Goal: Task Accomplishment & Management: Manage account settings

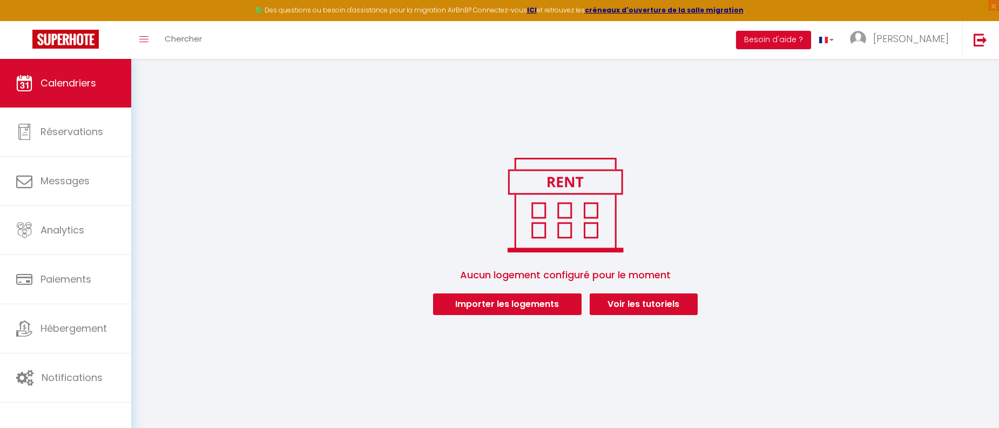
click at [340, 136] on div "Aucun logement configuré pour le moment Importer les logements Voir les tutorie…" at bounding box center [565, 193] width 868 height 269
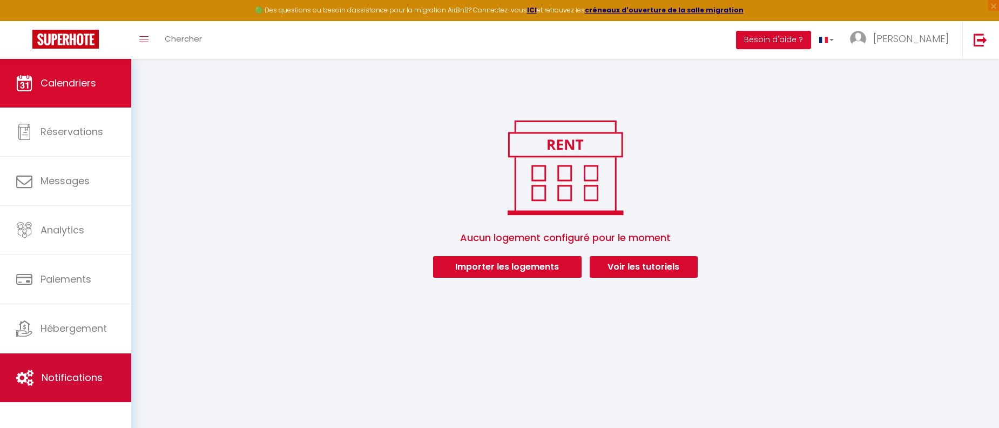
scroll to position [59, 0]
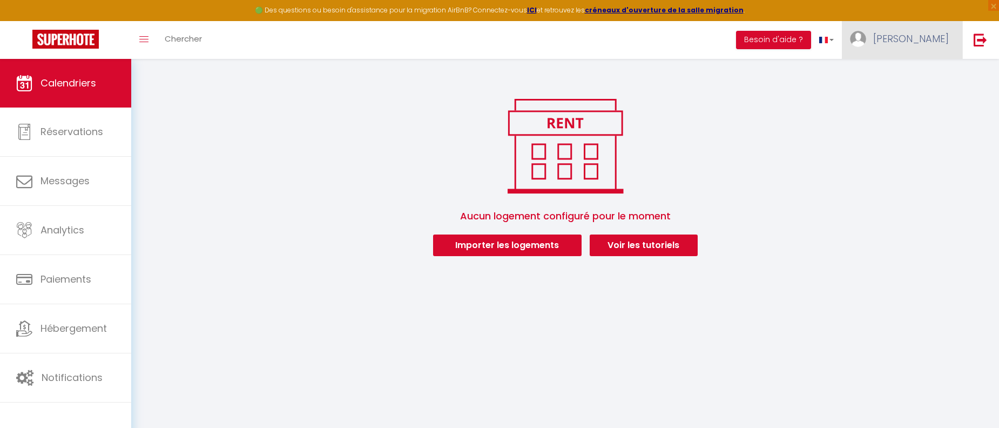
click at [931, 50] on link "[PERSON_NAME]" at bounding box center [902, 40] width 120 height 38
click at [923, 72] on link "Paramètres" at bounding box center [920, 75] width 80 height 18
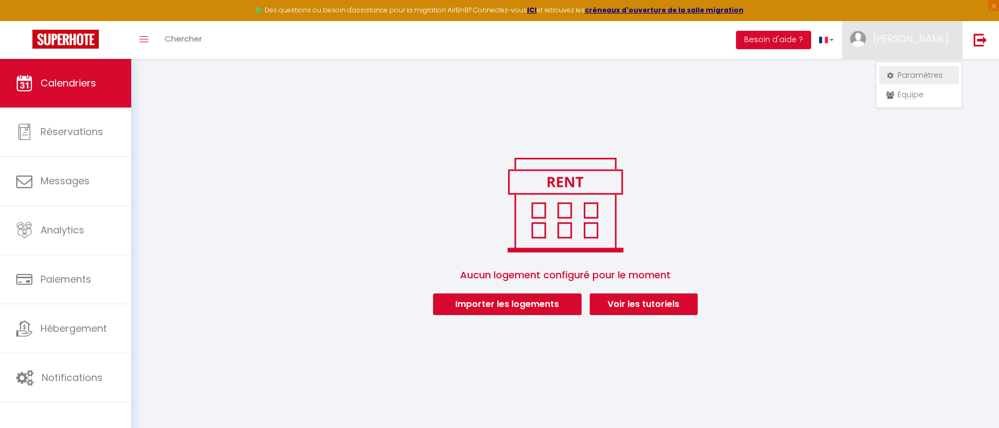
select select "28"
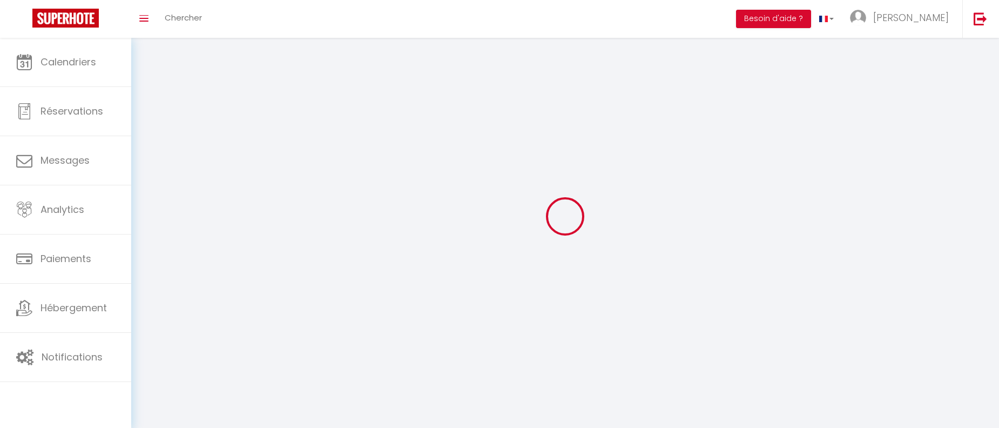
type input "6JLBnxKX4BpfWJt5BgsnaksIY"
type input "Vn9muwOFsNwBwDrNqmdGJWyz7"
type input "[URL][DOMAIN_NAME]"
select select "fr"
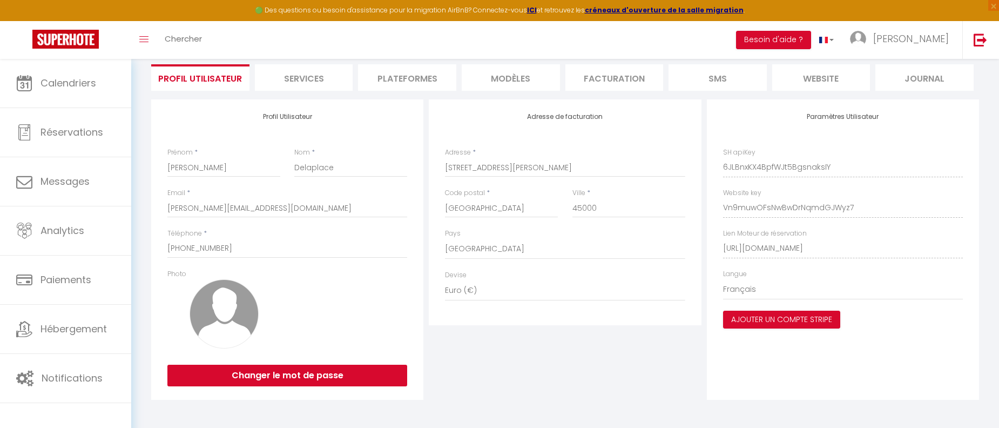
scroll to position [79, 0]
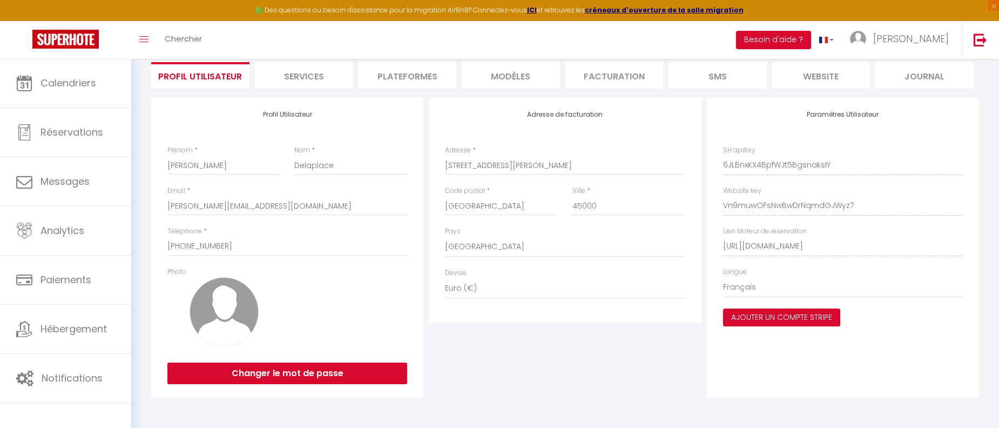
click at [420, 74] on li "Plateformes" at bounding box center [407, 75] width 98 height 26
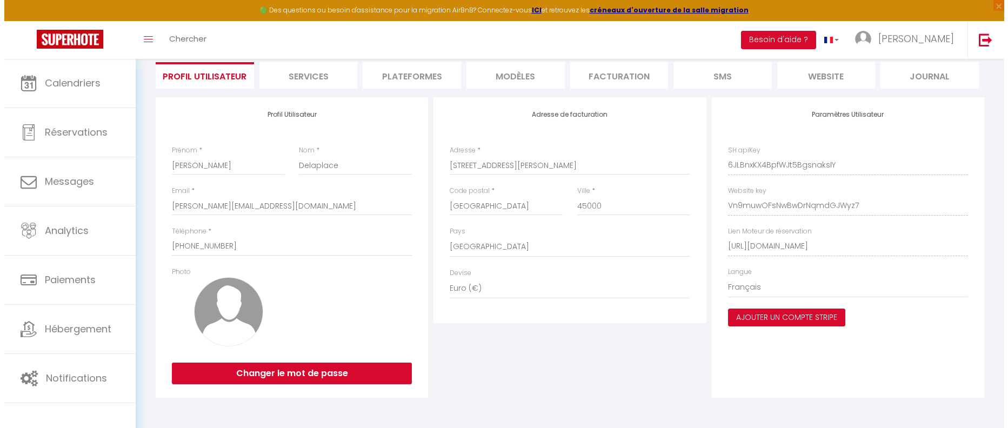
scroll to position [59, 0]
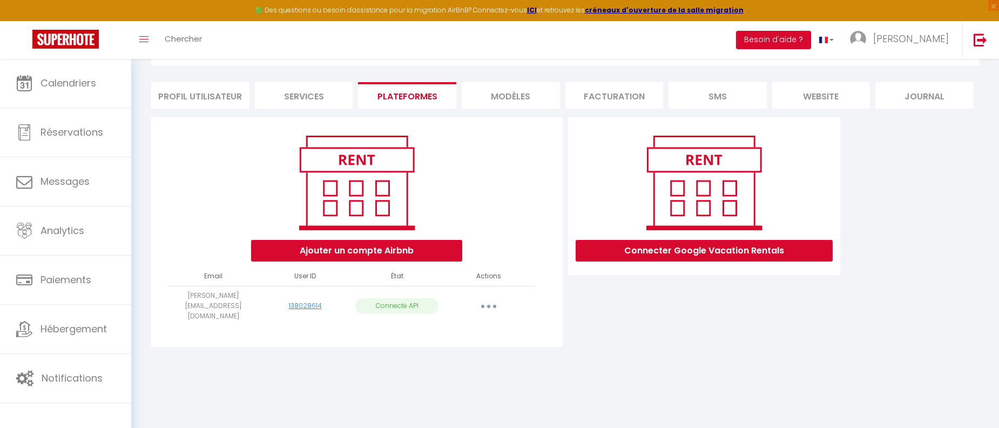
click at [493, 301] on button "button" at bounding box center [489, 305] width 30 height 17
click at [483, 330] on link "Importer les appartements" at bounding box center [440, 330] width 119 height 18
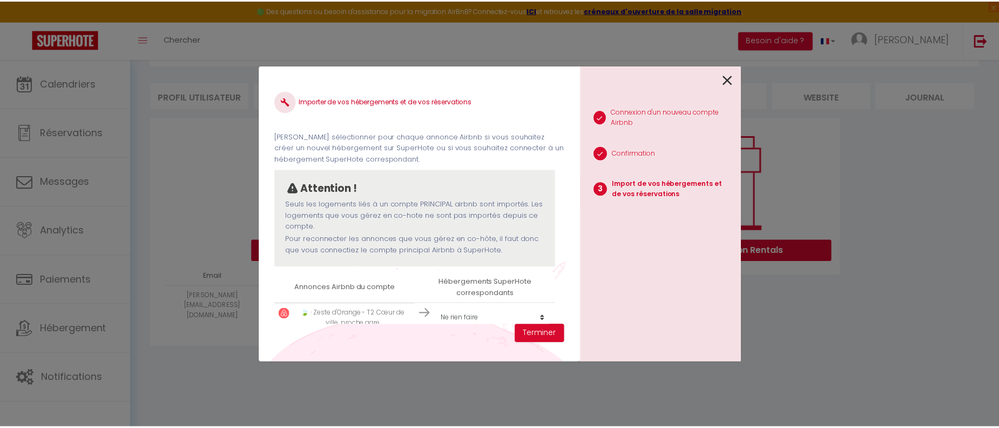
scroll to position [17, 0]
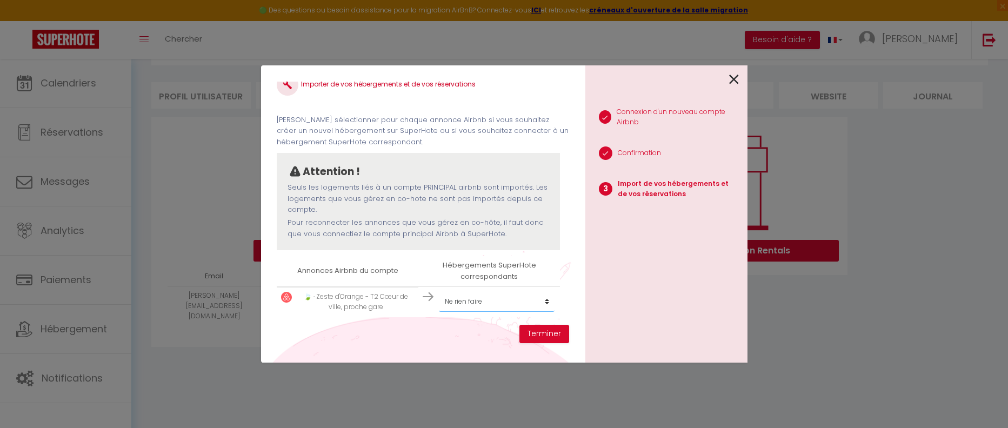
click at [463, 304] on select "Créer un nouvel hébergement Ne rien faire" at bounding box center [497, 301] width 116 height 21
select select "create_new"
click at [439, 291] on select "Créer un nouvel hébergement Ne rien faire" at bounding box center [497, 301] width 116 height 21
click at [532, 338] on button "Terminer" at bounding box center [544, 334] width 50 height 18
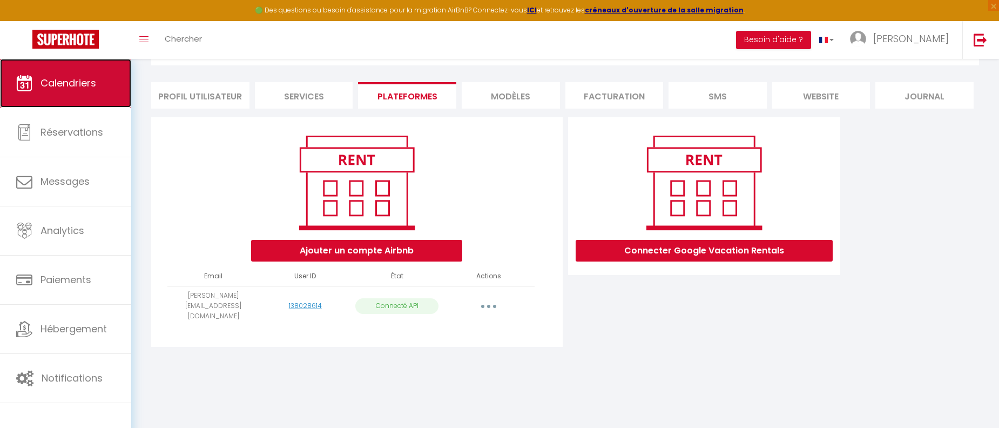
click at [64, 91] on link "Calendriers" at bounding box center [65, 83] width 131 height 49
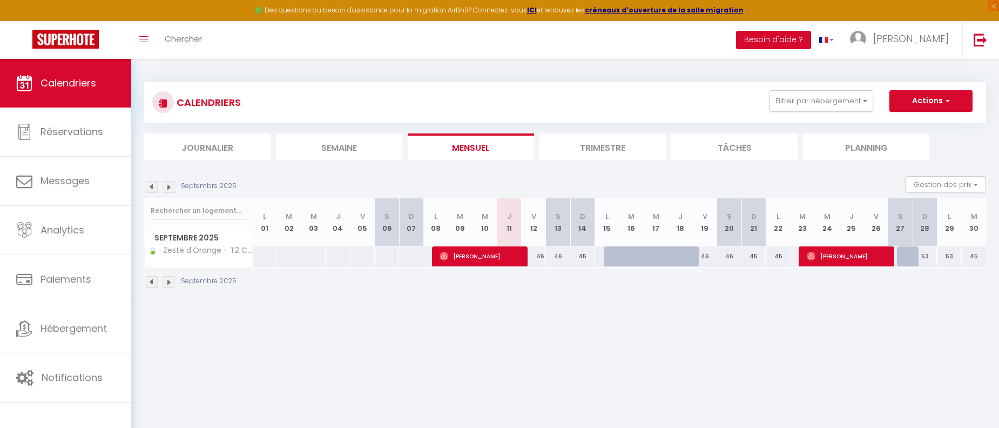
click at [634, 259] on div at bounding box center [640, 262] width 24 height 21
type input "45"
type input "[DATE]"
type input "Mer 17 Septembre 2025"
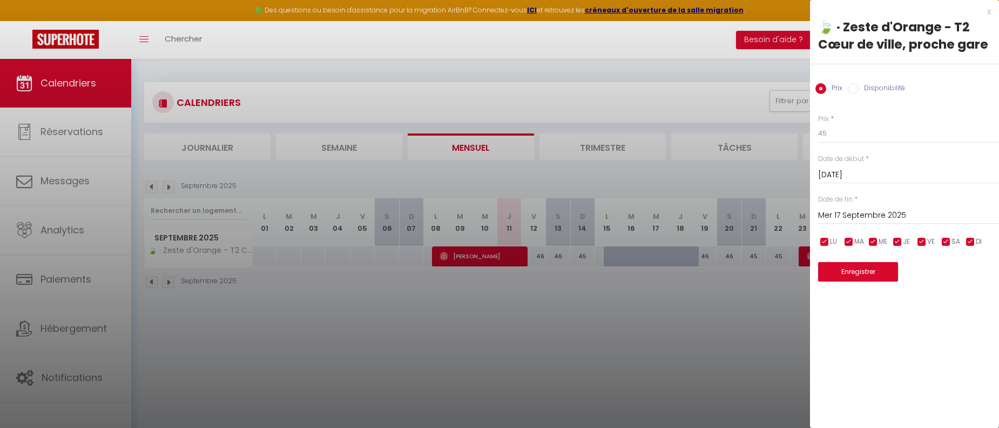
click at [991, 13] on div "x" at bounding box center [900, 11] width 181 height 13
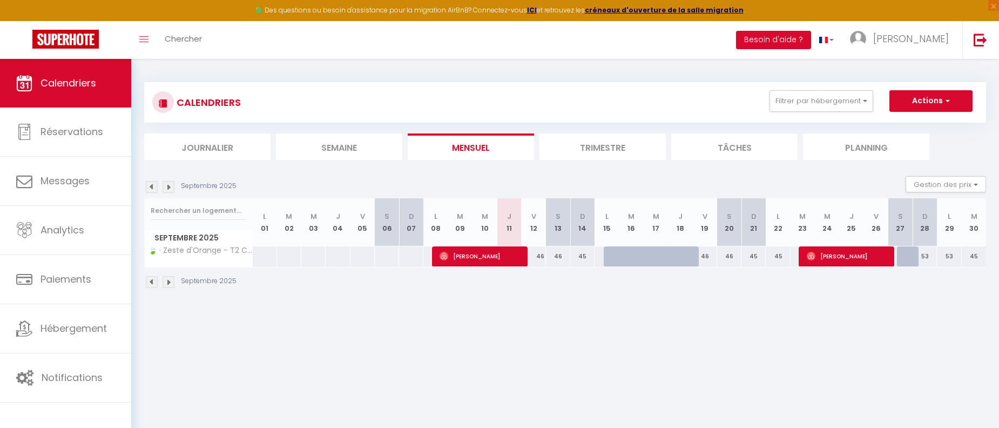
click at [648, 253] on div at bounding box center [656, 256] width 24 height 21
type input "45"
type input "Mer 17 Septembre 2025"
type input "Jeu 18 Septembre 2025"
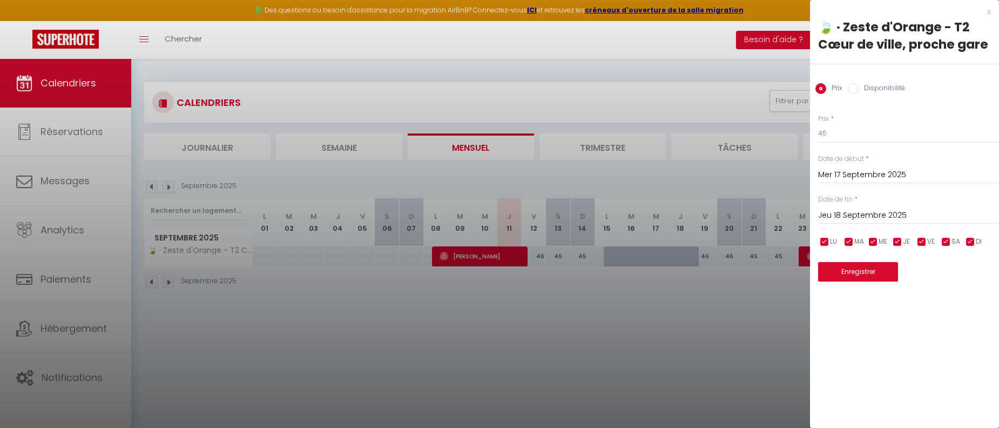
click at [990, 11] on div "x" at bounding box center [900, 11] width 181 height 13
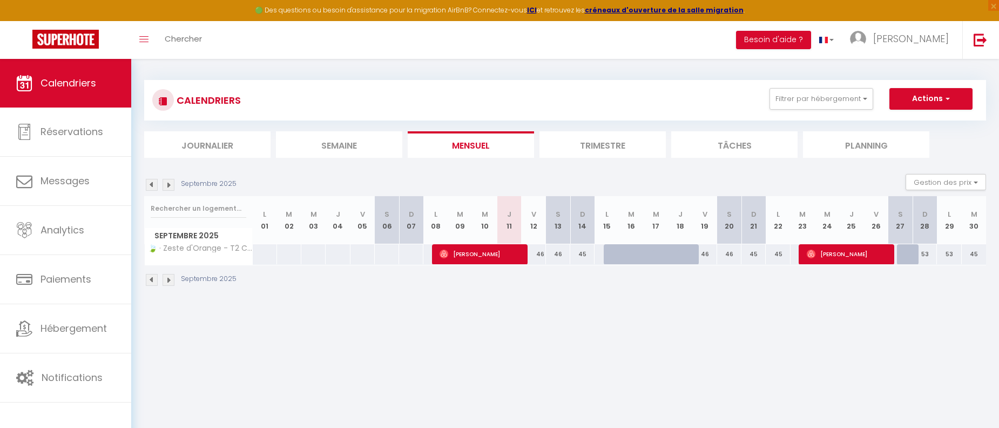
scroll to position [1, 0]
click at [919, 104] on button "Actions" at bounding box center [931, 100] width 83 height 22
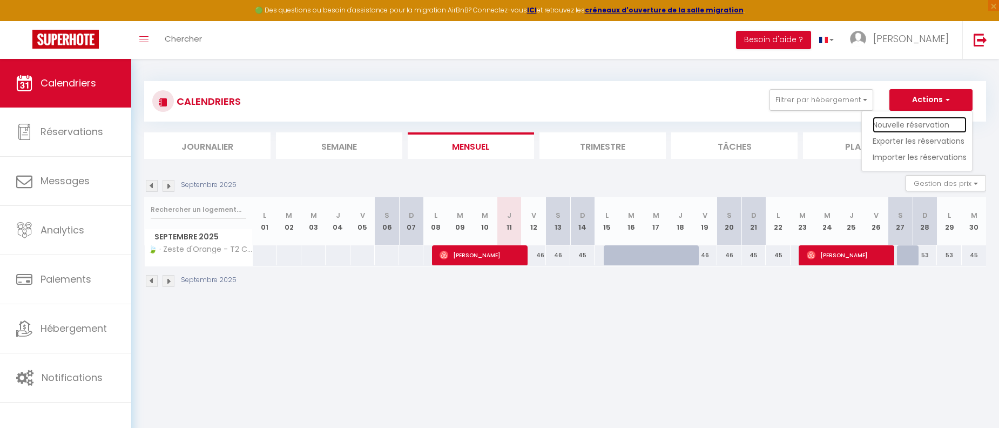
click at [920, 126] on link "Nouvelle réservation" at bounding box center [920, 125] width 94 height 16
select select
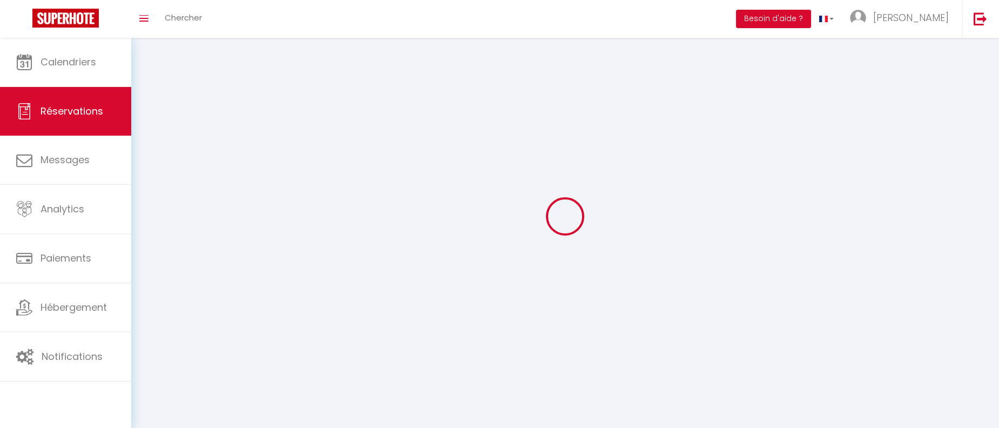
select select
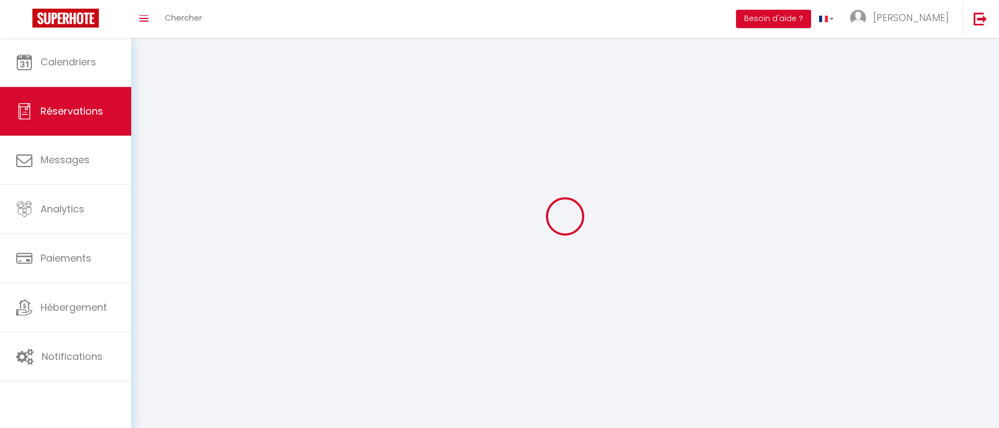
select select
checkbox input "false"
select select
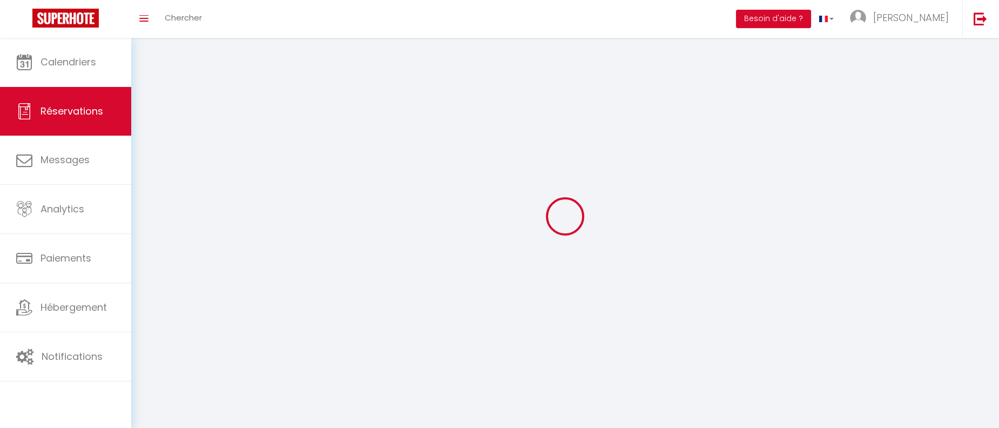
select select
checkbox input "false"
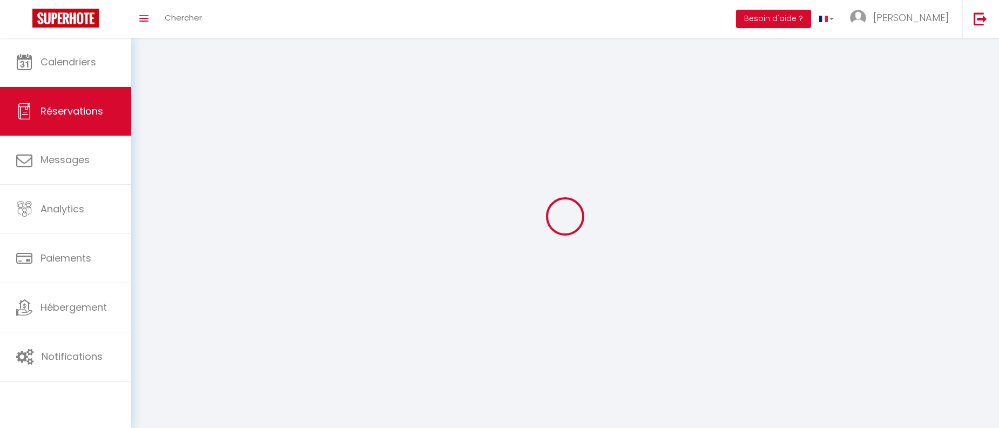
select select
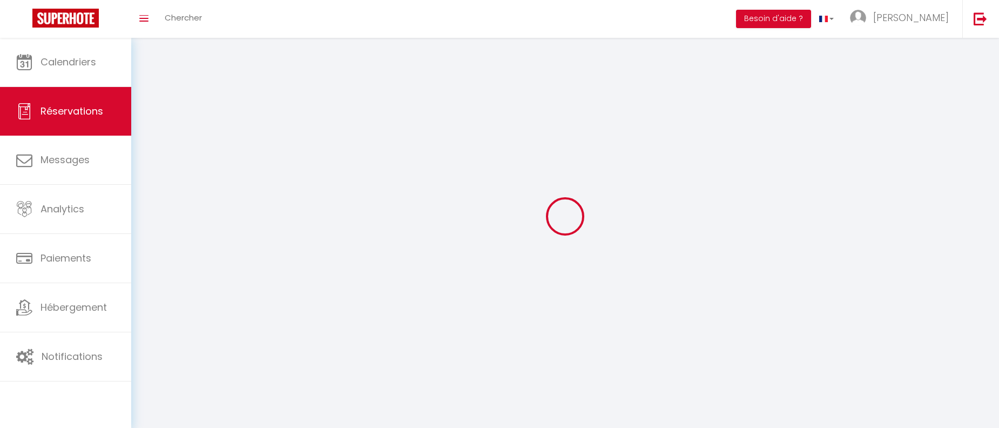
checkbox input "false"
select select
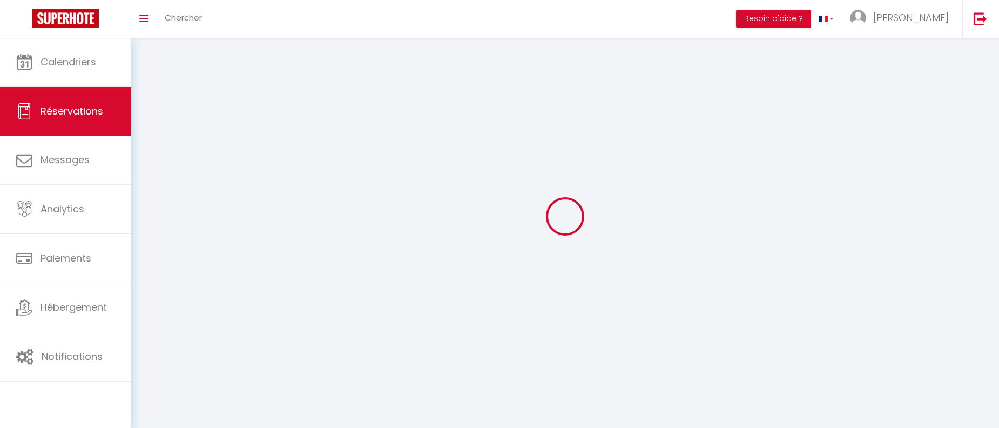
select select
checkbox input "false"
select select
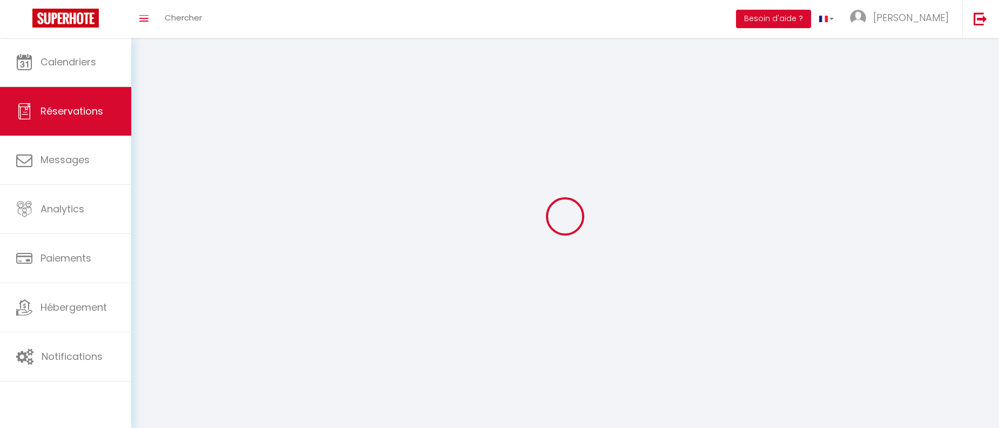
checkbox input "false"
select select
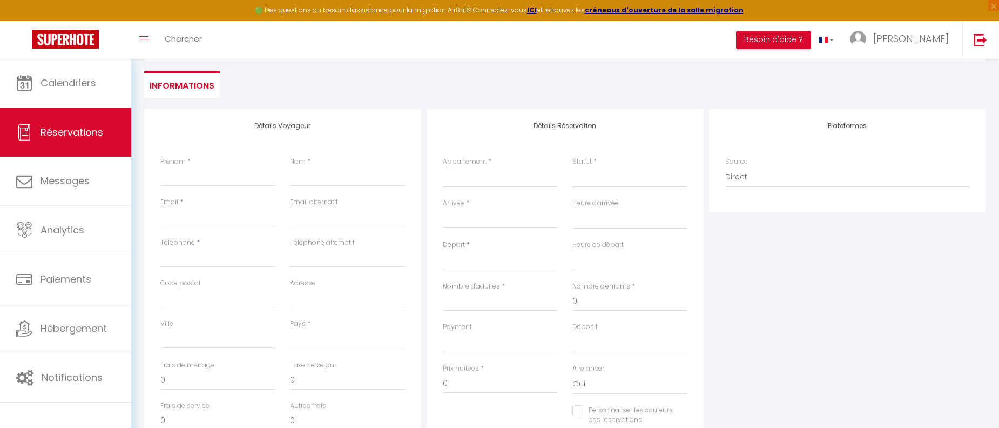
scroll to position [6, 0]
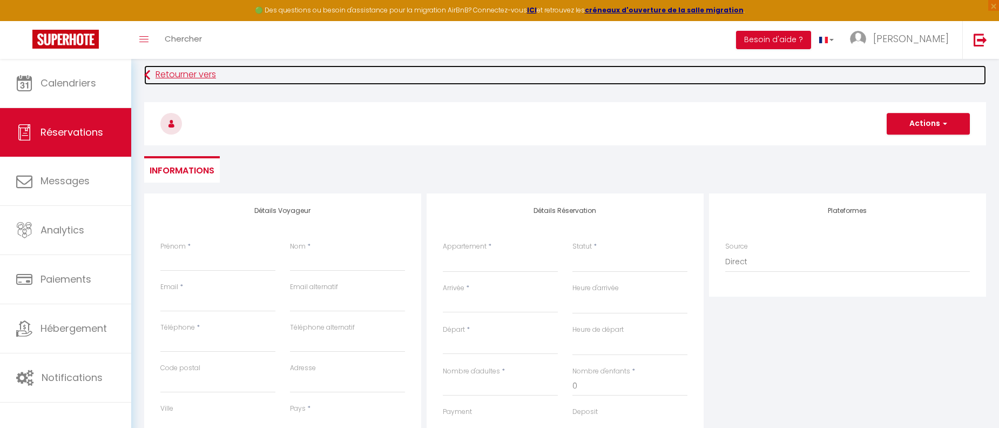
click at [173, 75] on link "Retourner vers" at bounding box center [565, 74] width 842 height 19
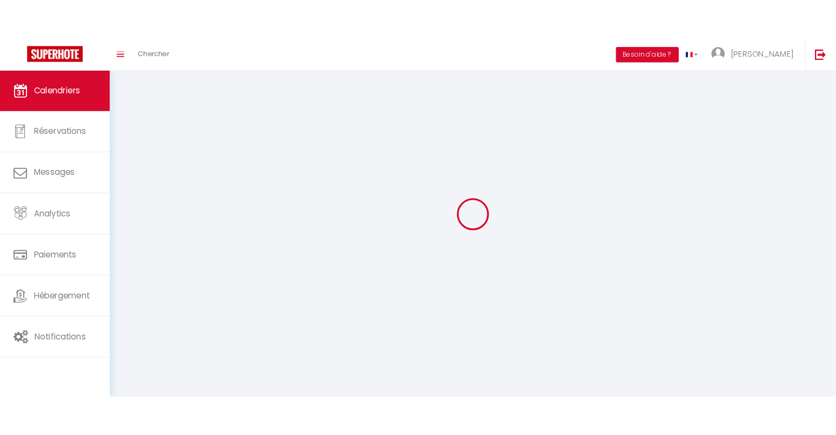
scroll to position [22, 0]
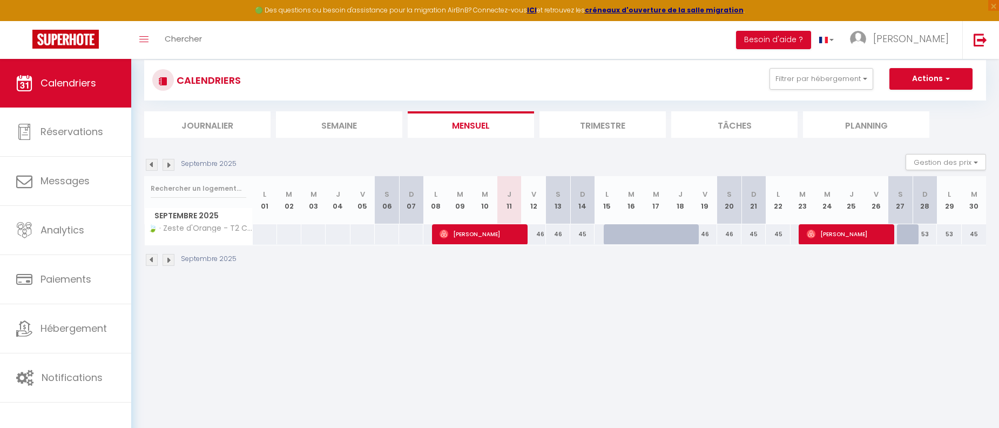
click at [648, 236] on div at bounding box center [656, 234] width 24 height 21
type input "45"
type input "Mer 17 Septembre 2025"
type input "Jeu 18 Septembre 2025"
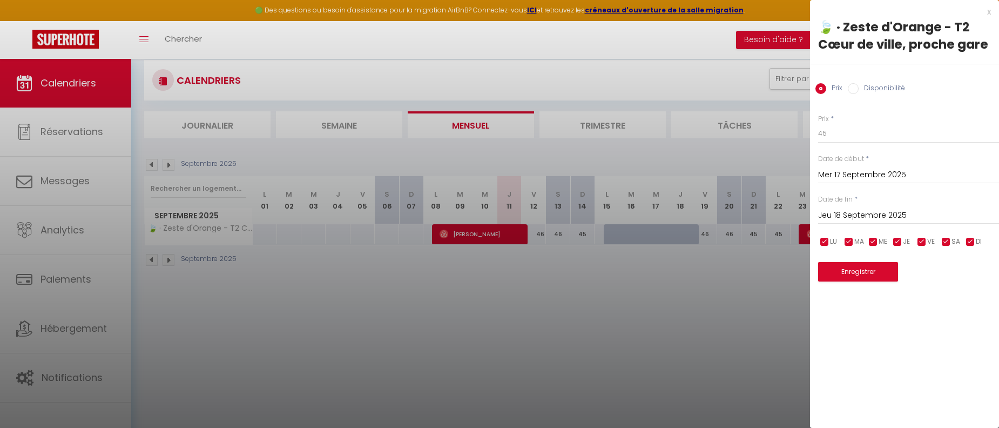
click at [989, 12] on div "x" at bounding box center [900, 11] width 181 height 13
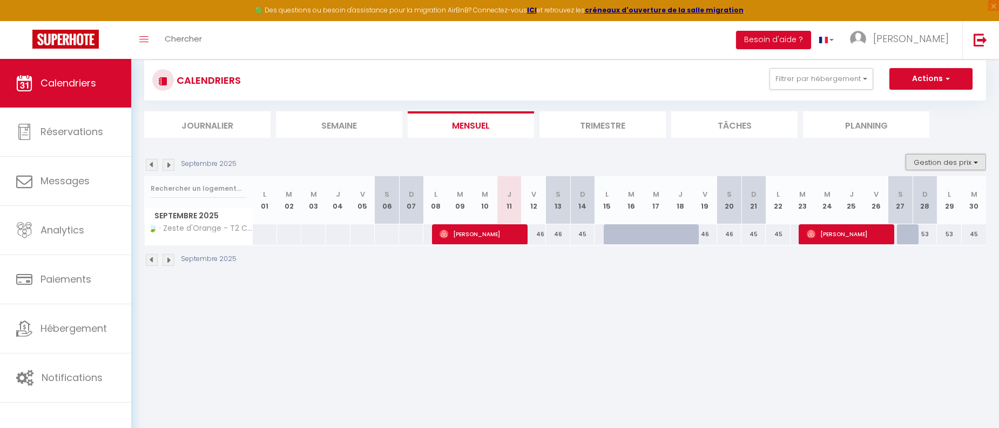
click at [920, 167] on button "Gestion des prix" at bounding box center [946, 162] width 80 height 16
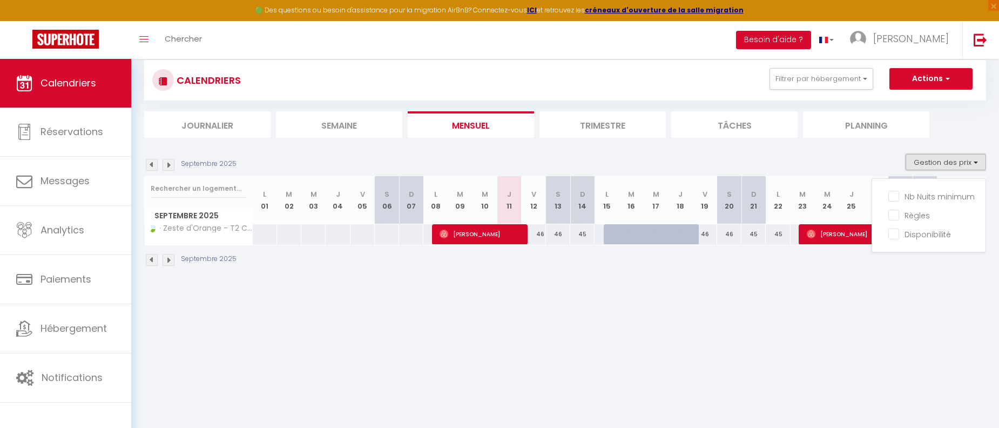
click at [956, 165] on button "Gestion des prix" at bounding box center [946, 162] width 80 height 16
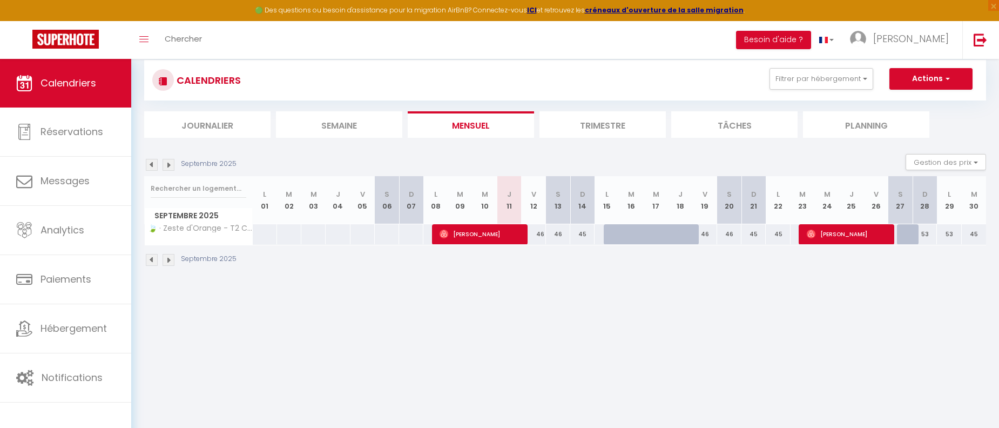
click at [3, 420] on div "Calendriers Réservations Messages Analytics Paiements Hébergement Notifications" at bounding box center [65, 255] width 131 height 392
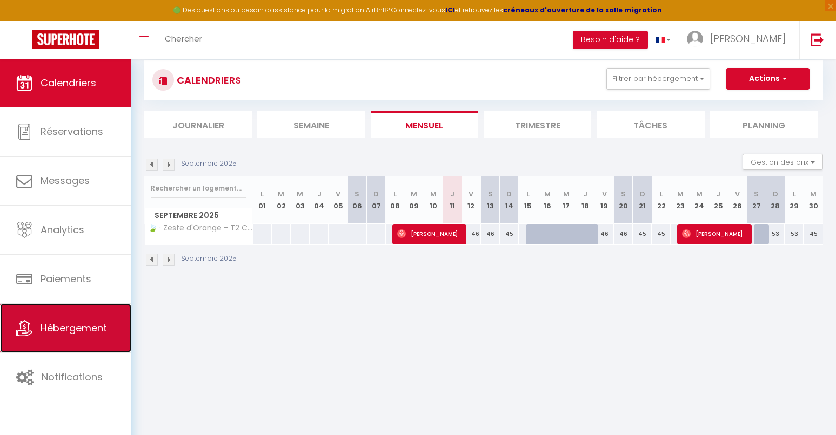
click at [88, 325] on span "Hébergement" at bounding box center [74, 328] width 66 height 14
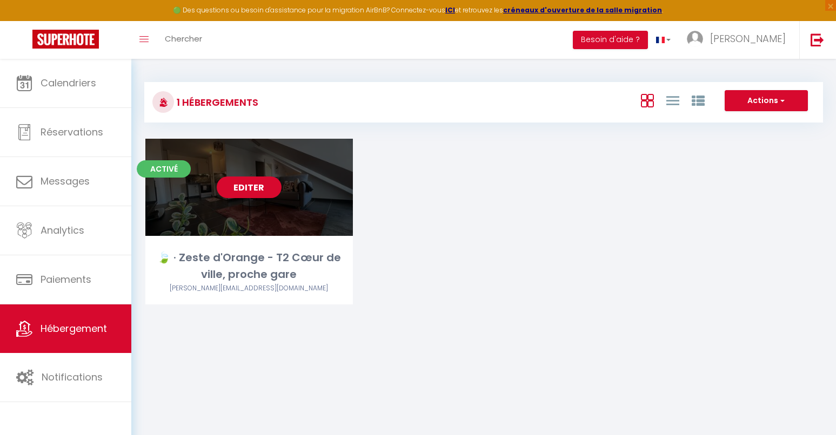
click at [247, 183] on link "Editer" at bounding box center [249, 188] width 65 height 22
select select "3"
select select "2"
select select "1"
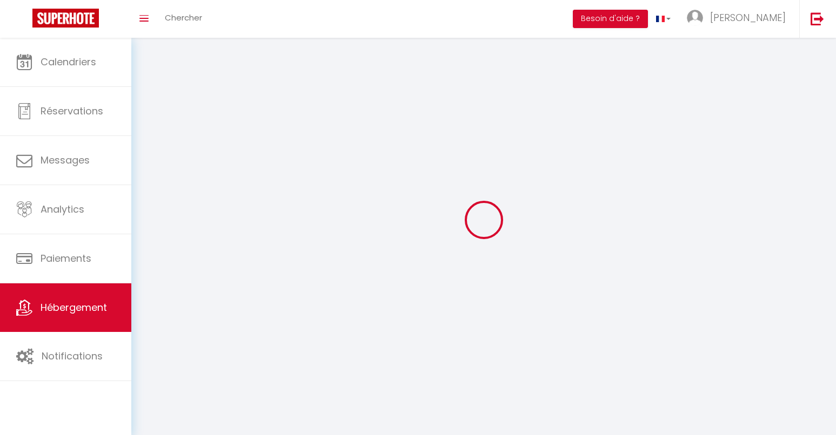
select select
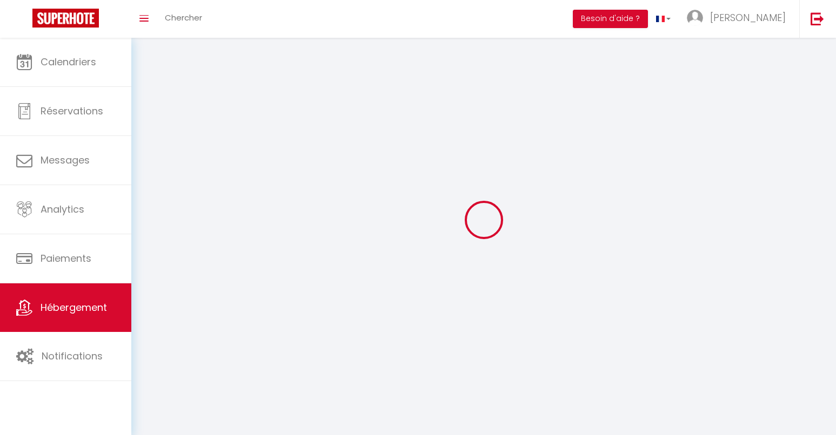
select select
checkbox input "false"
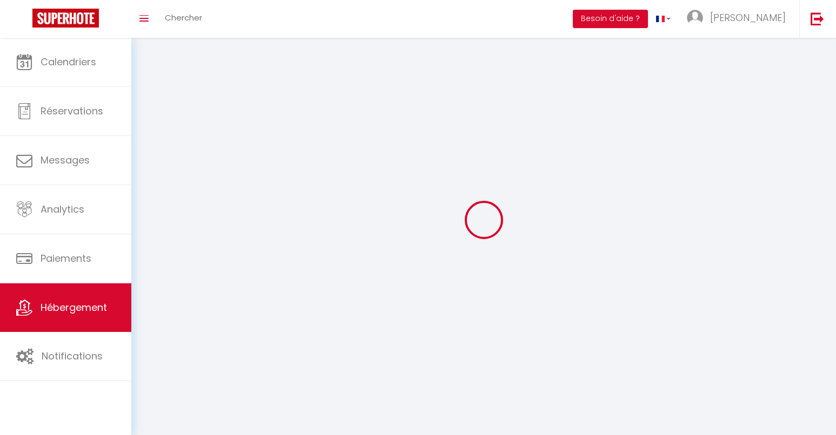
checkbox input "false"
select select
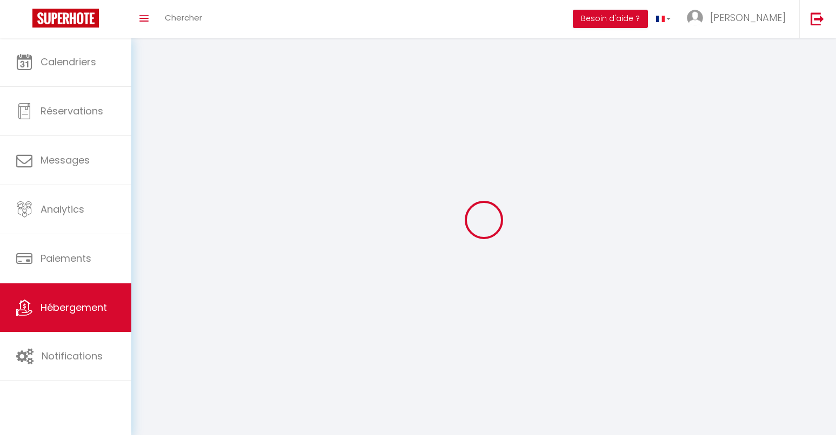
select select
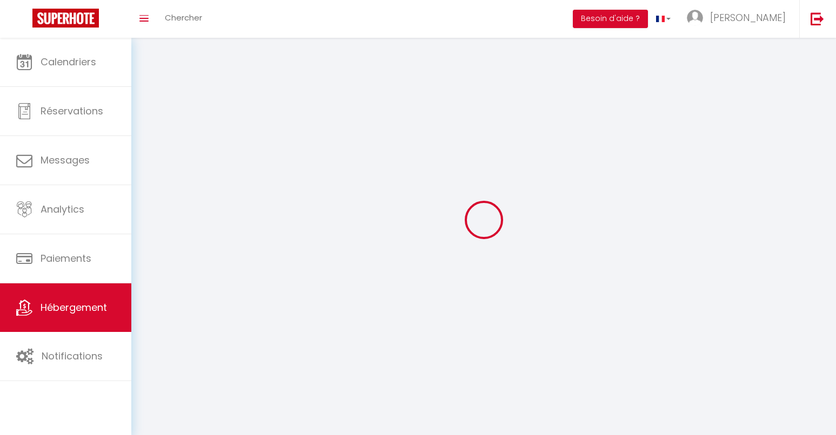
checkbox input "false"
select select
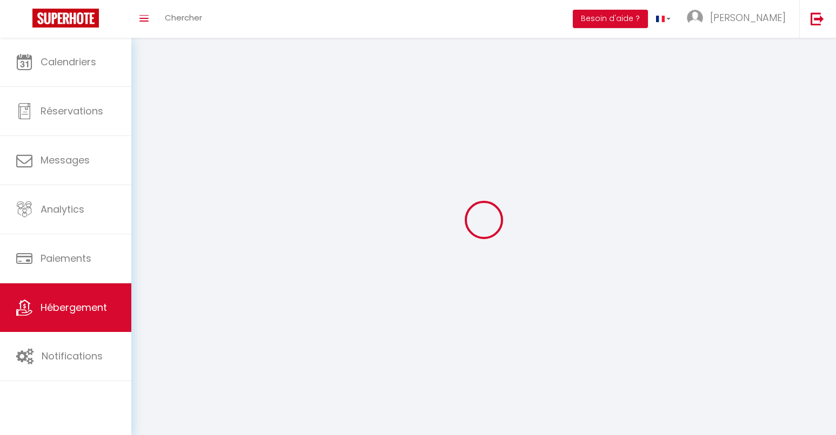
select select
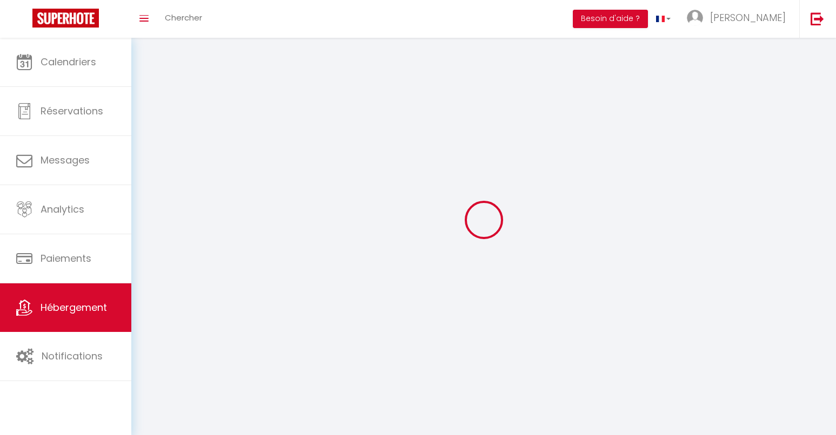
select select
checkbox input "false"
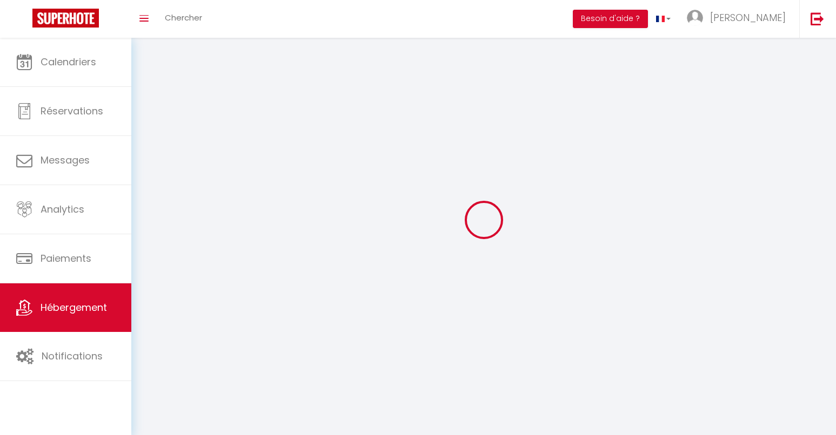
checkbox input "false"
select select
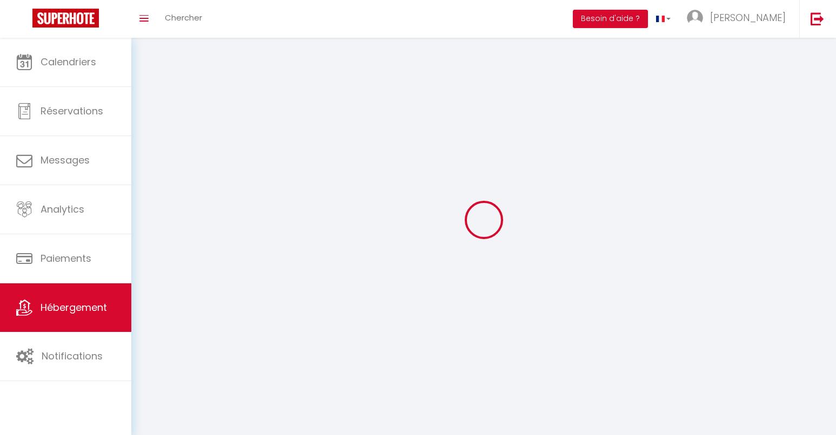
select select
checkbox input "false"
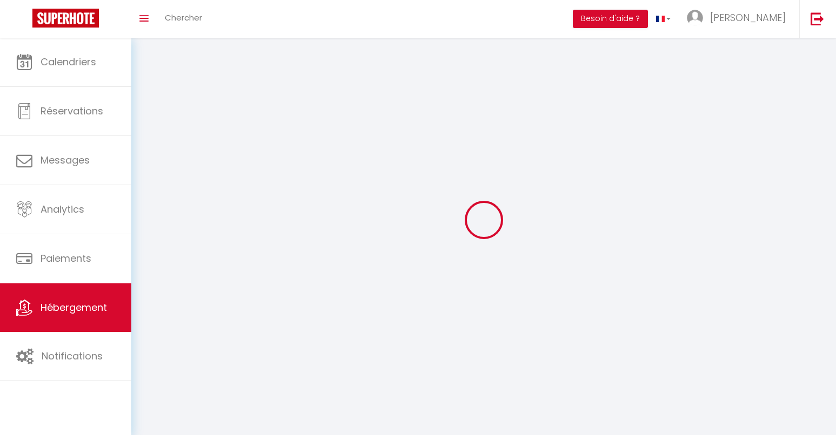
checkbox input "false"
select select
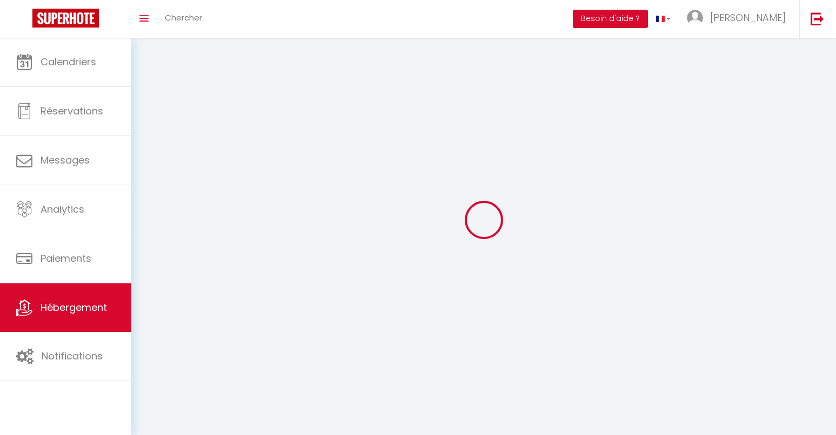
select select
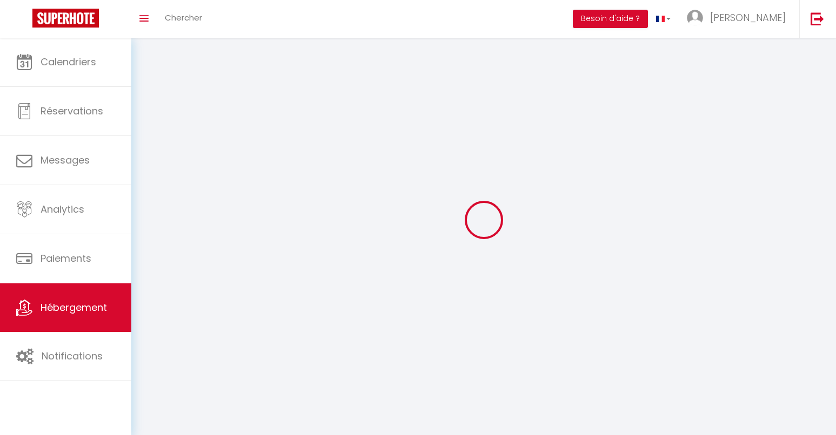
select select
checkbox input "false"
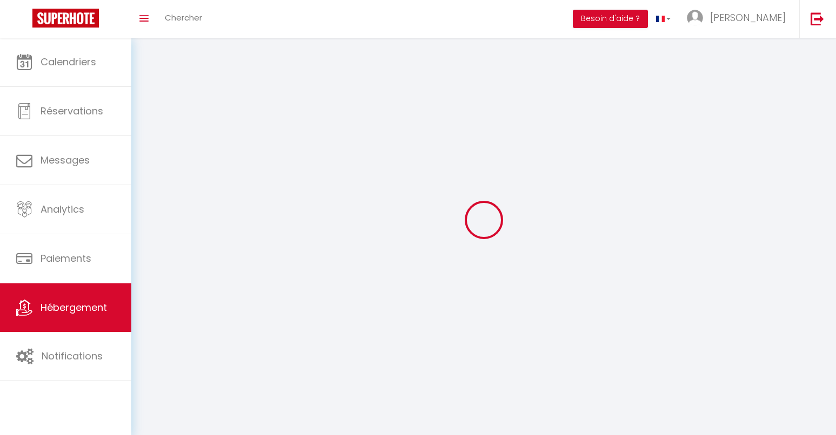
select select
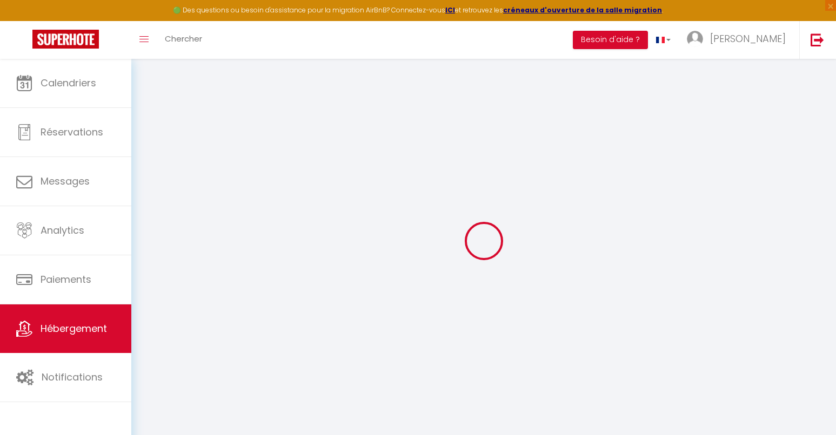
select select
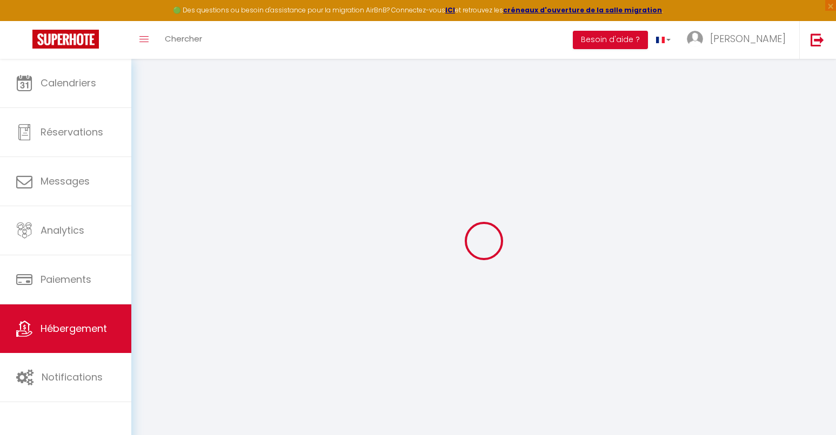
checkbox input "false"
select select
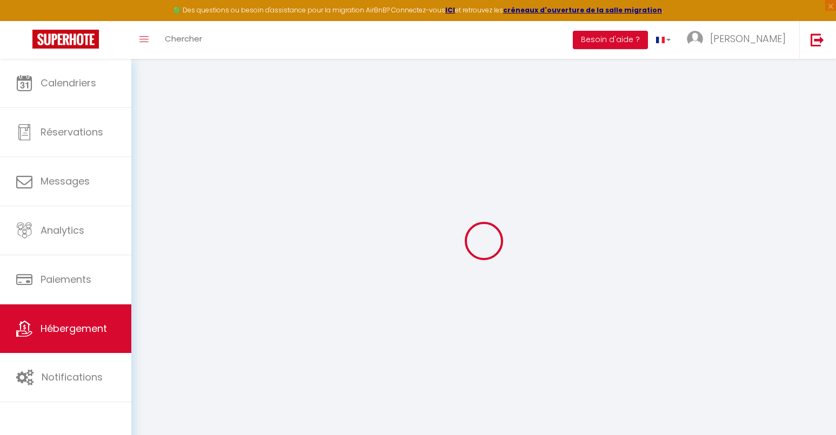
select select
select select "16:00"
select select "23:45"
select select "11:00"
select select "30"
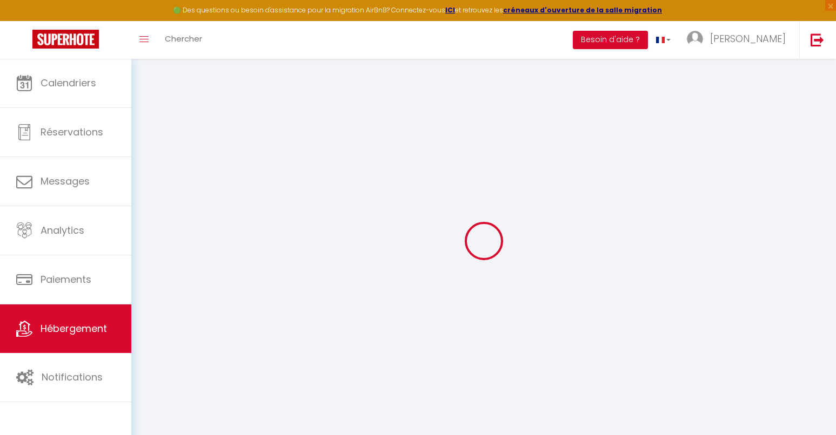
select select "120"
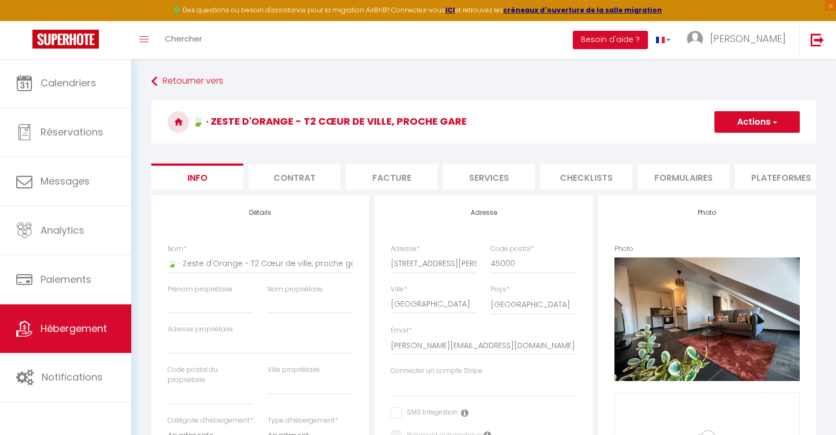
select select
checkbox input "false"
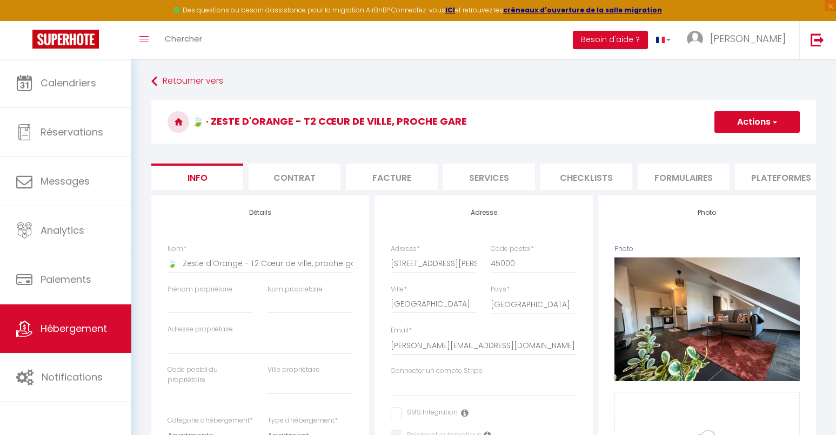
select select
select select "365"
select select "well_reviewed_guests"
select select "EUR"
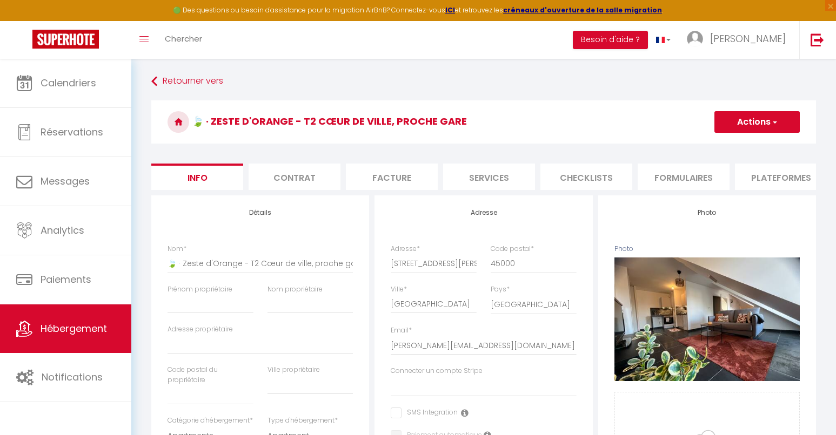
select select
select select "18990-1498291193131679940"
click at [766, 181] on li "Plateformes" at bounding box center [781, 177] width 92 height 26
select select
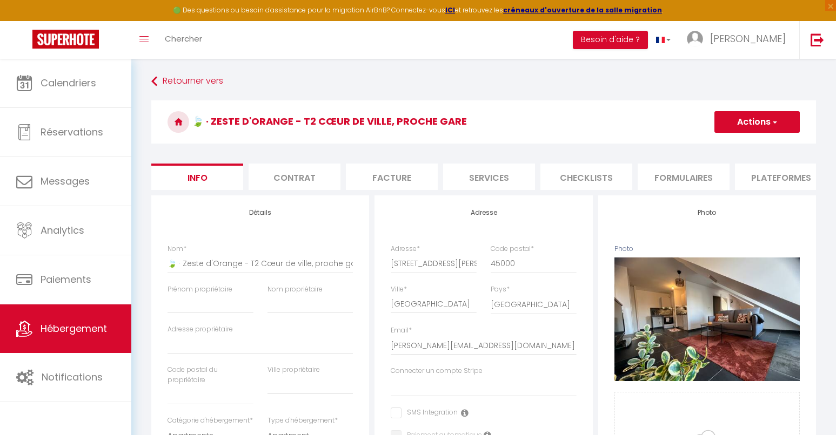
select select
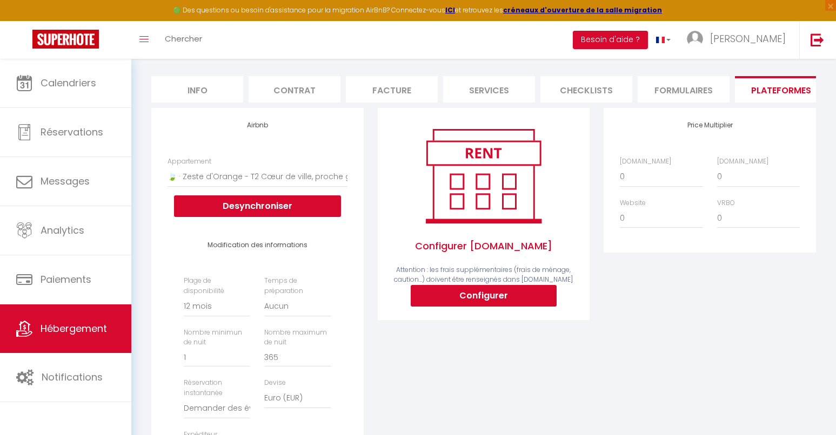
scroll to position [103, 0]
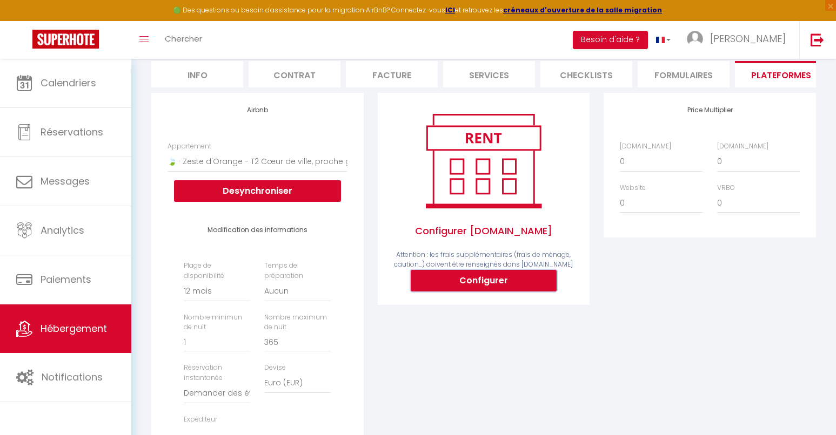
click at [477, 291] on button "Configurer" at bounding box center [484, 281] width 146 height 22
select select
type input "[PERSON_NAME][EMAIL_ADDRESS][DOMAIN_NAME]"
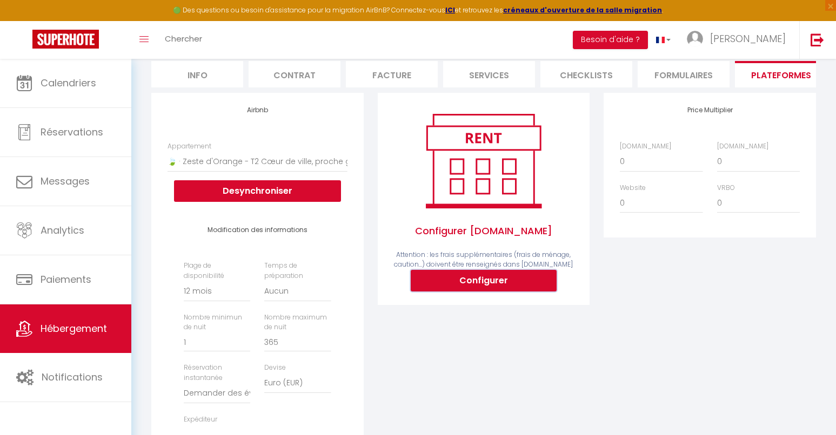
type input "[PERSON_NAME][EMAIL_ADDRESS][DOMAIN_NAME]"
select select
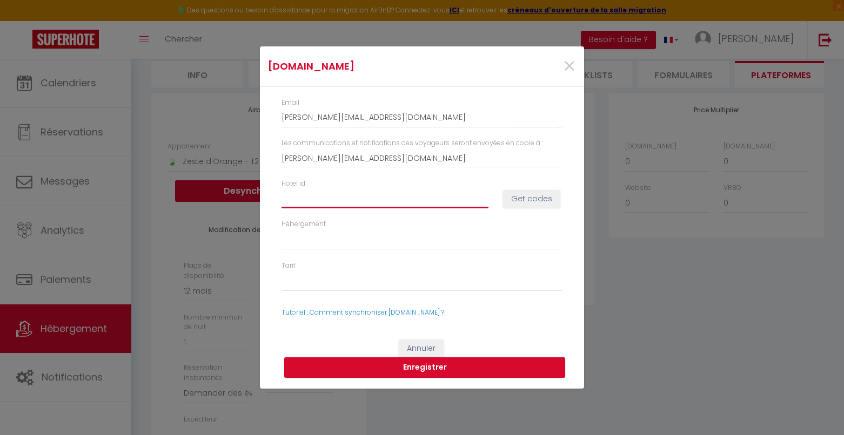
click at [337, 205] on input "Hotel id" at bounding box center [384, 198] width 207 height 19
paste input "14848568"
type input "14848568"
select select
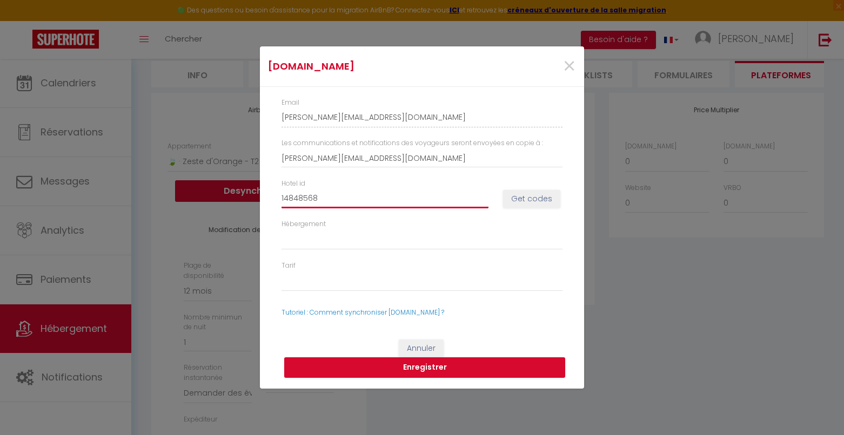
select select
type input "14848568"
click at [532, 199] on button "Get codes" at bounding box center [531, 199] width 57 height 18
select select
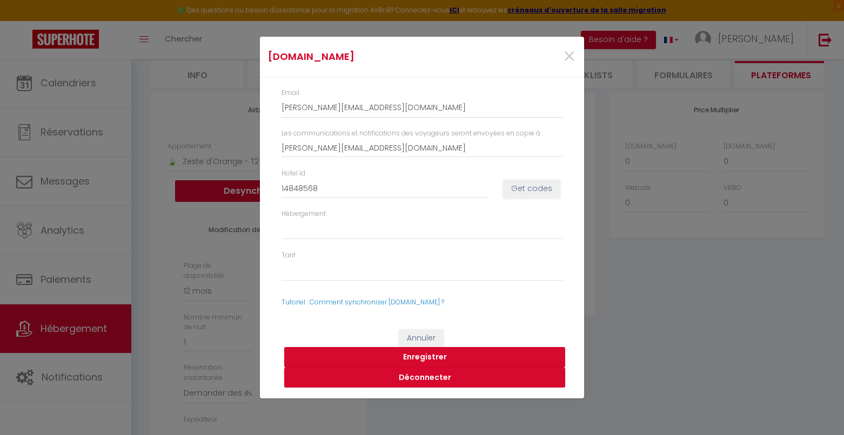
click at [429, 357] on button "Enregistrer" at bounding box center [424, 357] width 281 height 21
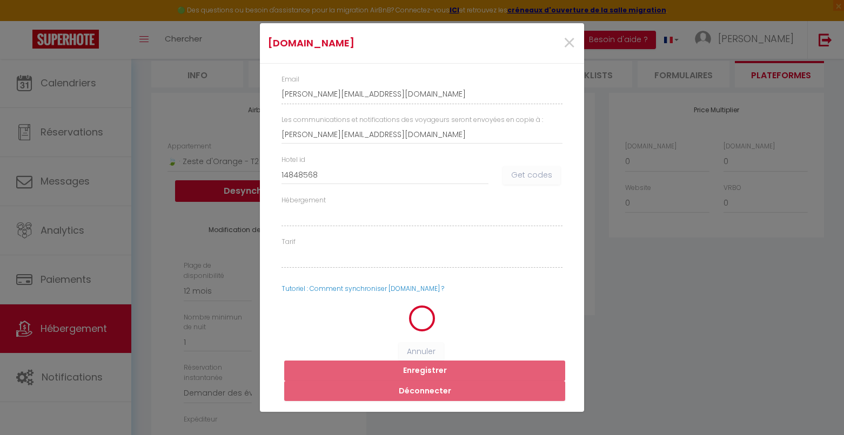
select select
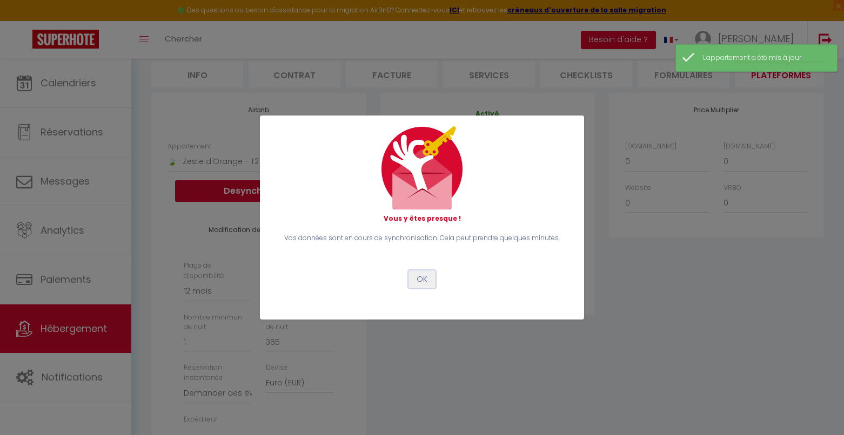
click at [420, 281] on button "OK" at bounding box center [421, 280] width 27 height 18
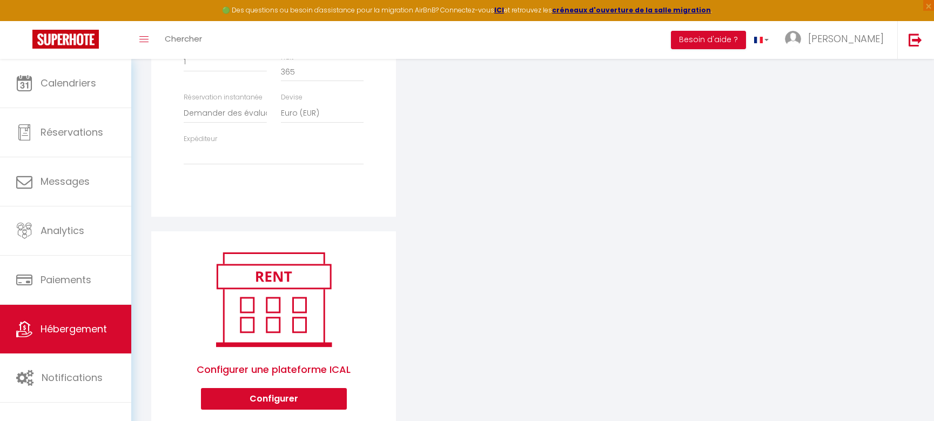
scroll to position [0, 0]
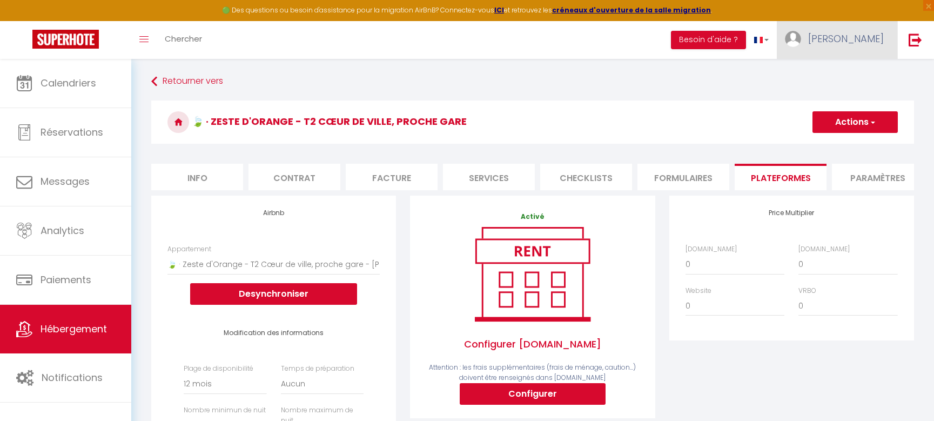
click at [874, 46] on link "[PERSON_NAME]" at bounding box center [837, 40] width 120 height 38
click at [837, 73] on link "Paramètres" at bounding box center [854, 75] width 80 height 18
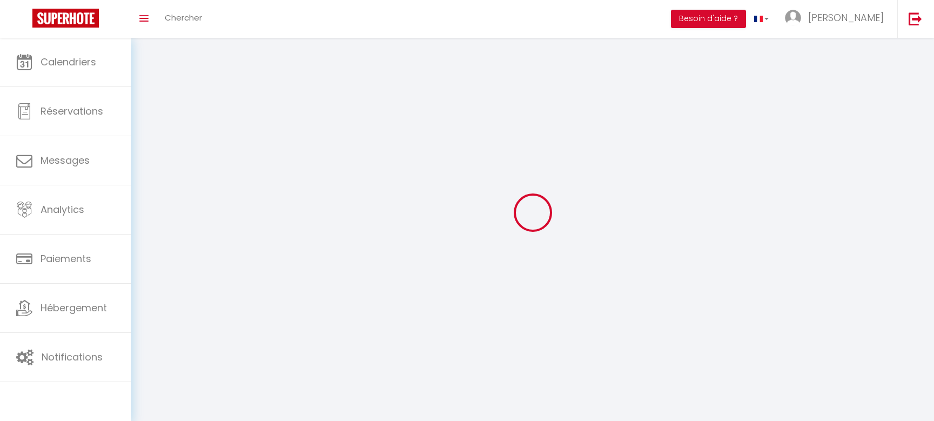
type input "[PERSON_NAME]"
type input "Delaplace"
type input "[PHONE_NUMBER]"
type input "[STREET_ADDRESS][PERSON_NAME]"
type input "[GEOGRAPHIC_DATA]"
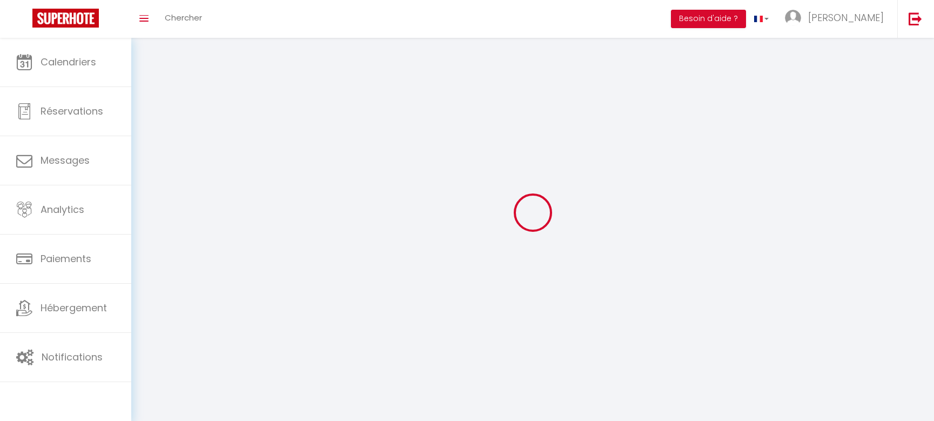
type input "45000"
type input "6JLBnxKX4BpfWJt5BgsnaksIY"
type input "Vn9muwOFsNwBwDrNqmdGJWyz7"
type input "6JLBnxKX4BpfWJt5BgsnaksIY"
type input "Vn9muwOFsNwBwDrNqmdGJWyz7"
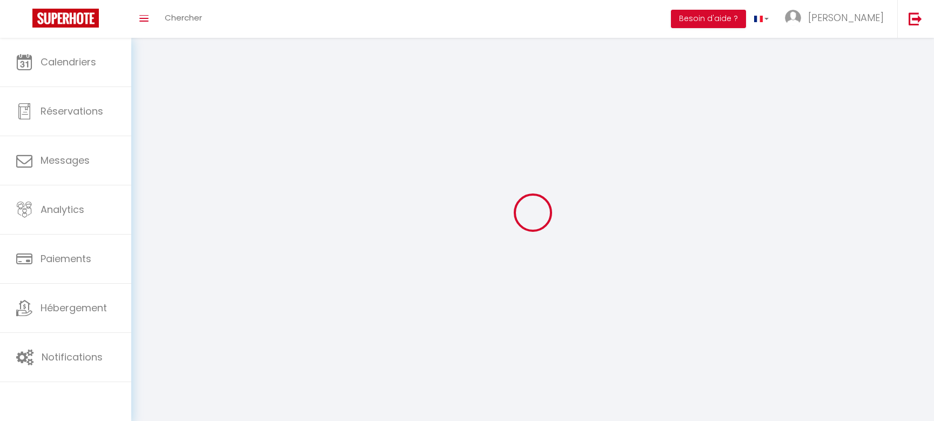
type input "[URL][DOMAIN_NAME]"
select select "28"
select select "fr"
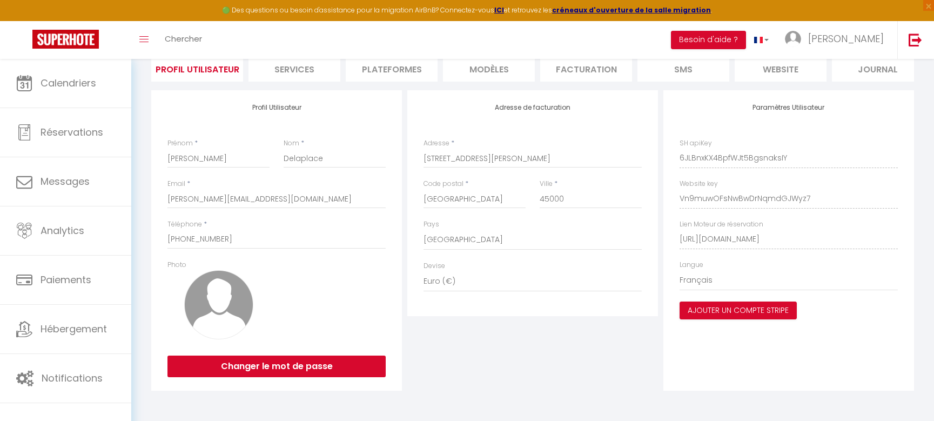
click at [401, 59] on li "Plateformes" at bounding box center [392, 68] width 92 height 26
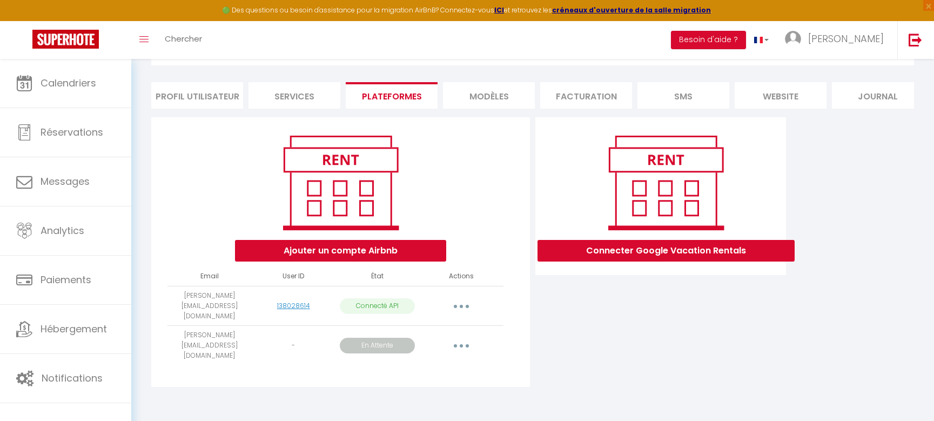
click at [461, 344] on icon "button" at bounding box center [461, 345] width 3 height 3
click at [555, 357] on div "Connecter Google Vacation Rentals" at bounding box center [661, 255] width 256 height 276
click at [301, 91] on li "Services" at bounding box center [295, 95] width 92 height 26
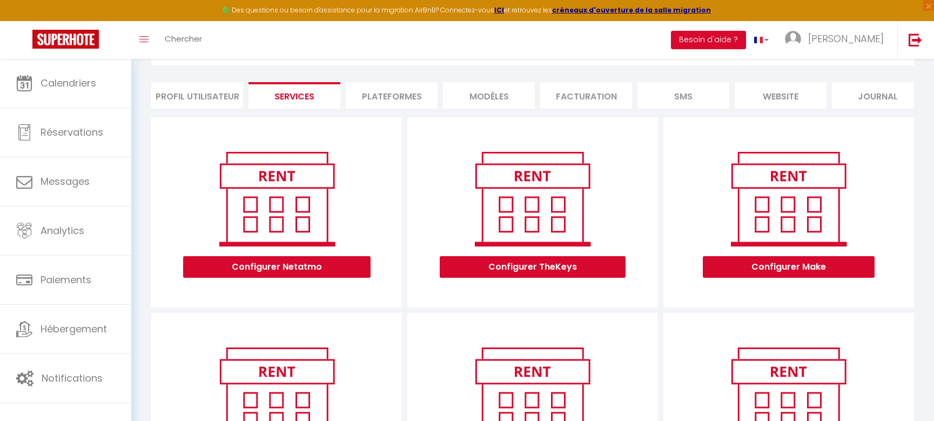
click at [374, 93] on li "Plateformes" at bounding box center [392, 95] width 92 height 26
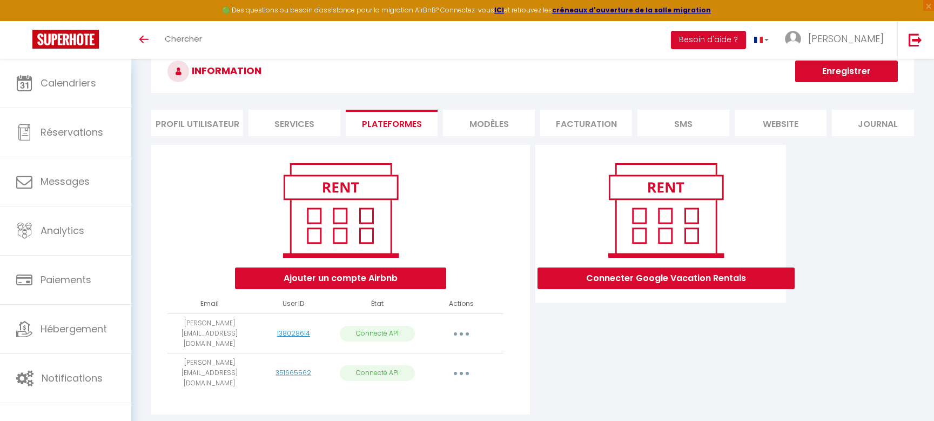
scroll to position [33, 0]
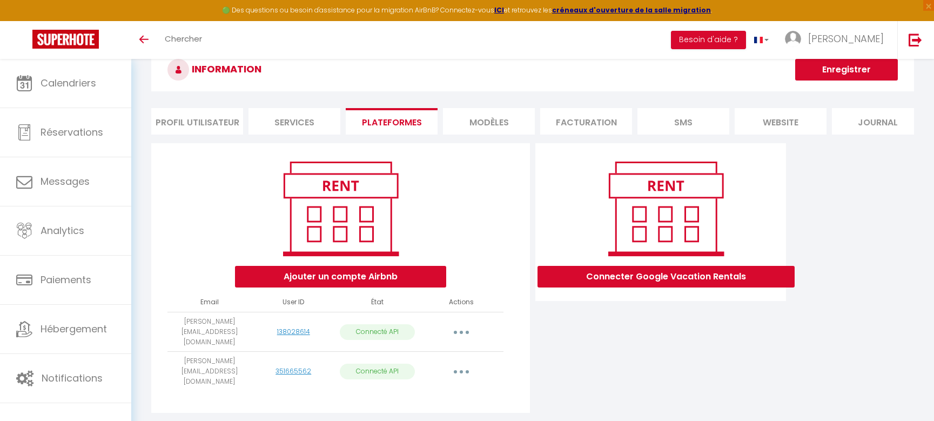
click at [465, 375] on td "Importer les appartements Supprimer Reconnecter le compte" at bounding box center [461, 372] width 84 height 40
click at [462, 365] on button "button" at bounding box center [461, 371] width 30 height 17
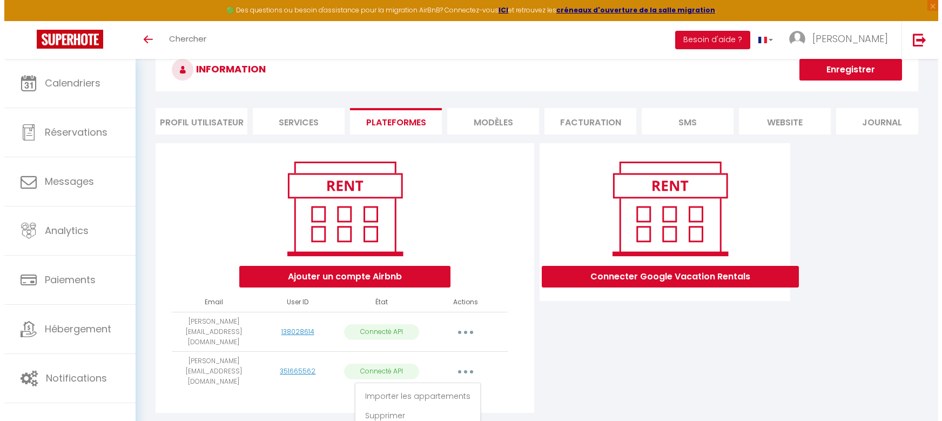
scroll to position [59, 0]
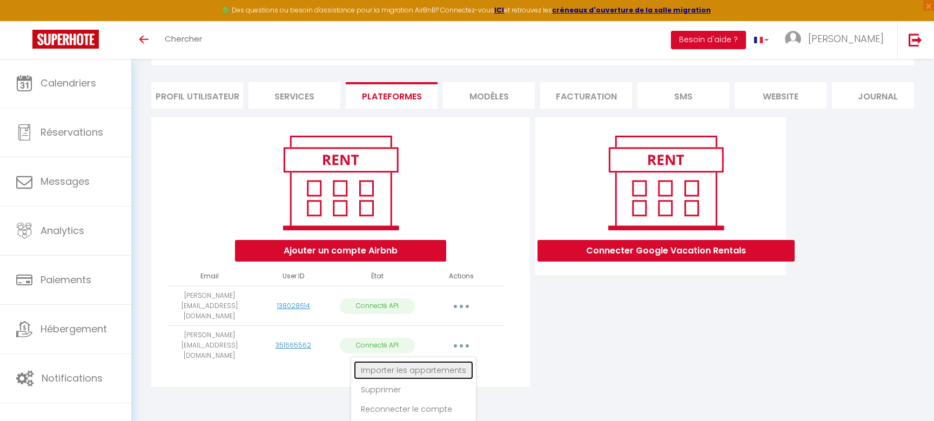
click at [429, 365] on link "Importer les appartements" at bounding box center [413, 370] width 119 height 18
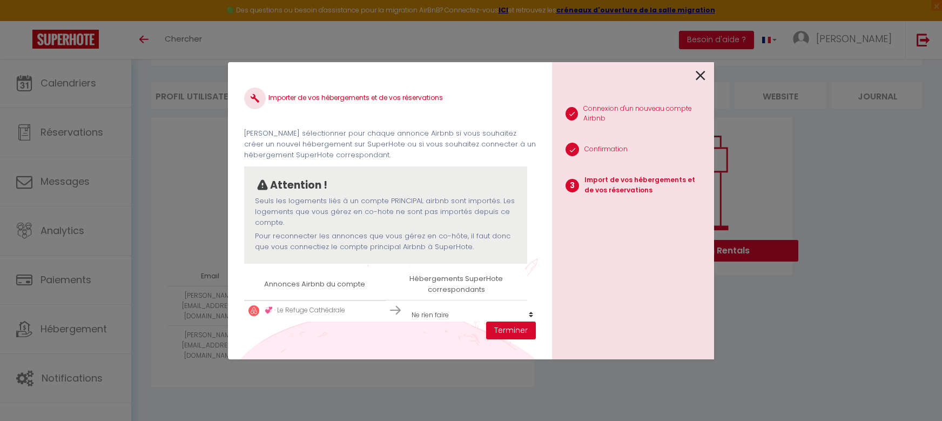
scroll to position [24, 0]
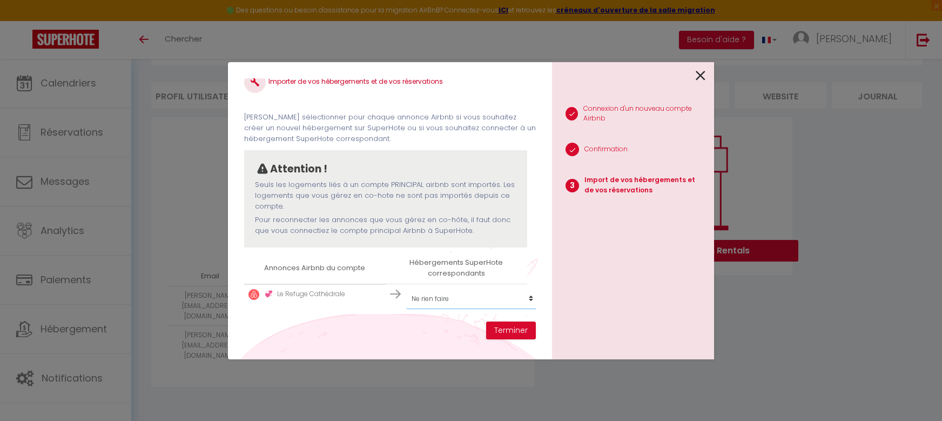
click at [444, 290] on select "Créer un nouvel hébergement Ne rien faire 🍃 · Zeste d'Orange - T2 Cœur de ville…" at bounding box center [472, 298] width 133 height 21
select select "create_new"
click at [406, 288] on select "Créer un nouvel hébergement Ne rien faire 🍃 · Zeste d'Orange - T2 Cœur de ville…" at bounding box center [472, 298] width 133 height 21
click at [502, 333] on button "Terminer" at bounding box center [511, 330] width 50 height 18
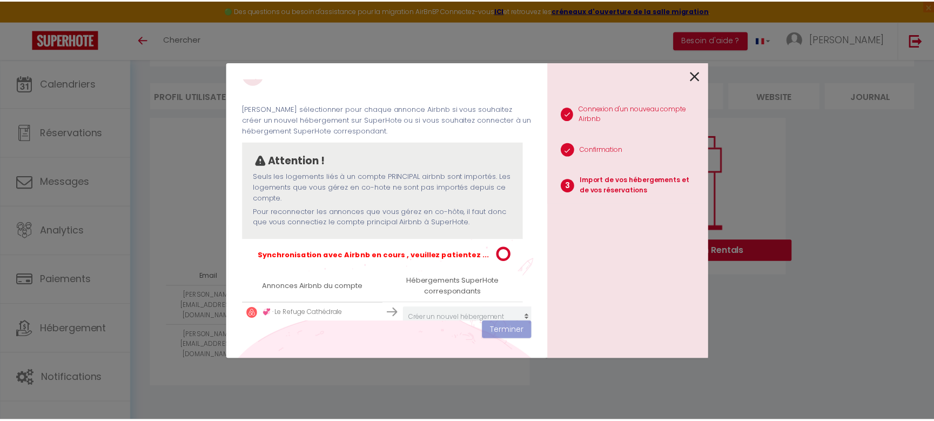
scroll to position [51, 0]
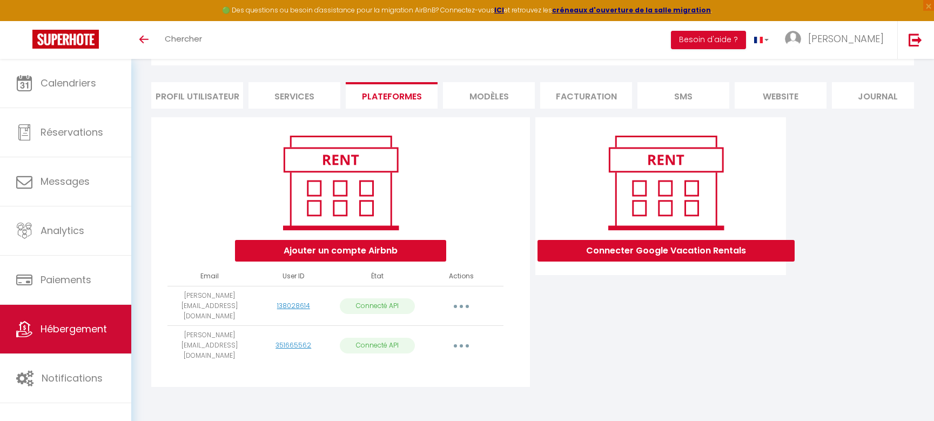
click at [80, 313] on link "Hébergement" at bounding box center [65, 329] width 131 height 49
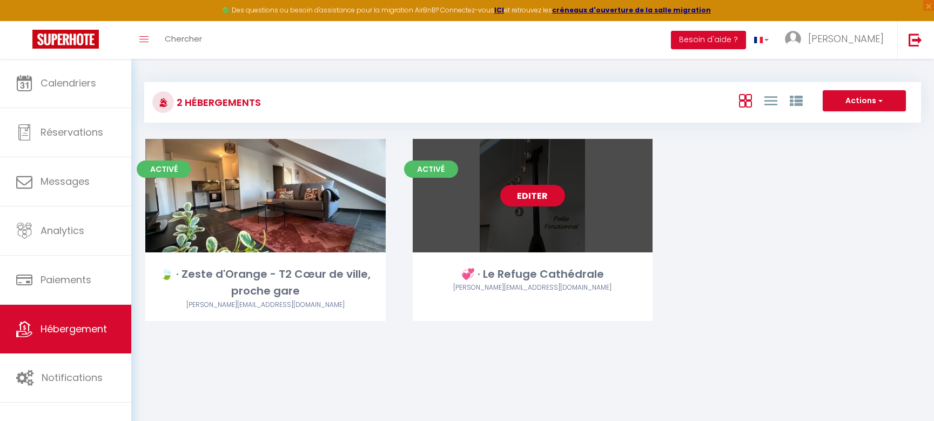
click at [513, 226] on div "Editer" at bounding box center [533, 195] width 240 height 113
select select "3"
select select "2"
select select "1"
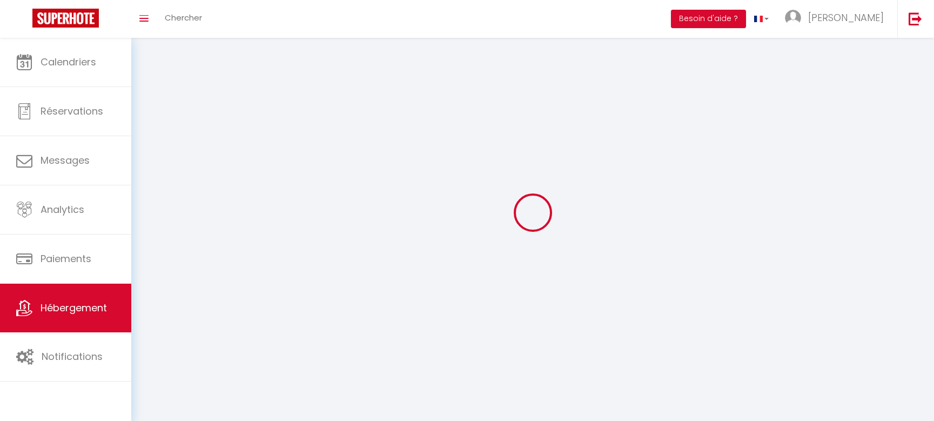
select select
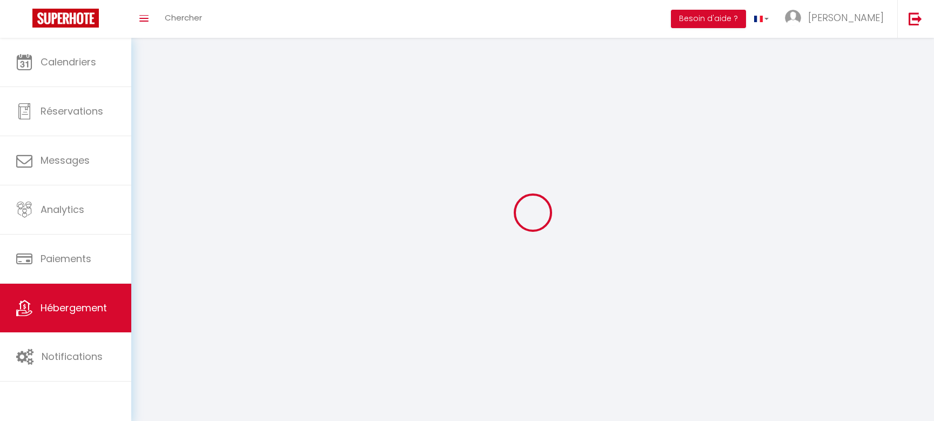
select select
checkbox input "false"
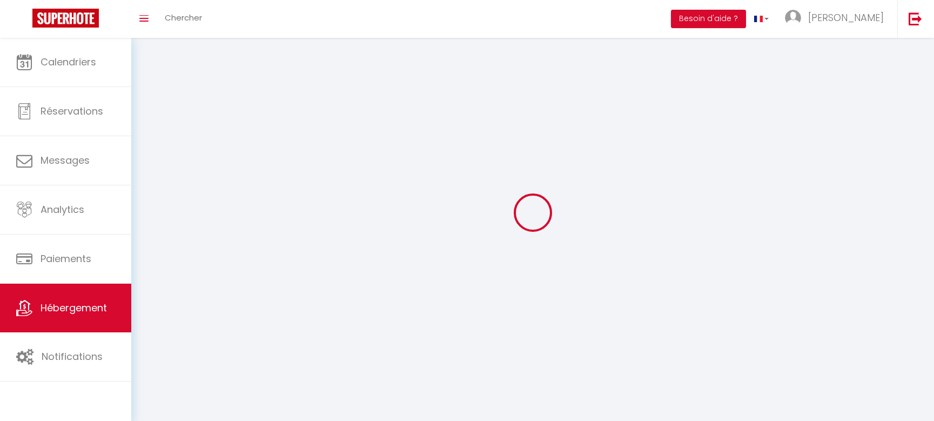
checkbox input "false"
select select
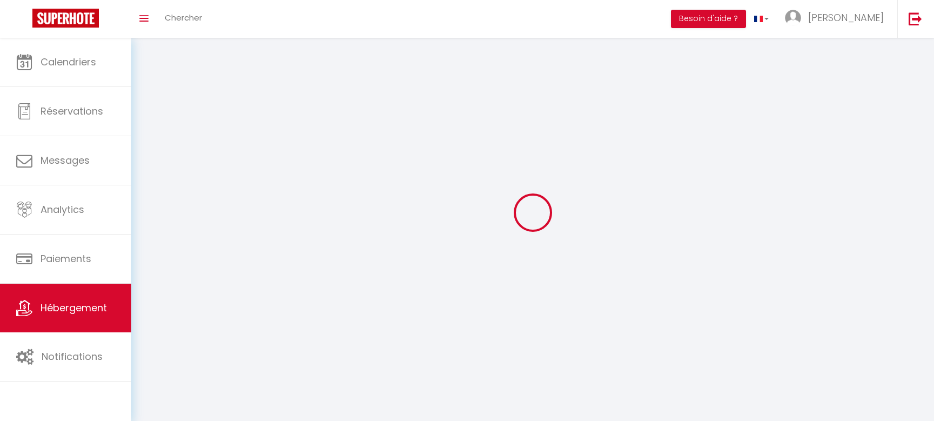
select select
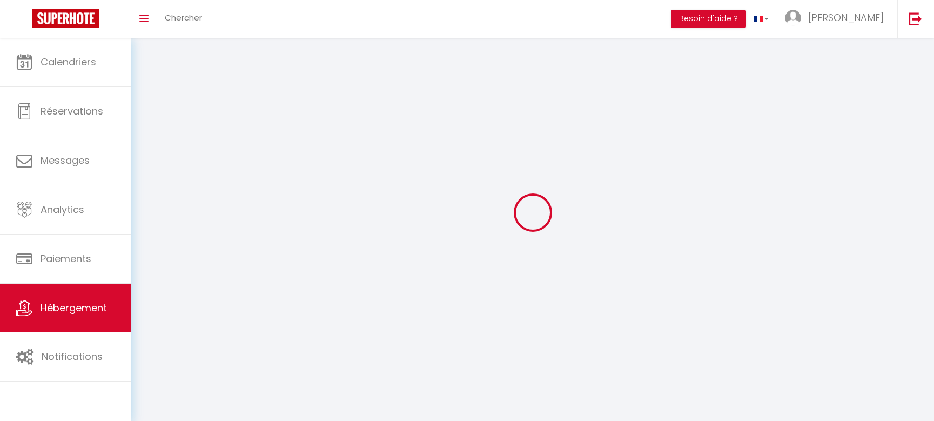
checkbox input "false"
select select
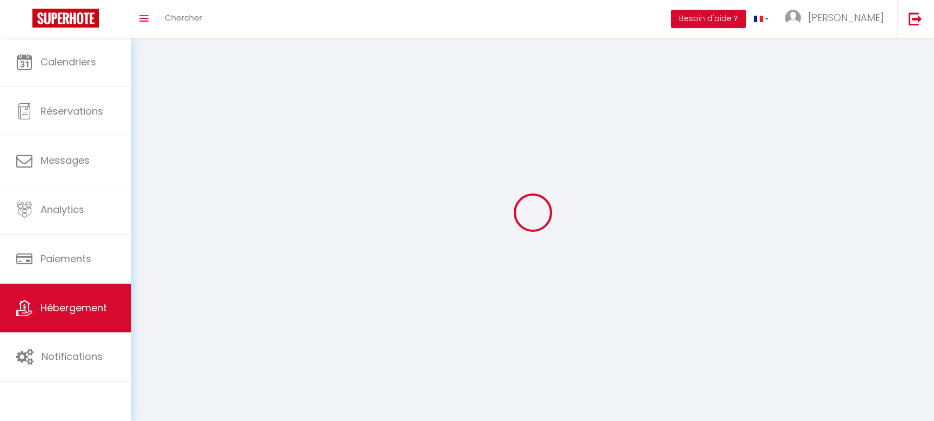
select select
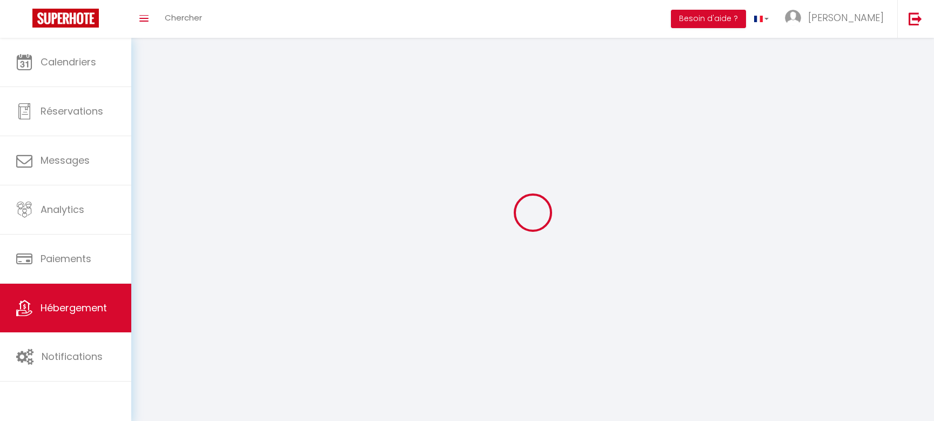
select select
checkbox input "false"
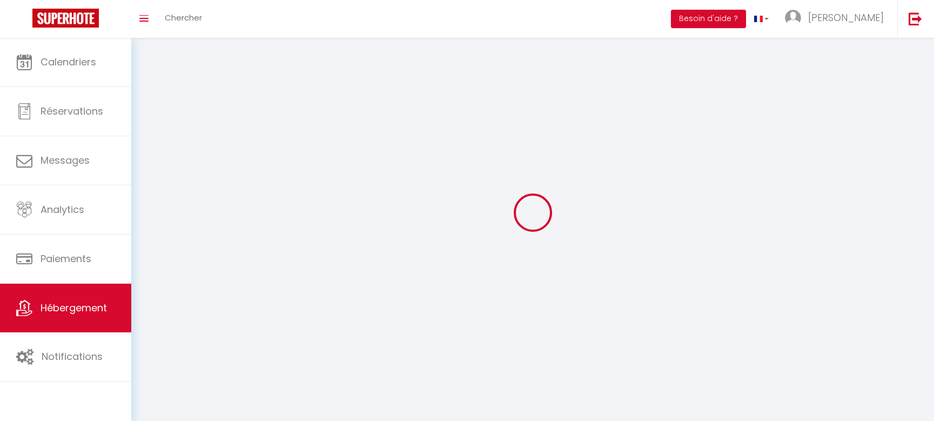
checkbox input "false"
select select
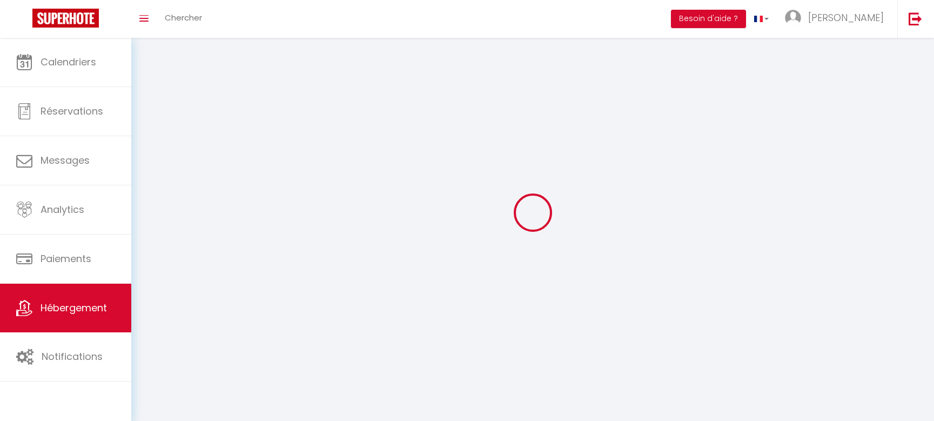
select select
checkbox input "false"
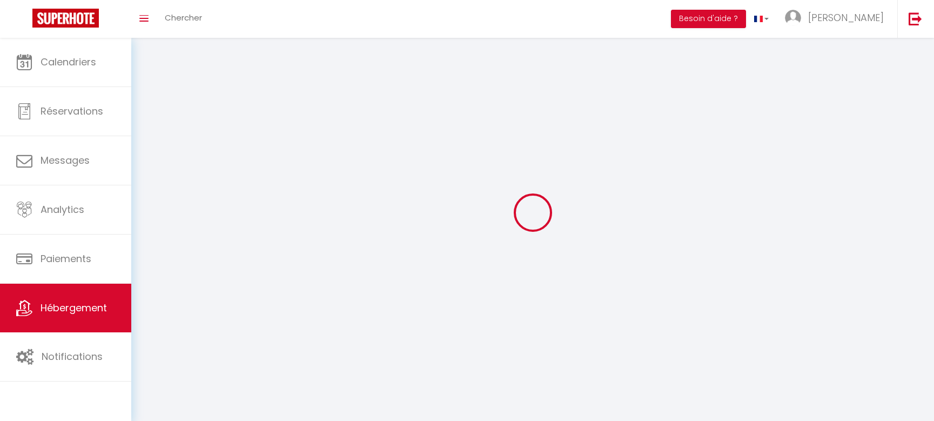
checkbox input "false"
select select
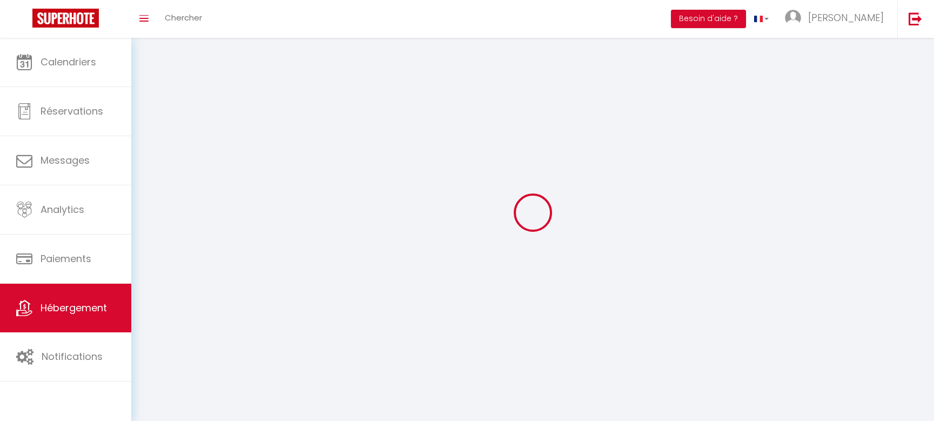
select select
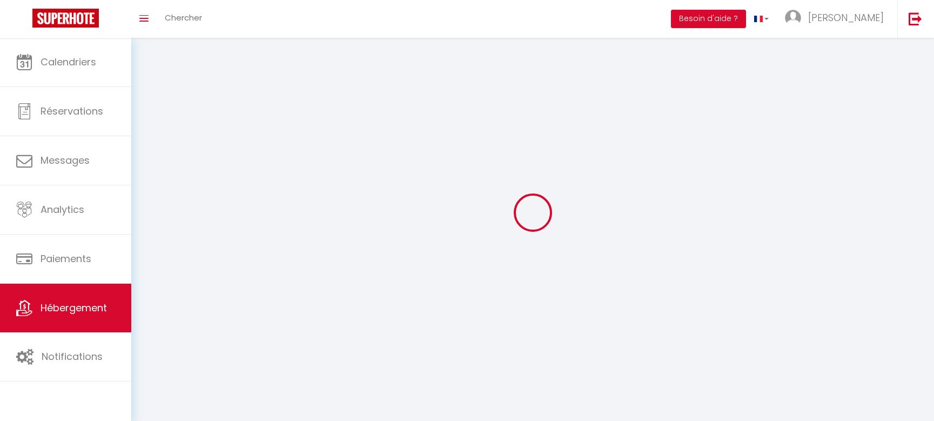
select select
checkbox input "false"
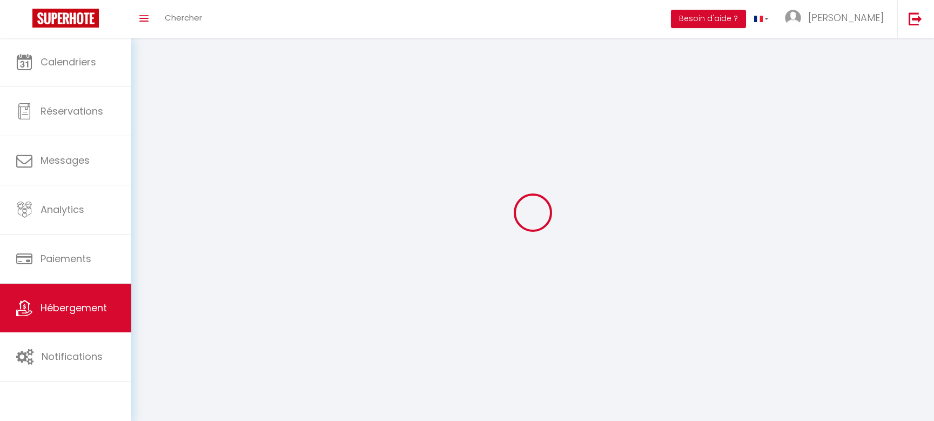
select select
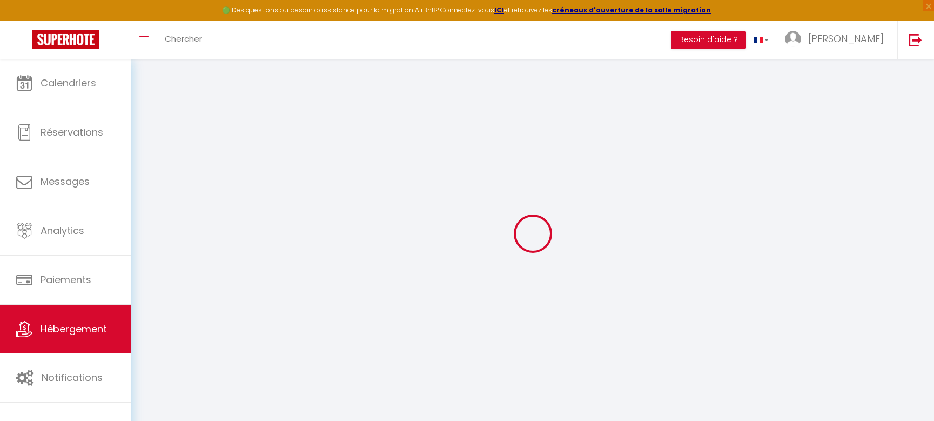
select select
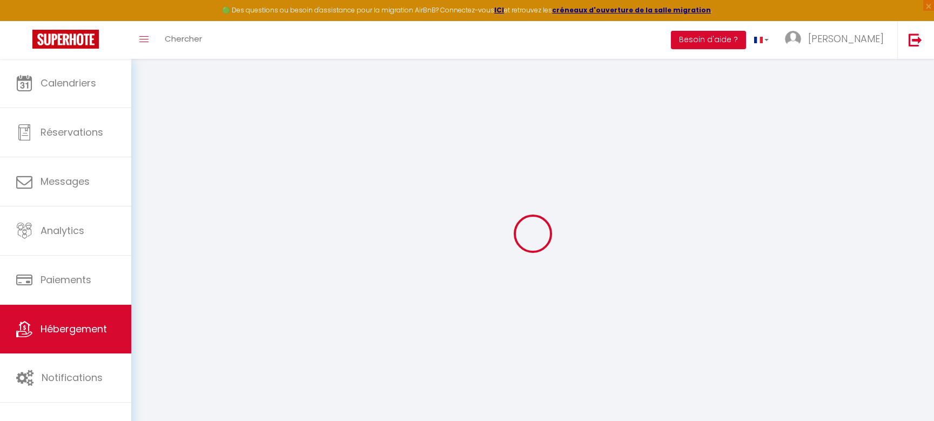
select select
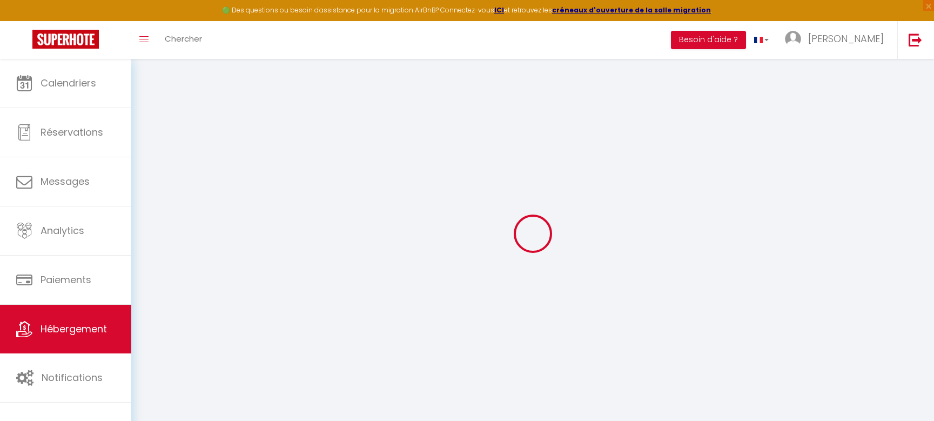
select select
checkbox input "false"
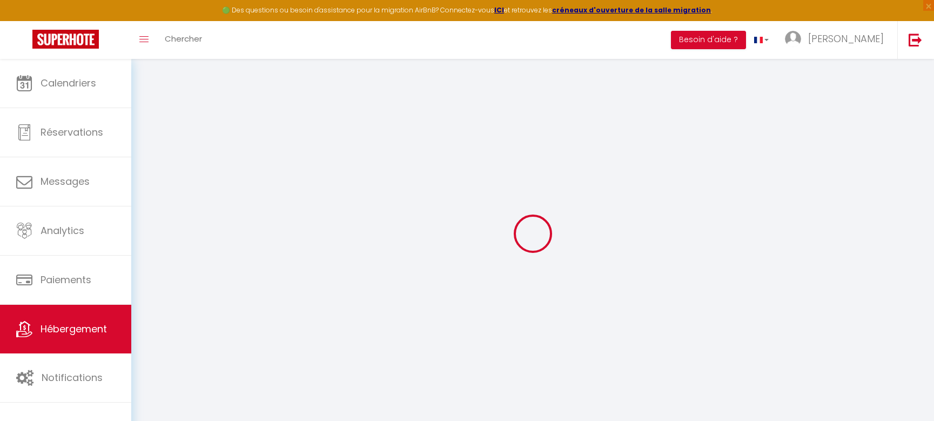
checkbox input "false"
select select
select select "16:00"
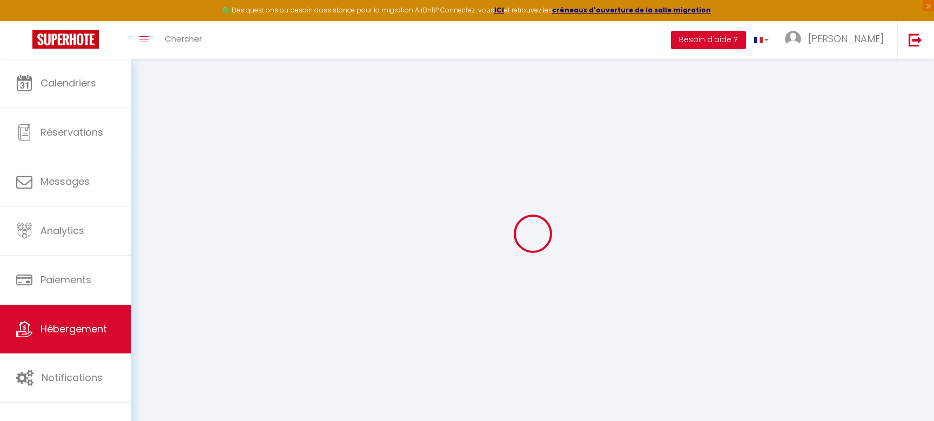
select select "23:45"
select select "11:00"
select select "30"
select select "120"
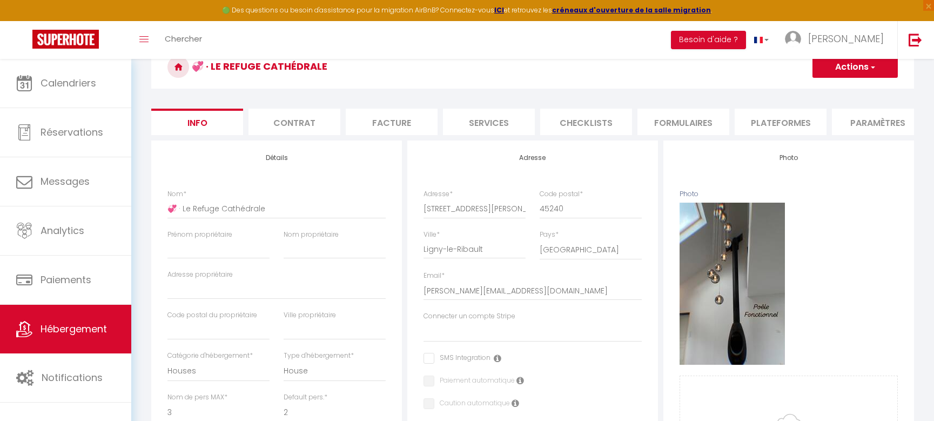
scroll to position [77, 0]
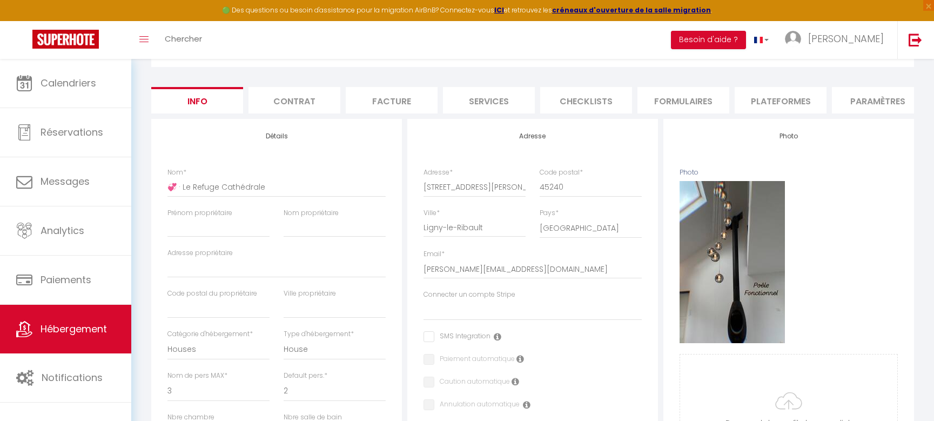
select select
checkbox input "false"
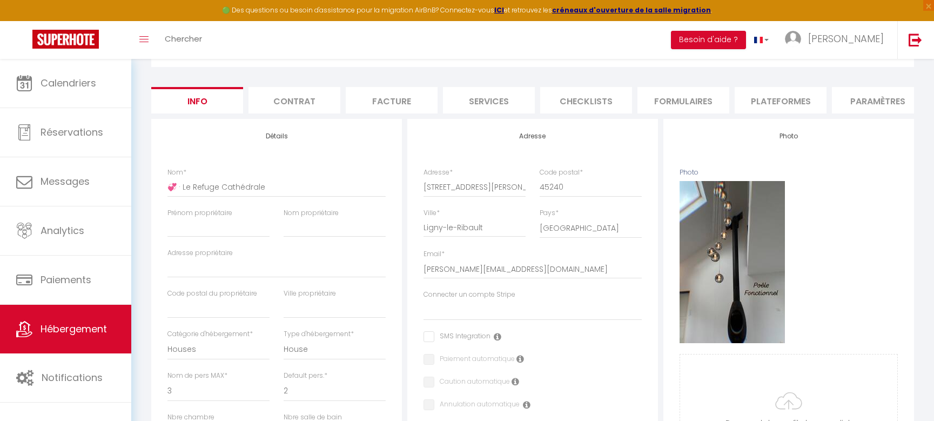
select select
select select "365"
select select "EUR"
select select
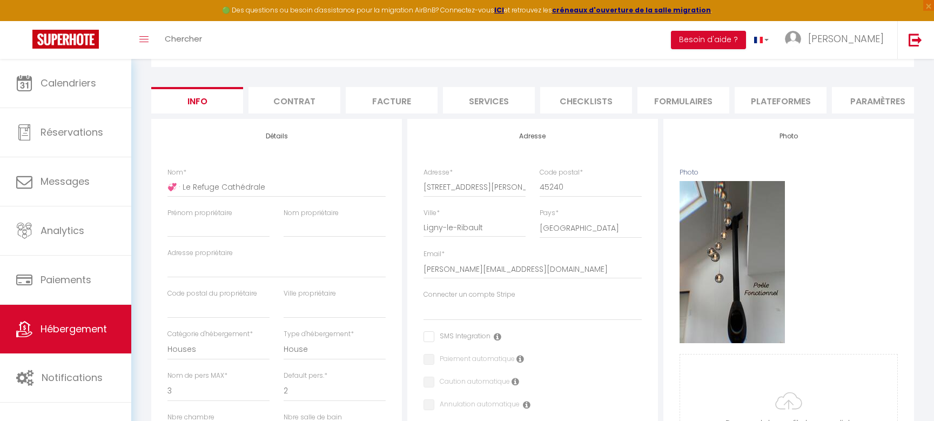
select select "19387-1505957763400579694"
click at [752, 108] on li "Plateformes" at bounding box center [781, 100] width 92 height 26
select select
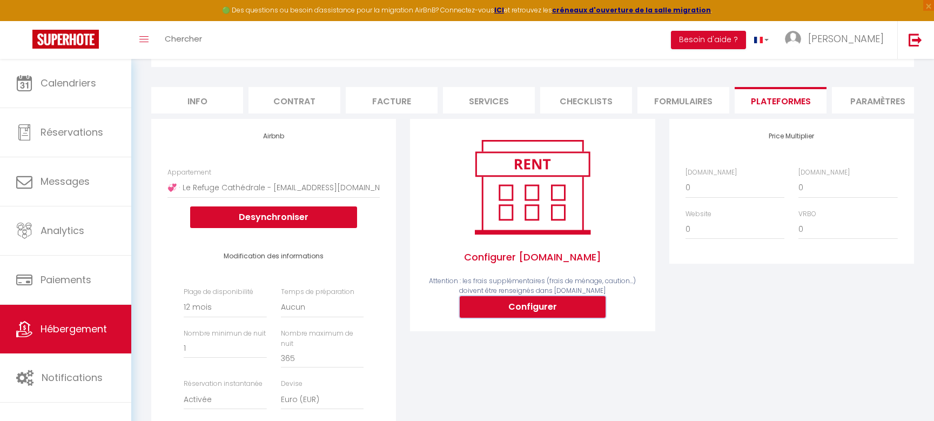
click at [527, 312] on button "Configurer" at bounding box center [533, 307] width 146 height 22
select select
type input "melanie-delaplace-432uk7e6_property@reply.superhote.com"
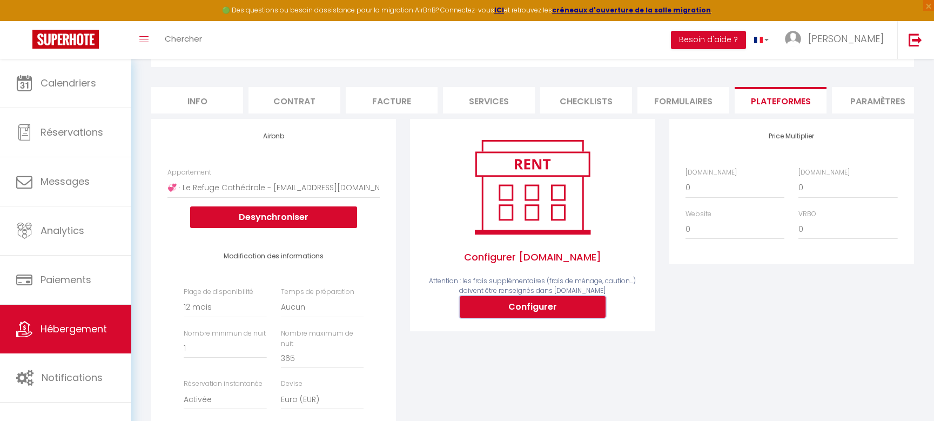
type input "[PERSON_NAME][EMAIL_ADDRESS][DOMAIN_NAME]"
select select
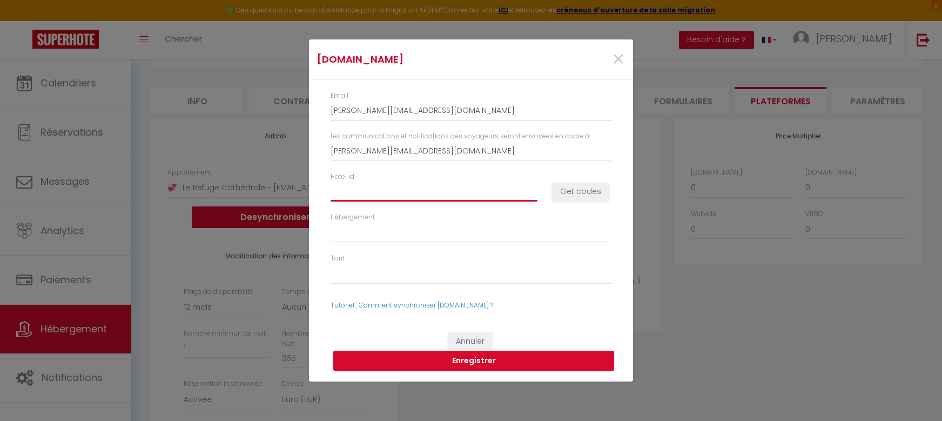
click at [449, 191] on input "Hotel id" at bounding box center [434, 191] width 207 height 19
paste input "14784605"
type input "14784605"
select select
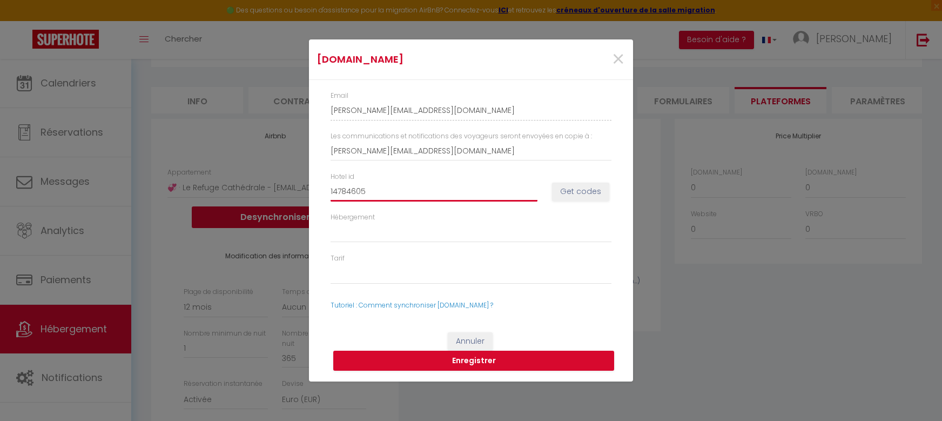
select select
type input "14784605"
click at [574, 179] on div "Hotel id 14784605 Get codes" at bounding box center [471, 192] width 295 height 41
click at [574, 186] on button "Get codes" at bounding box center [580, 192] width 57 height 18
select select
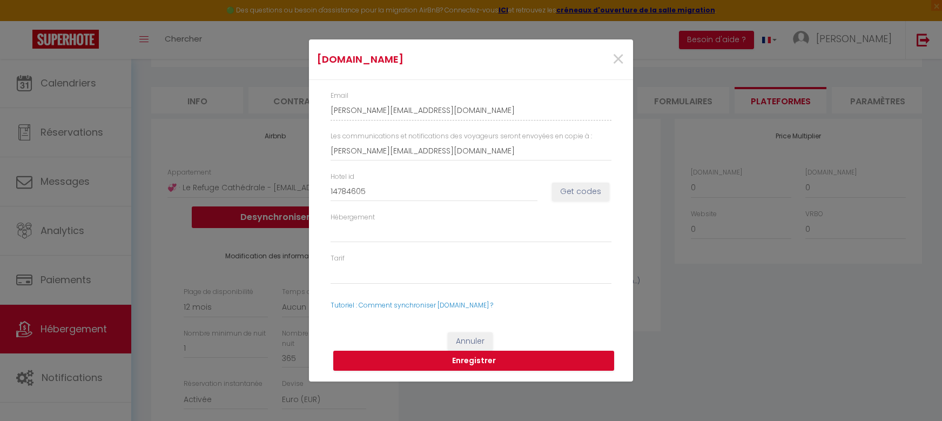
select select
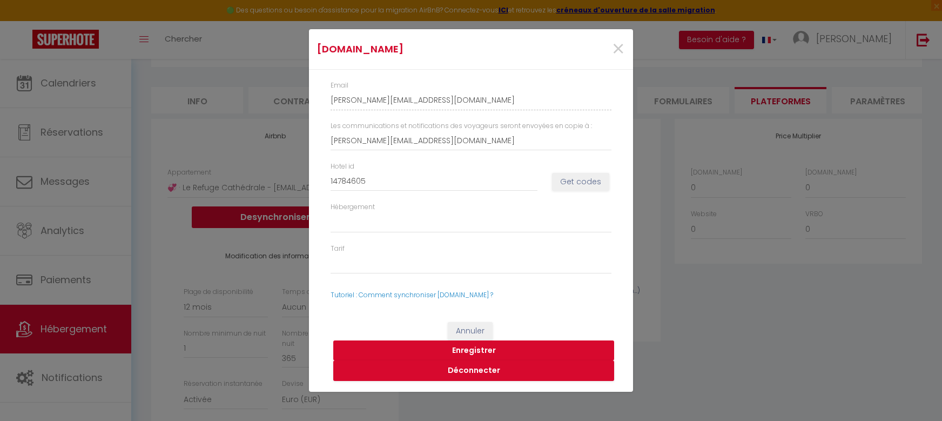
click at [481, 353] on button "Enregistrer" at bounding box center [473, 350] width 281 height 21
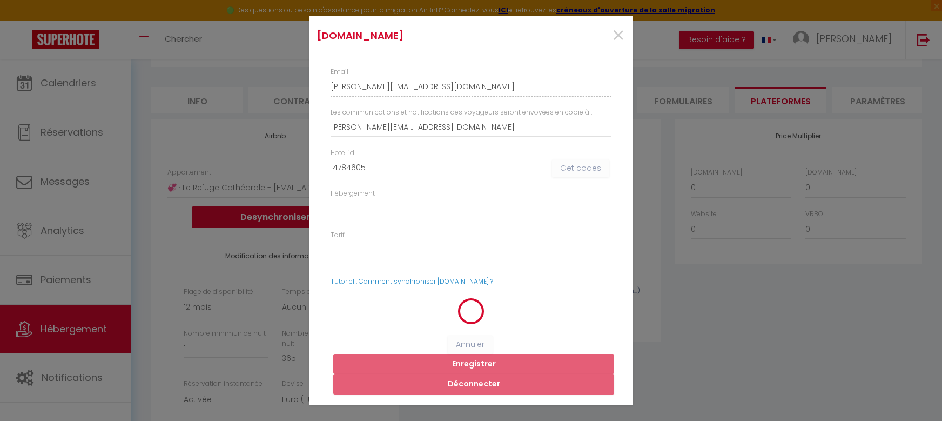
select select
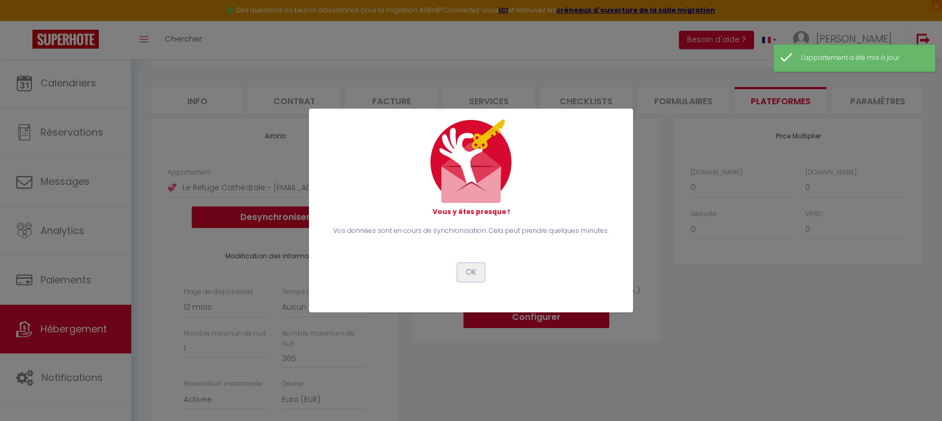
click at [468, 278] on button "OK" at bounding box center [471, 272] width 27 height 18
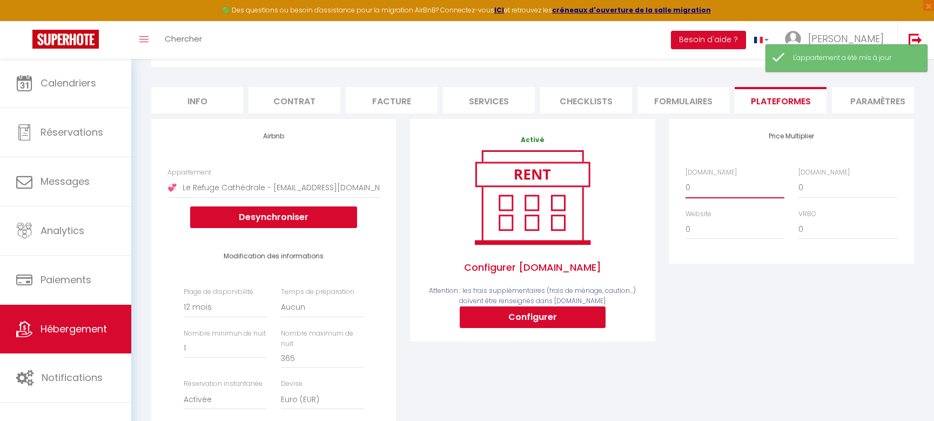
click at [697, 197] on select "0 + 1 % + 2 % + 3 % + 4 % + 5 % + 6 % + 7 % + 8 % + 9 %" at bounding box center [735, 187] width 99 height 21
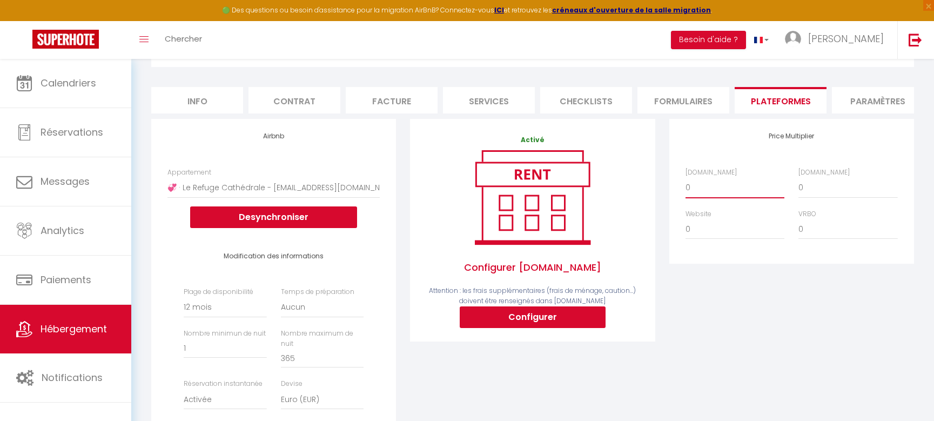
click at [740, 198] on select "0 + 1 % + 2 % + 3 % + 4 % + 5 % + 6 % + 7 % + 8 % + 9 %" at bounding box center [735, 187] width 99 height 21
select select "+ 22 %"
click at [686, 185] on select "0 + 1 % + 2 % + 3 % + 4 % + 5 % + 6 % + 7 % + 8 % + 9 %" at bounding box center [735, 187] width 99 height 21
select select
click at [833, 198] on select "0 + 1 % + 2 % + 3 % + 4 % + 5 % + 6 % + 7 % + 8 % + 9 %" at bounding box center [848, 187] width 99 height 21
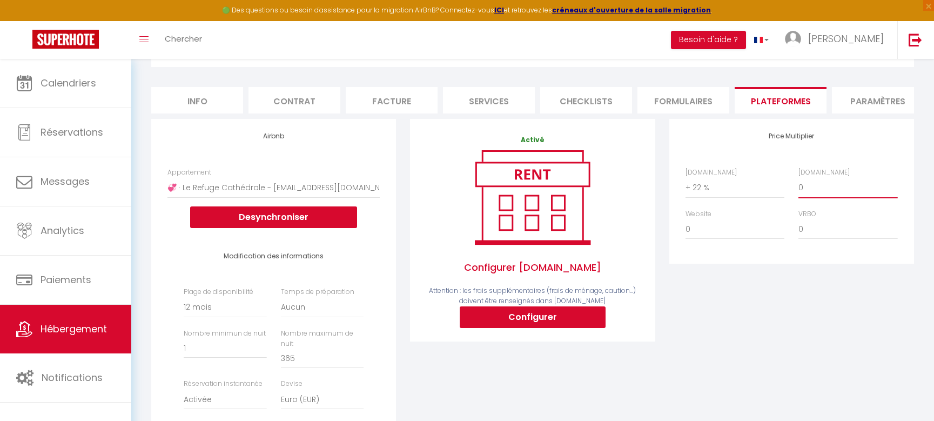
select select "+ 22 %"
click at [799, 185] on select "0 + 1 % + 2 % + 3 % + 4 % + 5 % + 6 % + 7 % + 8 % + 9 %" at bounding box center [848, 187] width 99 height 21
select select
click at [761, 325] on div "Price Multiplier Airbnb.com 0 + 1 % + 2 % + 3 % + 4 % + 5 % + 6 % + 7 %" at bounding box center [791, 329] width 259 height 421
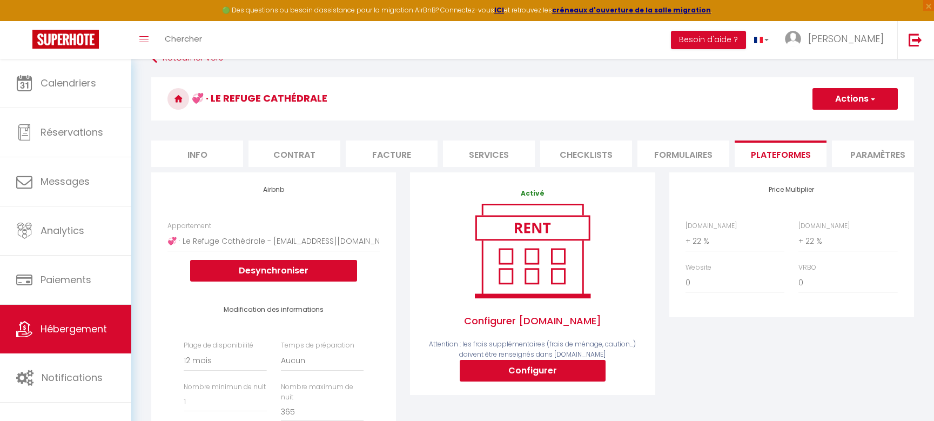
scroll to position [22, 0]
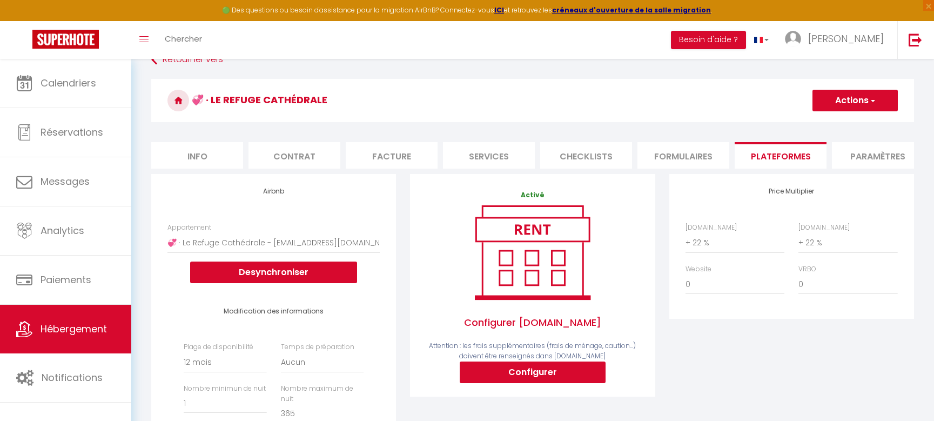
click at [873, 95] on span "button" at bounding box center [872, 100] width 7 height 11
click at [848, 128] on link "Enregistrer" at bounding box center [854, 124] width 85 height 14
select select "365"
select select "EUR"
select select
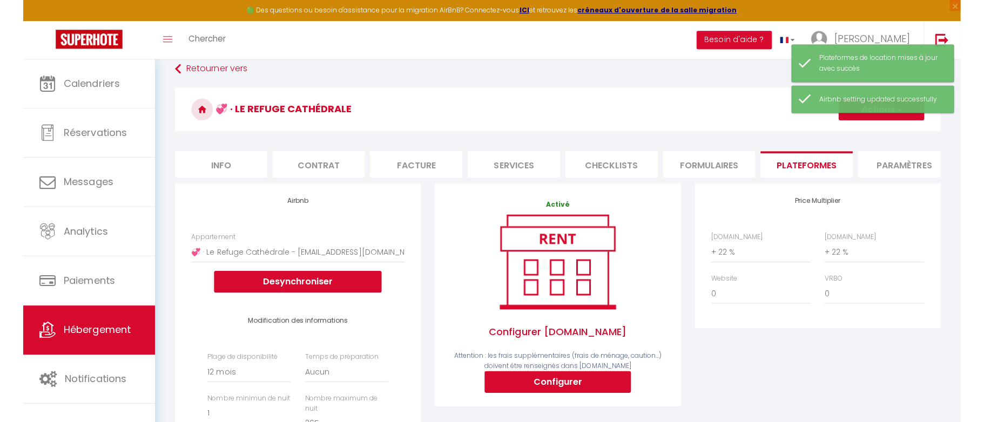
scroll to position [11, 0]
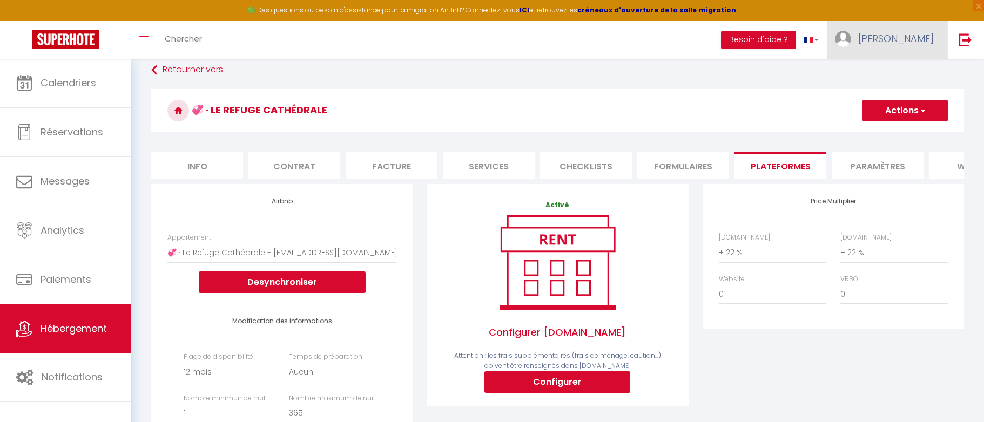
click at [914, 52] on link "[PERSON_NAME]" at bounding box center [887, 40] width 120 height 38
click at [897, 78] on link "Paramètres" at bounding box center [904, 75] width 80 height 18
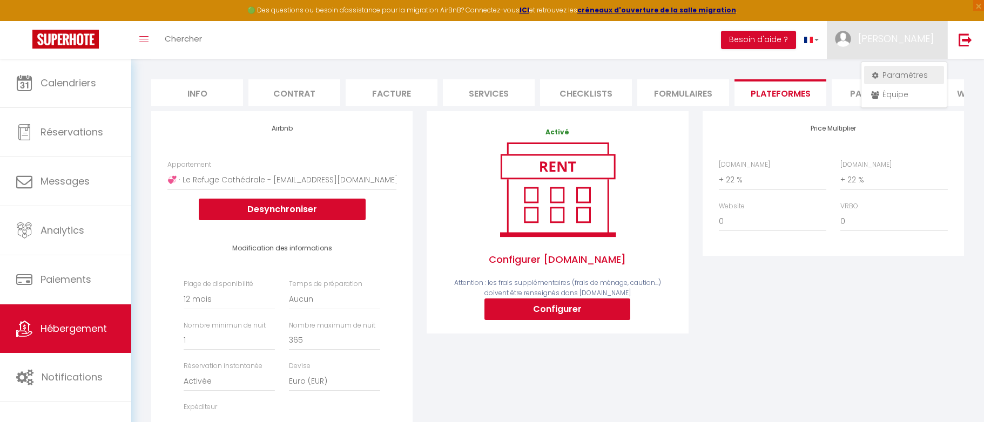
select select "28"
select select "fr"
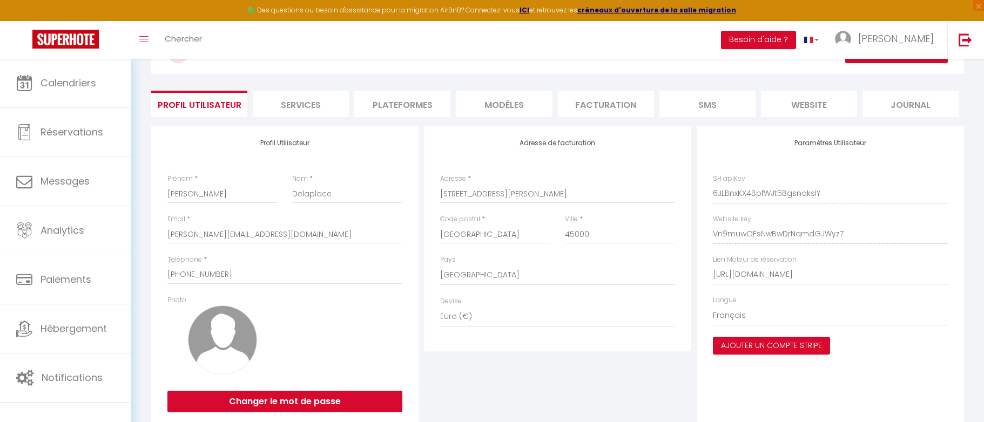
scroll to position [27, 0]
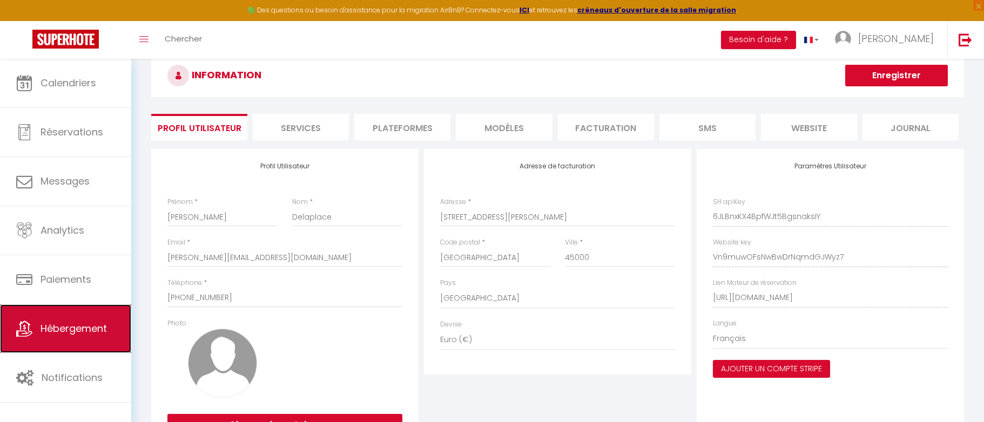
click at [100, 323] on span "Hébergement" at bounding box center [74, 329] width 66 height 14
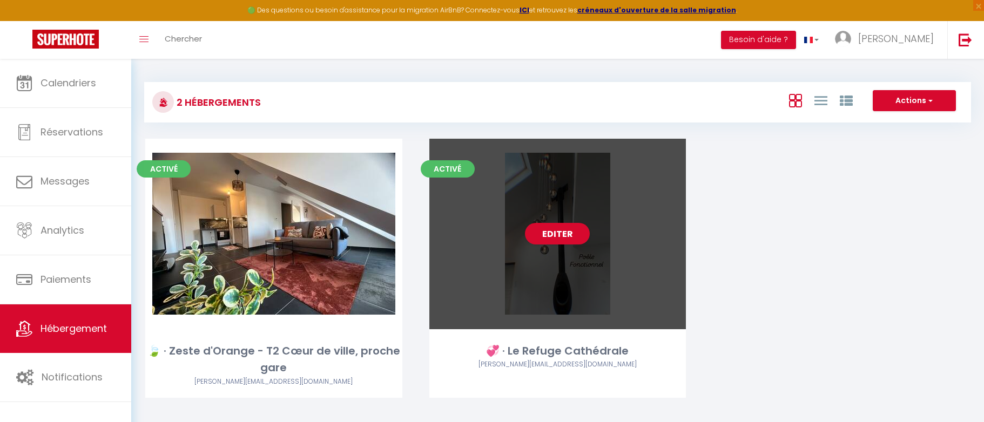
scroll to position [59, 0]
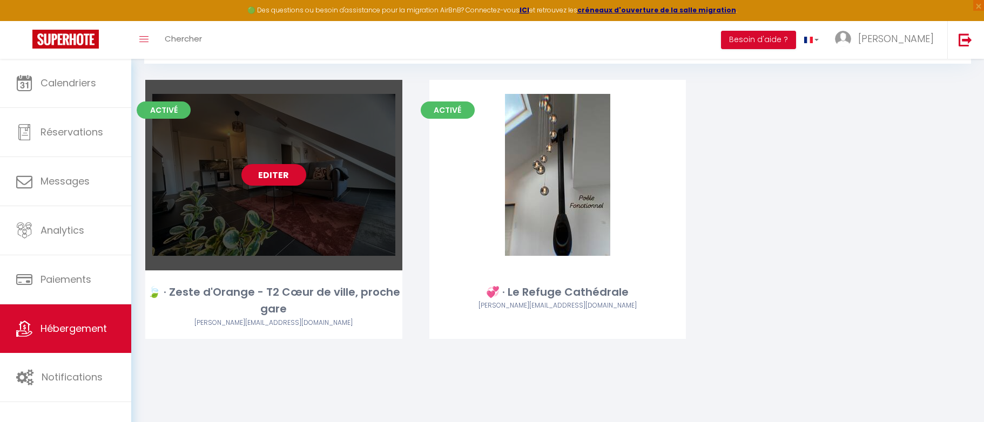
click at [271, 203] on div "Editer" at bounding box center [273, 175] width 257 height 191
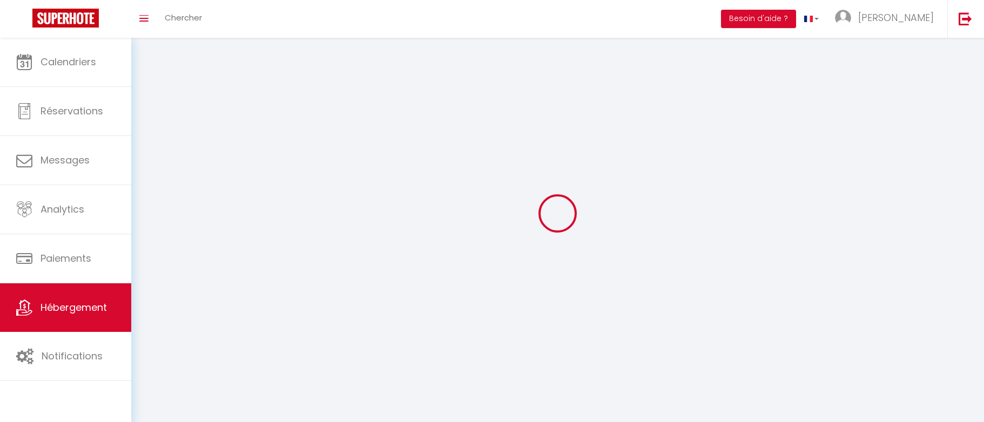
select select "28"
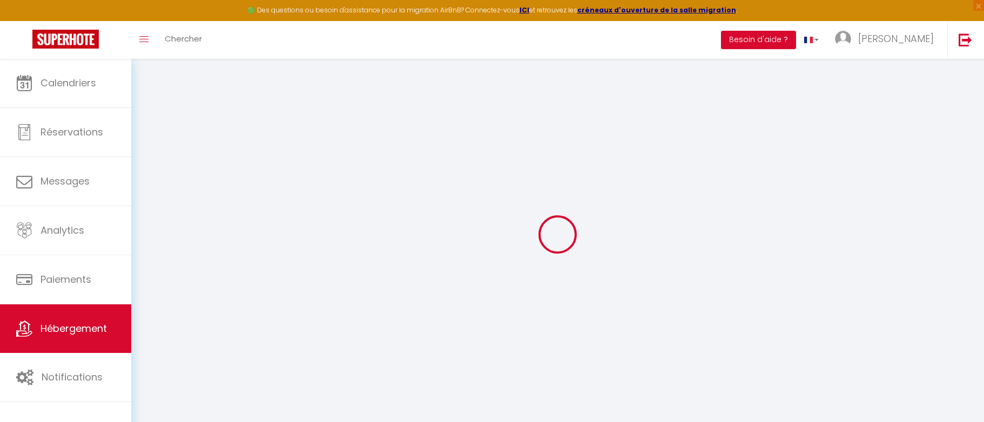
type input "🍃 · Zeste d'Orange - T2 Cœur de ville, proche gare"
type input "45"
type input "21"
select select
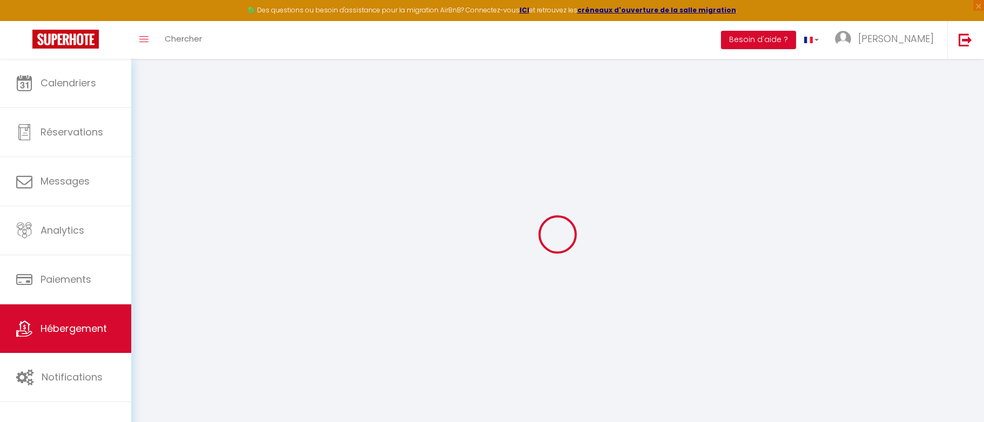
select select
type input "[STREET_ADDRESS][PERSON_NAME]"
type input "45000"
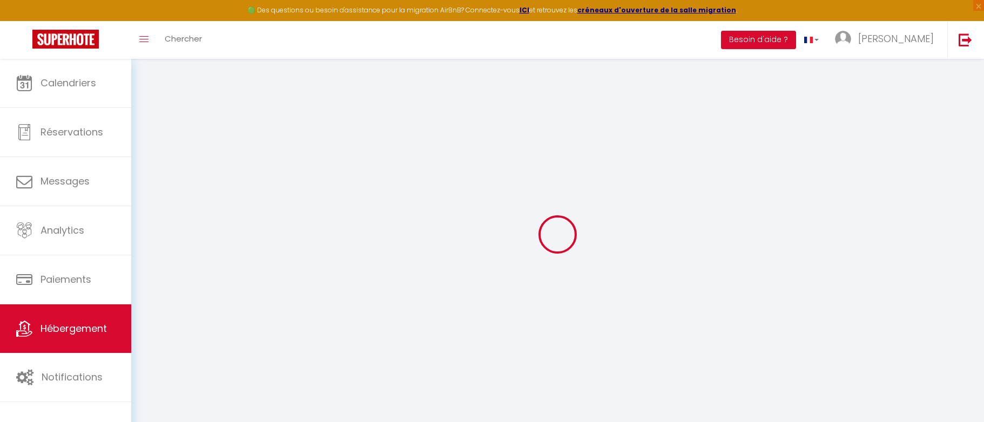
type input "[GEOGRAPHIC_DATA]"
type input "[PERSON_NAME][EMAIL_ADDRESS][DOMAIN_NAME]"
select select
checkbox input "false"
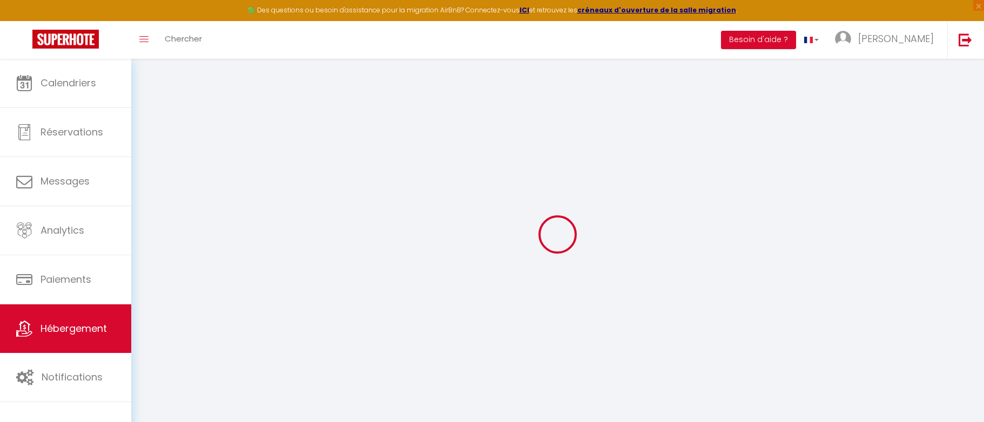
checkbox input "false"
select select
type input "0"
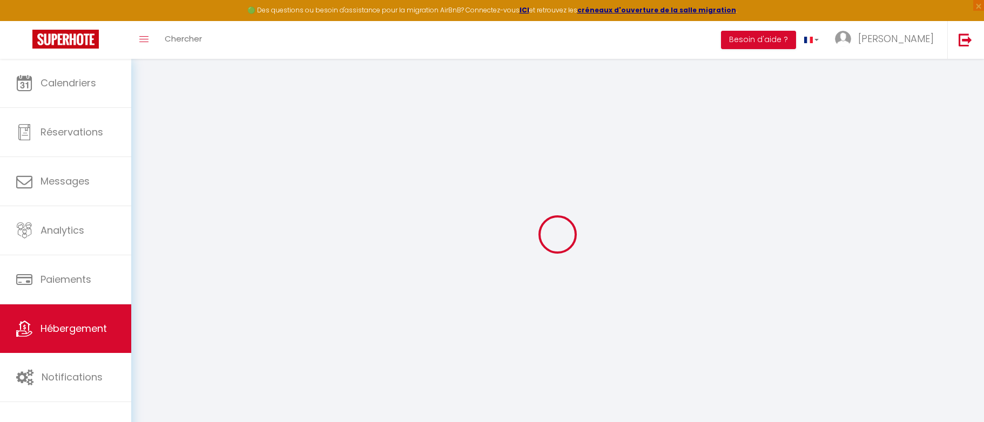
type input "0"
select select
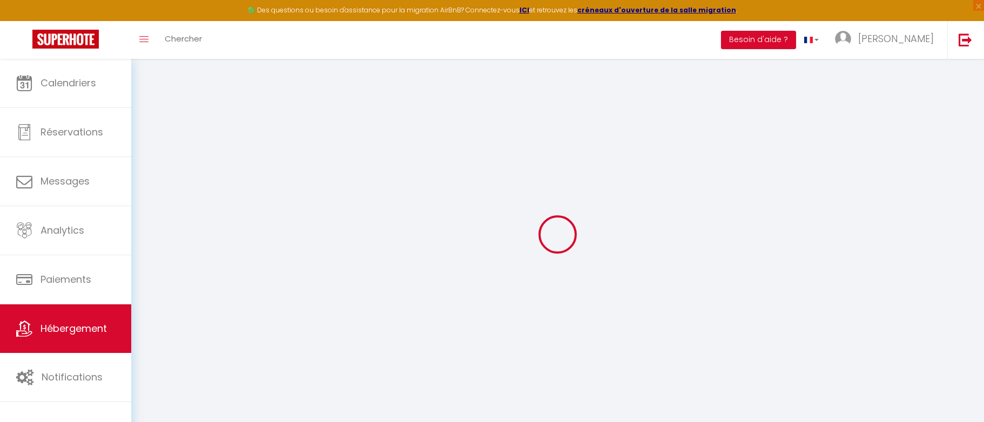
select select
checkbox input "false"
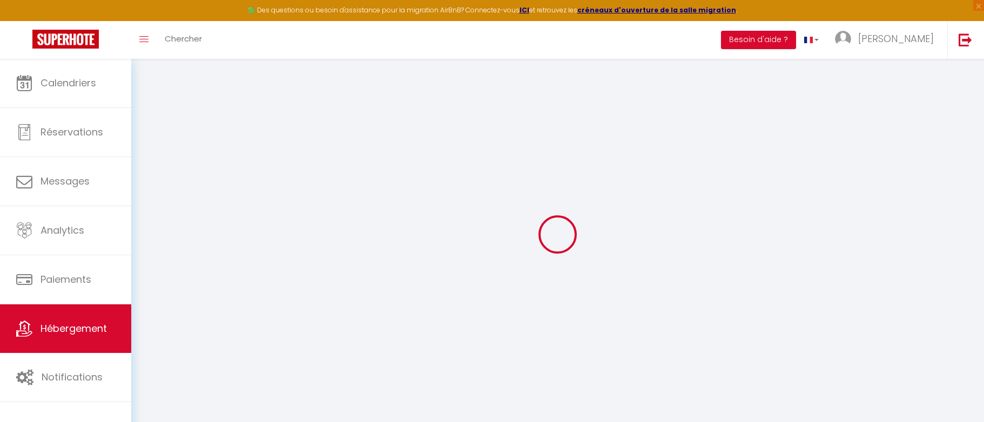
checkbox input "false"
select select
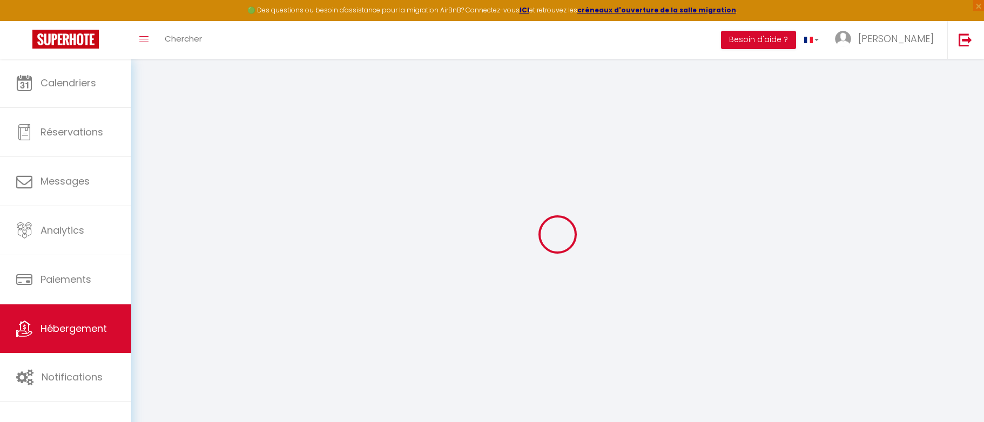
select select
checkbox input "false"
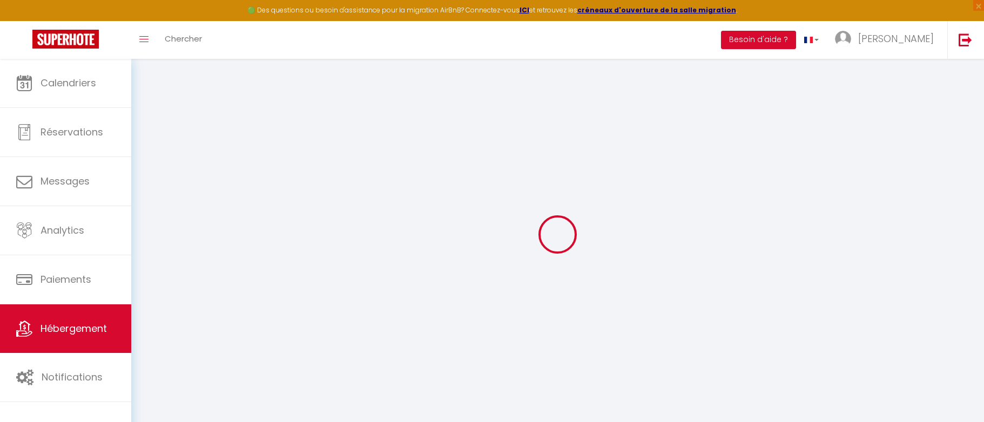
checkbox input "false"
select select
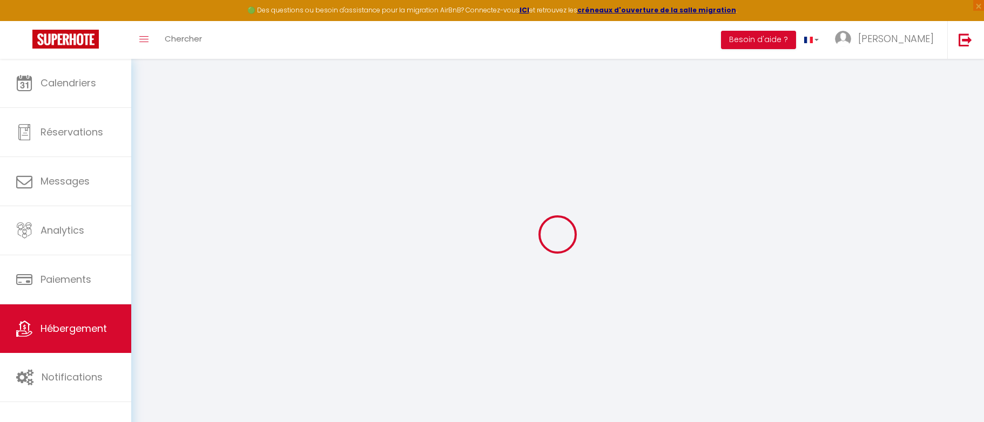
select select
checkbox input "false"
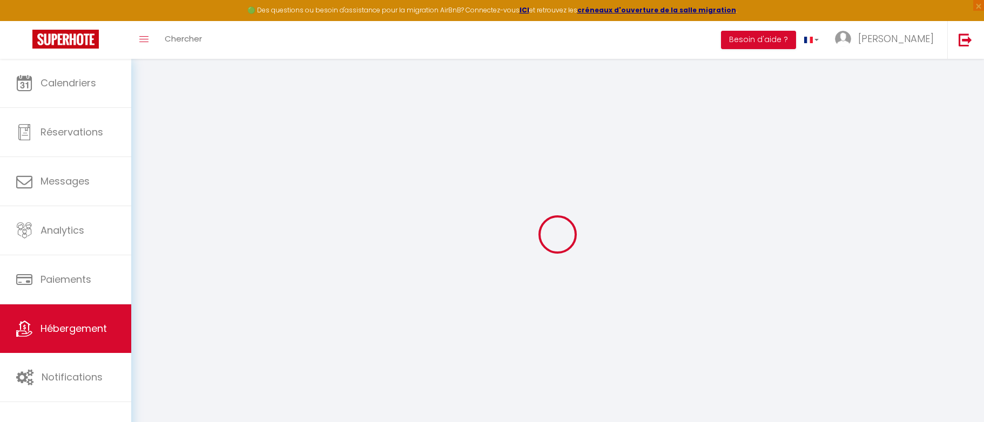
checkbox input "false"
select select
checkbox input "false"
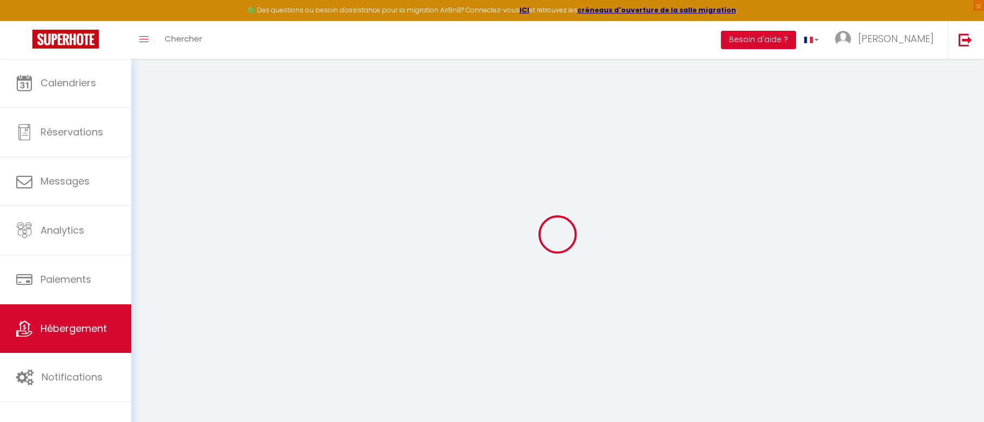
checkbox input "false"
select select "16:00"
select select "23:45"
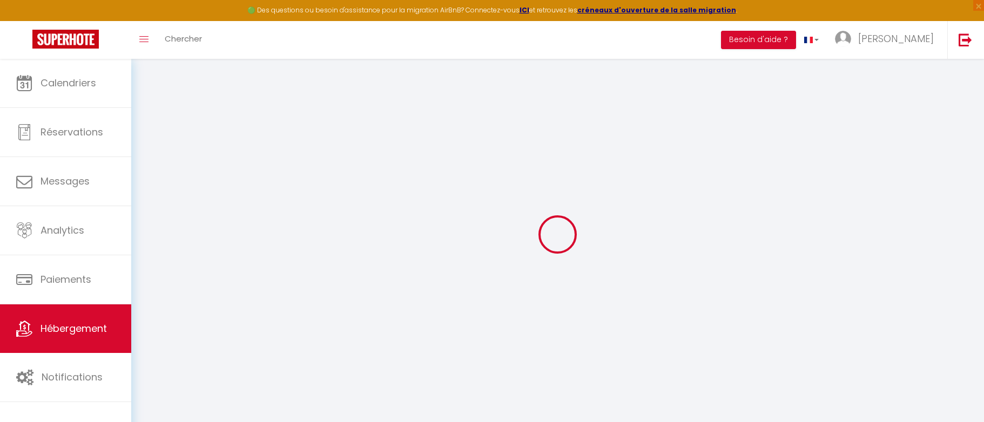
select select "11:00"
select select "30"
select select "120"
select select
checkbox input "false"
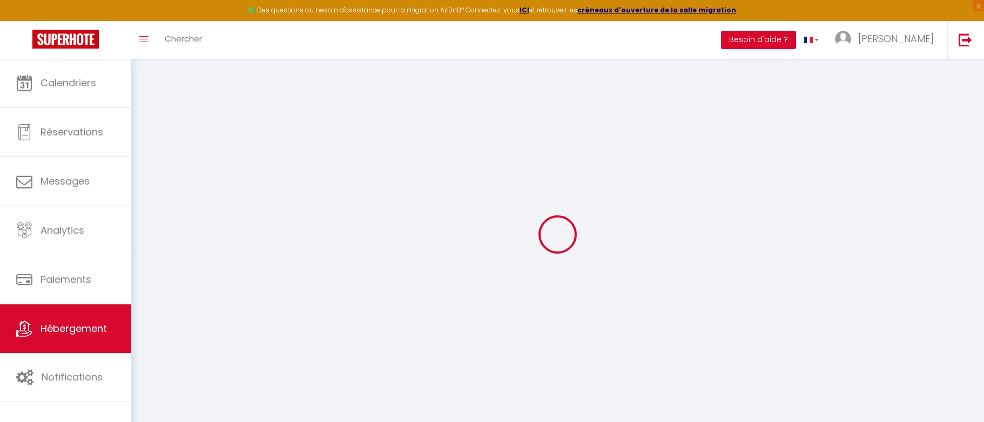
checkbox input "false"
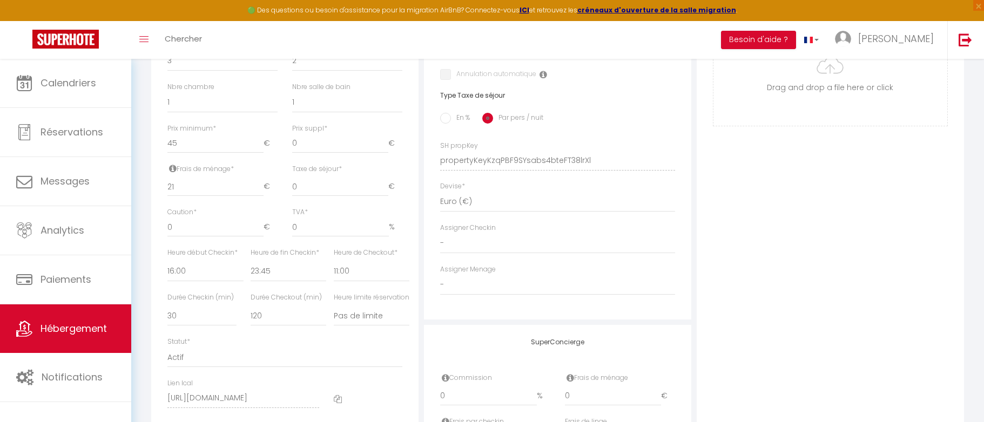
scroll to position [432, 0]
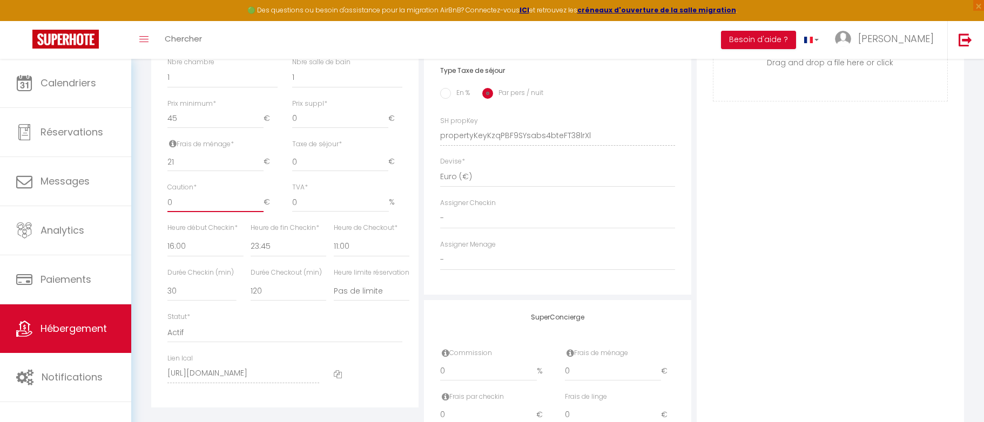
click at [186, 212] on input "0" at bounding box center [215, 202] width 96 height 19
click at [309, 170] on input "0" at bounding box center [340, 161] width 96 height 19
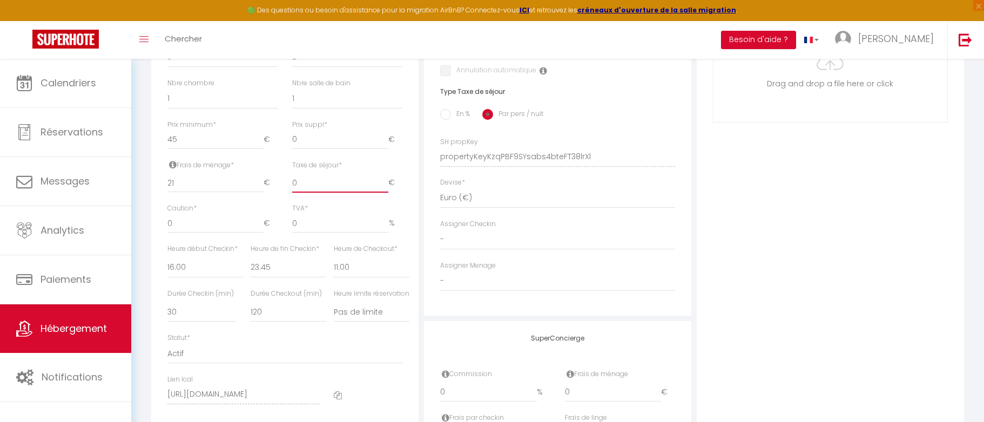
scroll to position [406, 0]
click at [173, 153] on input "45" at bounding box center [215, 144] width 96 height 19
click at [171, 152] on input "45" at bounding box center [215, 144] width 96 height 19
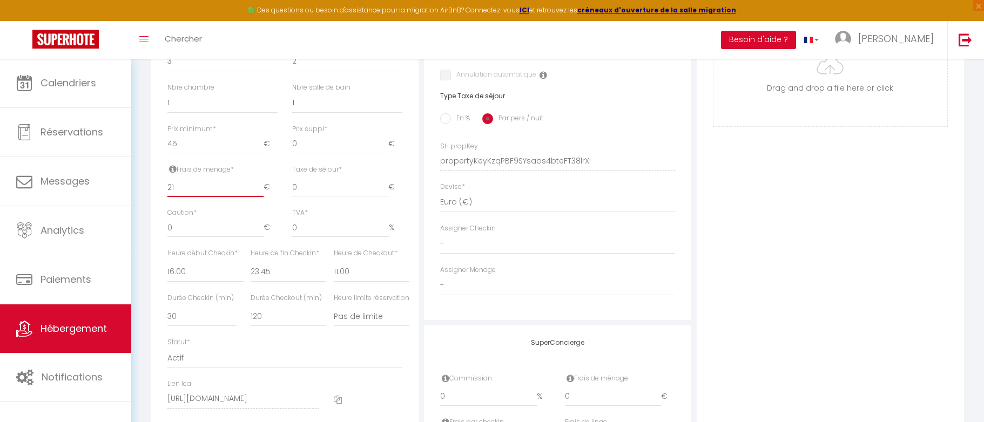
click at [171, 193] on input "21" at bounding box center [215, 187] width 96 height 19
click at [177, 197] on input "21" at bounding box center [215, 187] width 96 height 19
click at [180, 152] on input "45" at bounding box center [215, 144] width 96 height 19
type input "47"
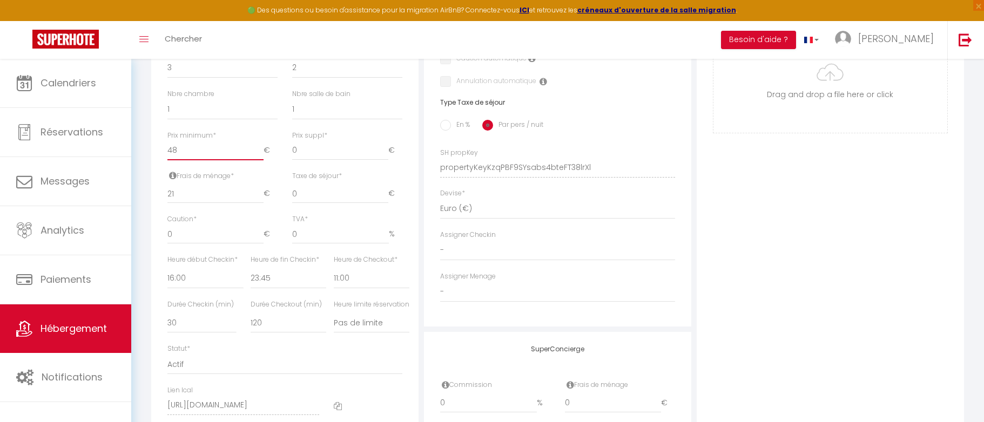
scroll to position [422, 0]
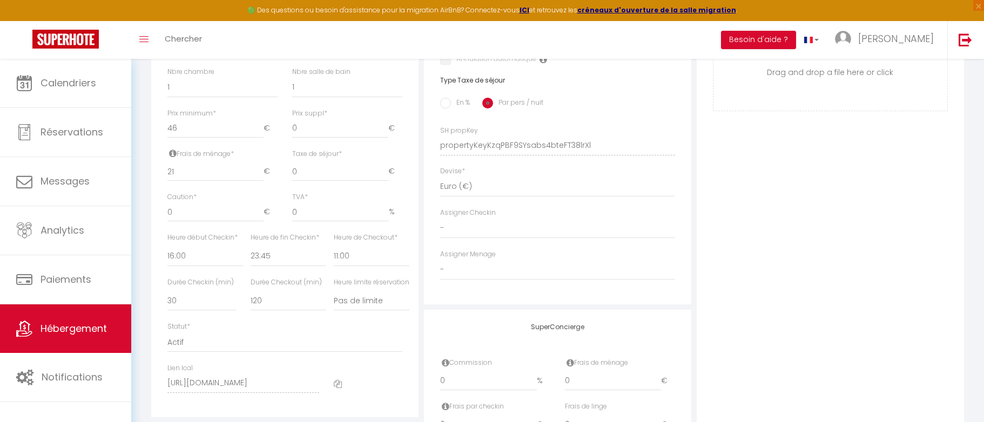
click at [226, 123] on div "Prix minimum * 46 €" at bounding box center [222, 124] width 110 height 30
click at [200, 119] on label "Prix minimum *" at bounding box center [191, 114] width 49 height 10
click at [200, 122] on input "46" at bounding box center [215, 128] width 96 height 19
click at [179, 109] on div "Nbre chambre 0 1 2 3 4 5 6 7 8 9 10 11 12" at bounding box center [222, 88] width 125 height 42
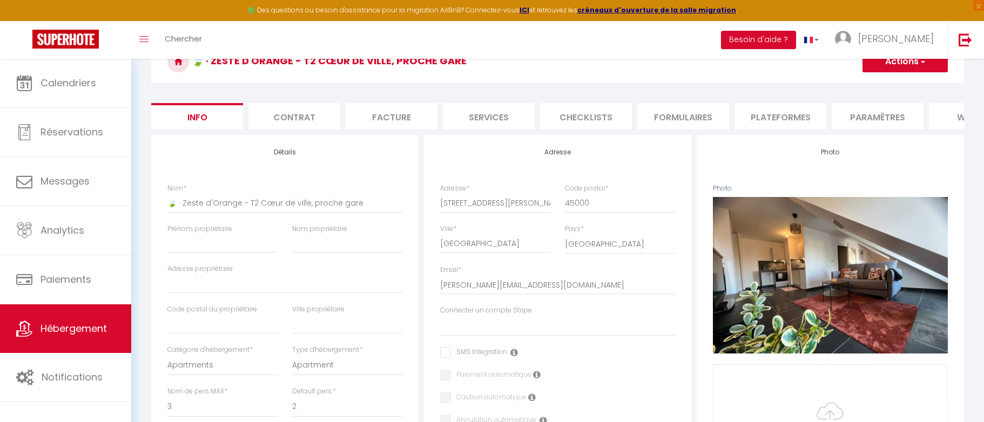
scroll to position [57, 0]
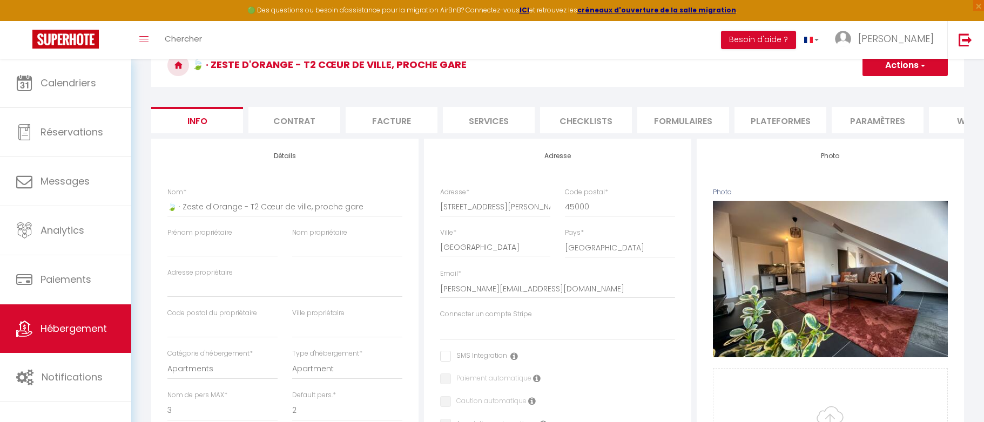
click at [288, 124] on li "Contrat" at bounding box center [295, 120] width 92 height 26
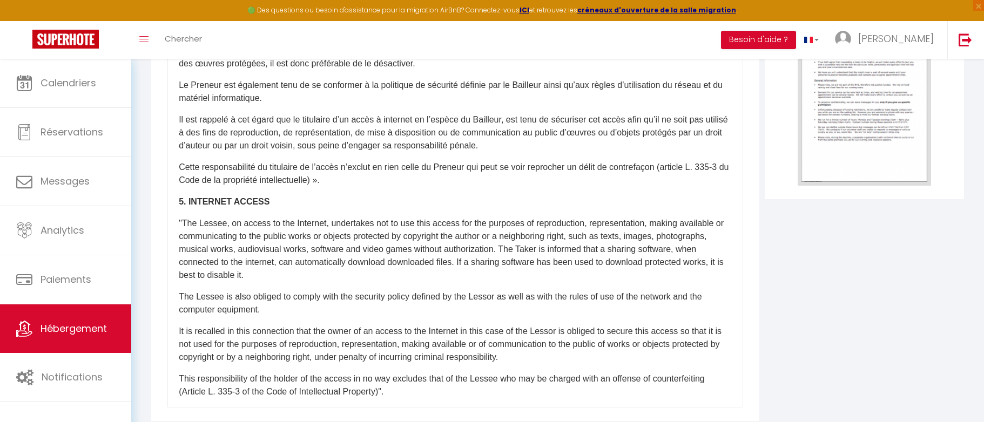
scroll to position [254, 0]
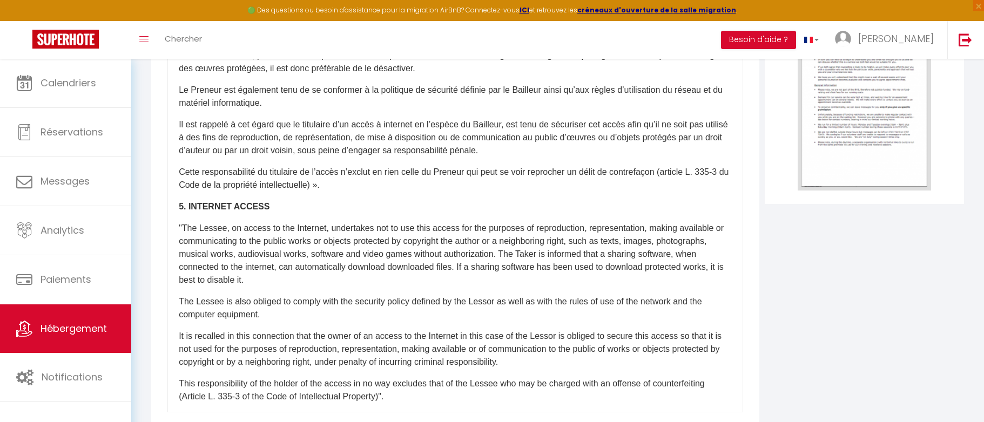
click at [639, 287] on div "​Il a été convenu entre les parties que le Bailleur louera au Locataire le loge…" at bounding box center [455, 197] width 576 height 432
click at [629, 303] on p "The Lessee is also obliged to comply with the security policy defined by the Le…" at bounding box center [455, 309] width 553 height 26
click at [645, 304] on p "The Lessee is also obliged to comply with the security policy defined by the Le…" at bounding box center [455, 309] width 553 height 26
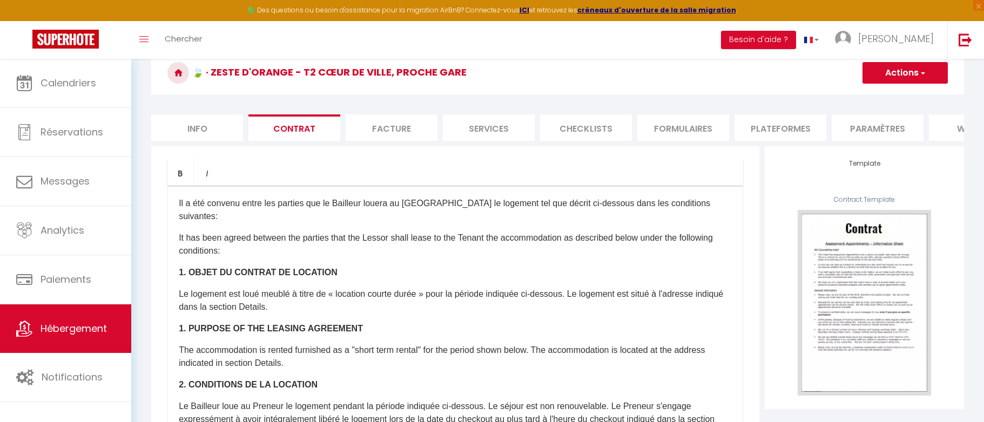
scroll to position [0, 0]
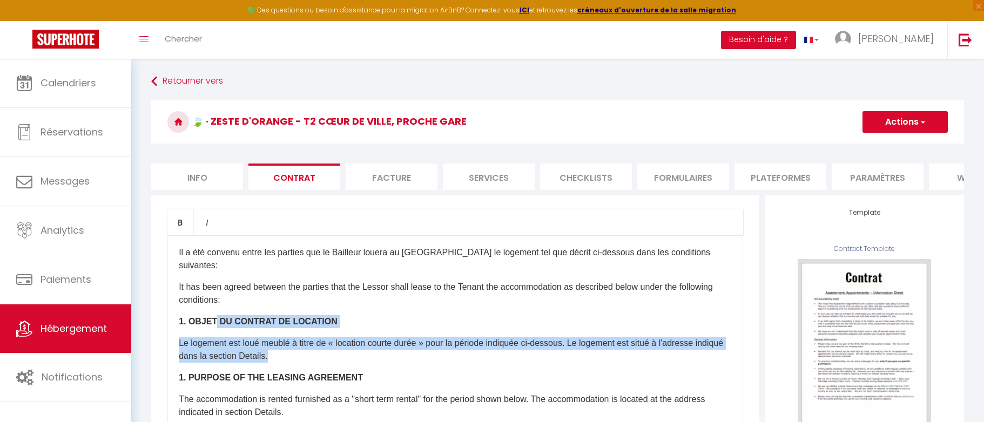
drag, startPoint x: 216, startPoint y: 320, endPoint x: 301, endPoint y: 357, distance: 92.9
click at [301, 353] on p "Le logement est loué meublé à titre de « location courte durée » pour la périod…" at bounding box center [455, 350] width 553 height 26
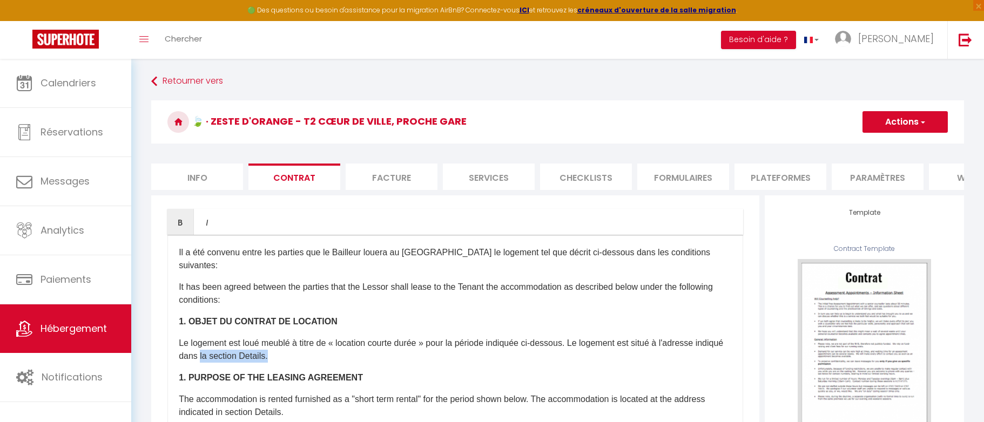
drag, startPoint x: 231, startPoint y: 346, endPoint x: 313, endPoint y: 346, distance: 81.6
click at [313, 346] on p "Le logement est loué meublé à titre de « location courte durée » pour la périod…" at bounding box center [455, 350] width 553 height 26
click at [308, 352] on p "Le logement est loué meublé à titre de « location courte durée » pour la périod…" at bounding box center [455, 350] width 553 height 26
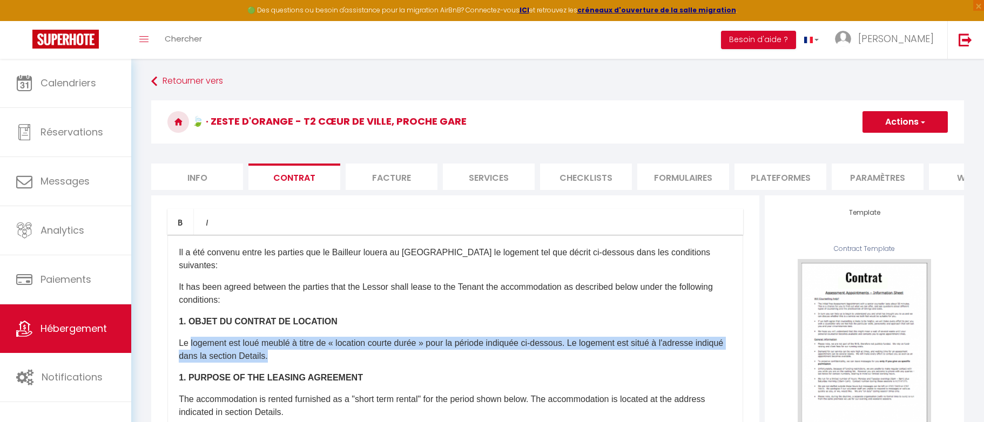
drag, startPoint x: 308, startPoint y: 352, endPoint x: 195, endPoint y: 336, distance: 114.5
click at [195, 337] on p "Le logement est loué meublé à titre de « location courte durée » pour la périod…" at bounding box center [455, 350] width 553 height 26
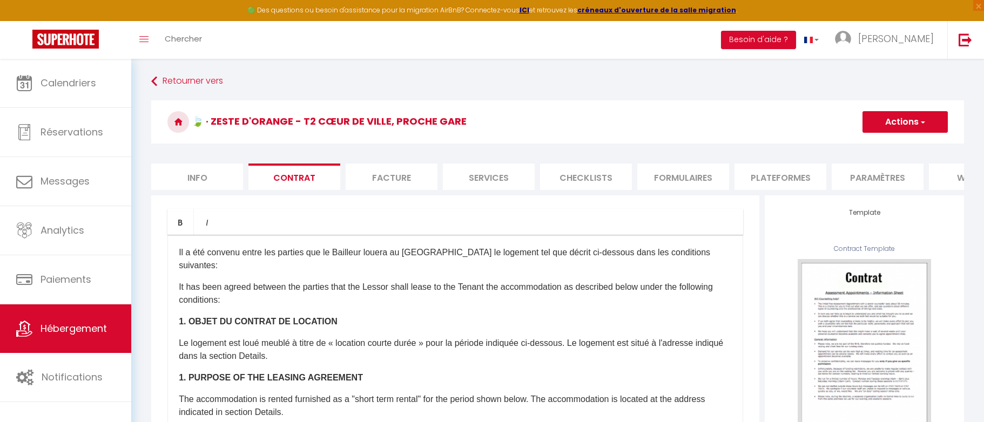
click at [352, 337] on p "Le logement est loué meublé à titre de « location courte durée » pour la périod…" at bounding box center [455, 350] width 553 height 26
drag, startPoint x: 352, startPoint y: 335, endPoint x: 402, endPoint y: 335, distance: 50.2
click at [402, 337] on p "Le logement est loué meublé à titre de « location courte durée » pour la périod…" at bounding box center [455, 350] width 553 height 26
click at [374, 175] on li "Facture" at bounding box center [392, 177] width 92 height 26
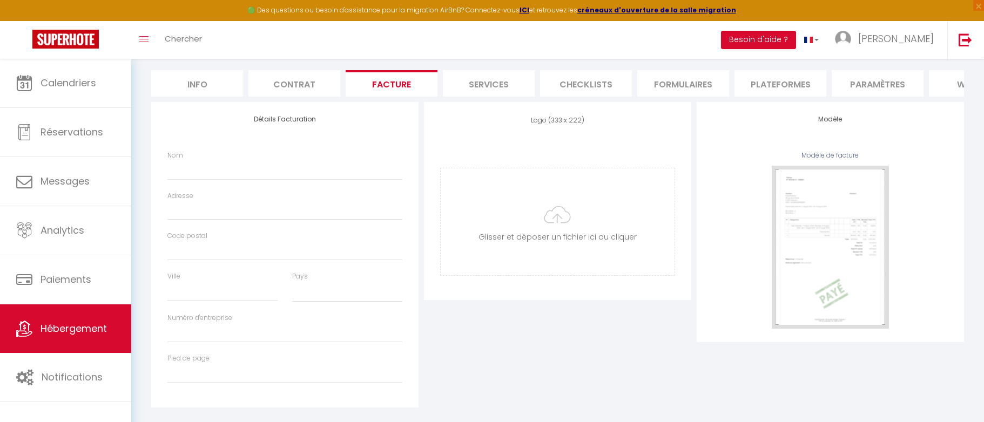
scroll to position [105, 0]
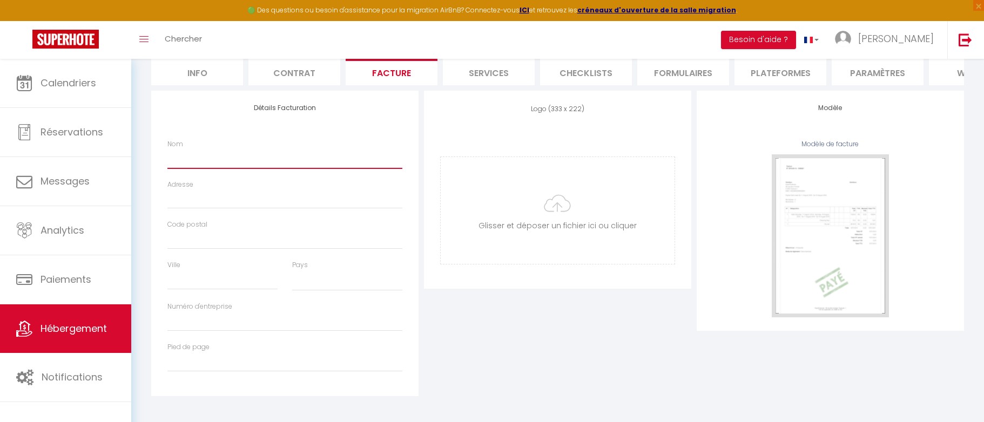
click at [331, 169] on input "Nom" at bounding box center [284, 158] width 235 height 19
click at [262, 232] on div "Code postal" at bounding box center [284, 235] width 235 height 30
click at [259, 219] on div "Adresse" at bounding box center [284, 200] width 249 height 41
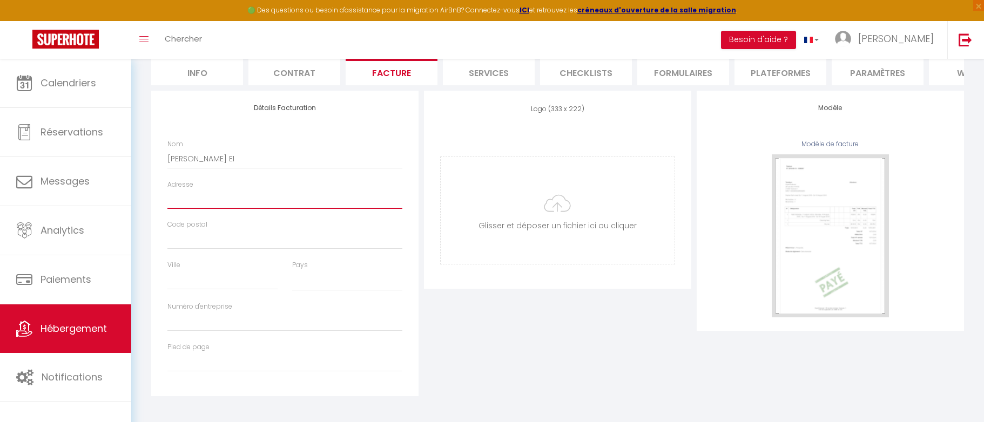
click at [259, 209] on input "Adresse" at bounding box center [284, 199] width 235 height 19
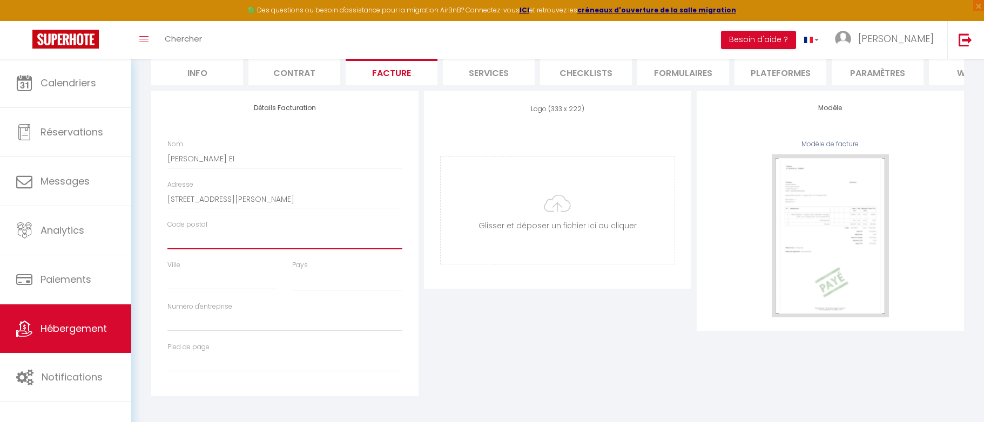
click at [239, 244] on input "Code postal" at bounding box center [284, 239] width 235 height 19
click at [218, 285] on input "Ville" at bounding box center [222, 280] width 110 height 19
click at [326, 290] on select "France Portugal Afghanistan Albania Algeria American Samoa Andorra Angola Angui…" at bounding box center [347, 281] width 110 height 21
click at [292, 279] on select "France Portugal Afghanistan Albania Algeria American Samoa Andorra Angola Angui…" at bounding box center [347, 281] width 110 height 21
click at [260, 318] on div "Numéro d'entreprise" at bounding box center [284, 317] width 235 height 30
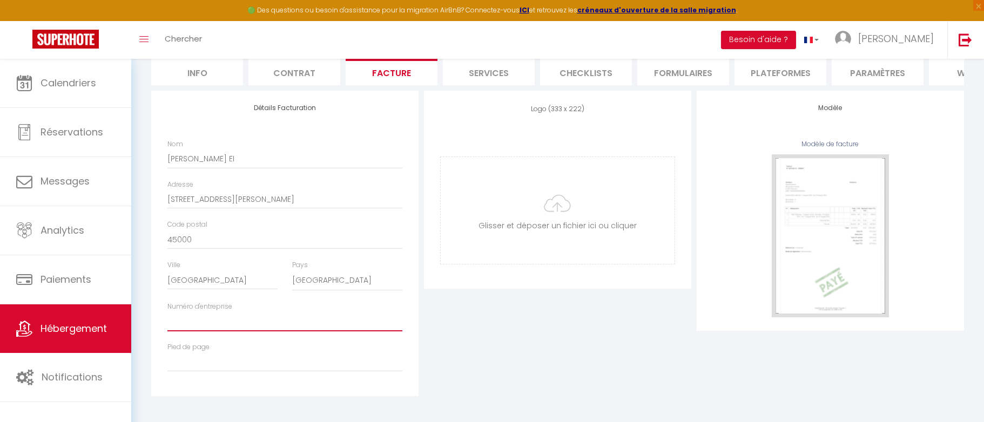
click at [233, 329] on input "Numéro d'entreprise" at bounding box center [284, 321] width 235 height 19
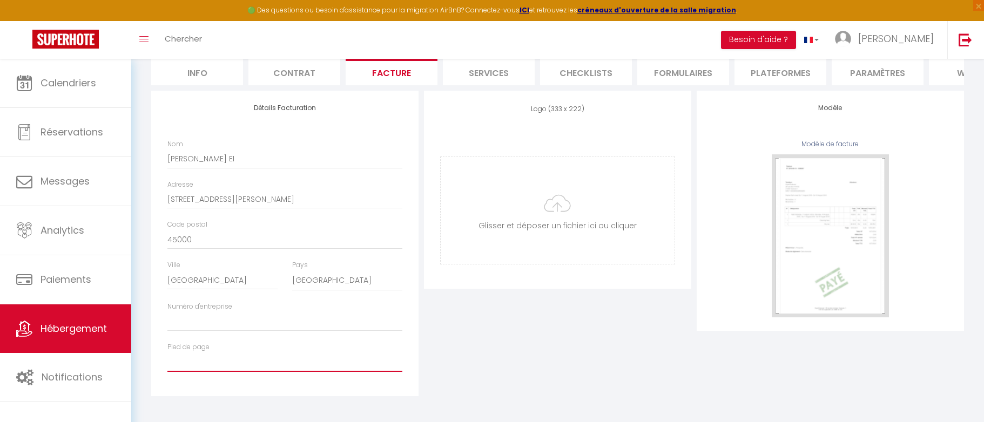
click at [201, 371] on input "Pied de page" at bounding box center [284, 362] width 235 height 19
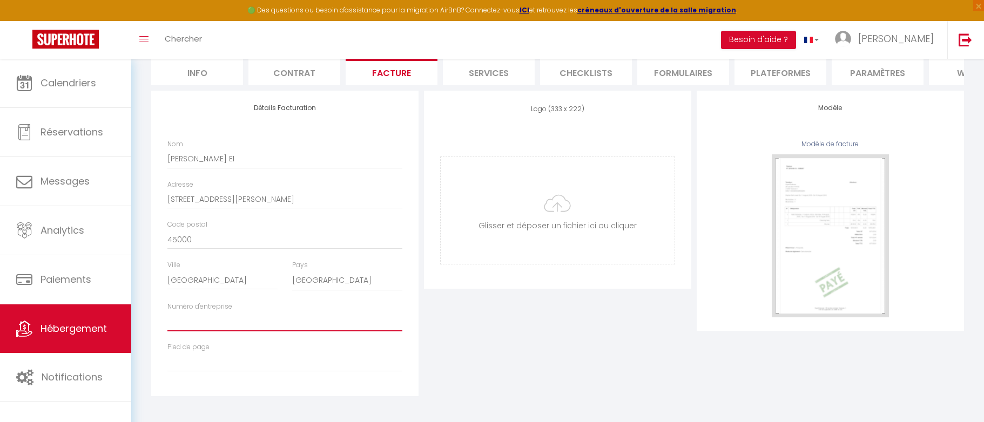
click at [192, 329] on input "Numéro d'entreprise" at bounding box center [284, 321] width 235 height 19
click at [182, 312] on label "Numéro d'entreprise" at bounding box center [199, 307] width 65 height 10
click at [182, 319] on input "Numéro d'entreprise" at bounding box center [284, 321] width 235 height 19
drag, startPoint x: 182, startPoint y: 319, endPoint x: 221, endPoint y: 320, distance: 38.9
click at [222, 320] on div "Numéro d'entreprise" at bounding box center [284, 317] width 235 height 30
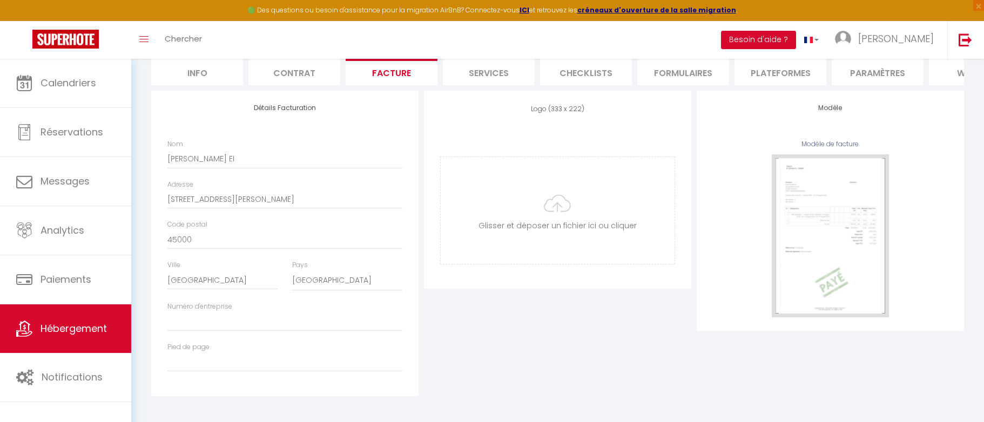
click at [529, 316] on div "Logo (333 x 222) Supprimer Glisser et déposer un fichier ici ou cliquer Ooops, …" at bounding box center [557, 244] width 273 height 306
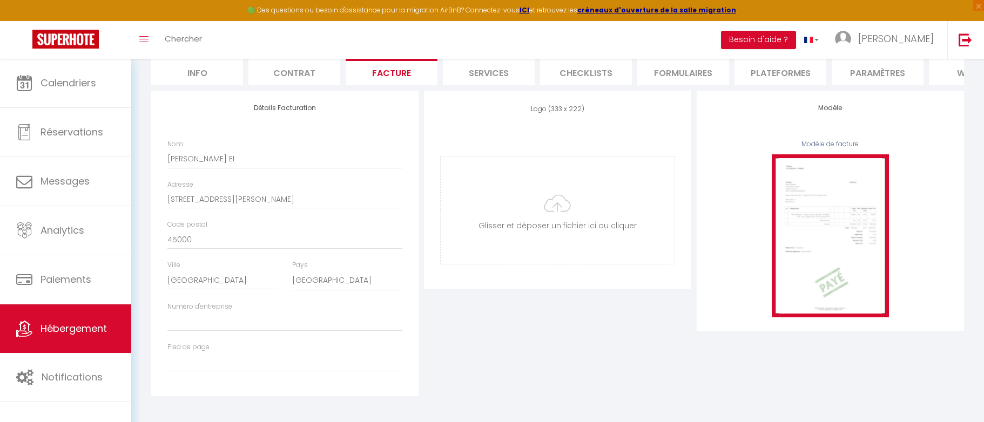
scroll to position [50, 0]
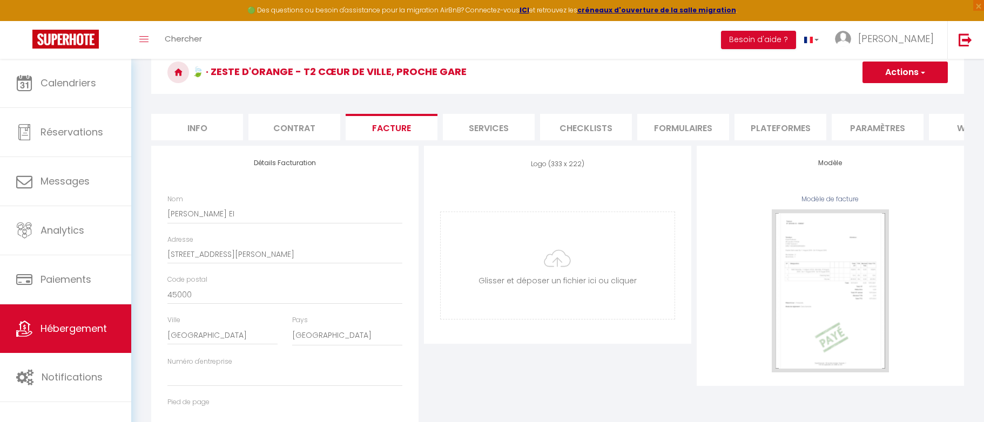
click at [930, 71] on button "Actions" at bounding box center [905, 73] width 85 height 22
click at [891, 97] on link "Enregistrer" at bounding box center [904, 96] width 85 height 14
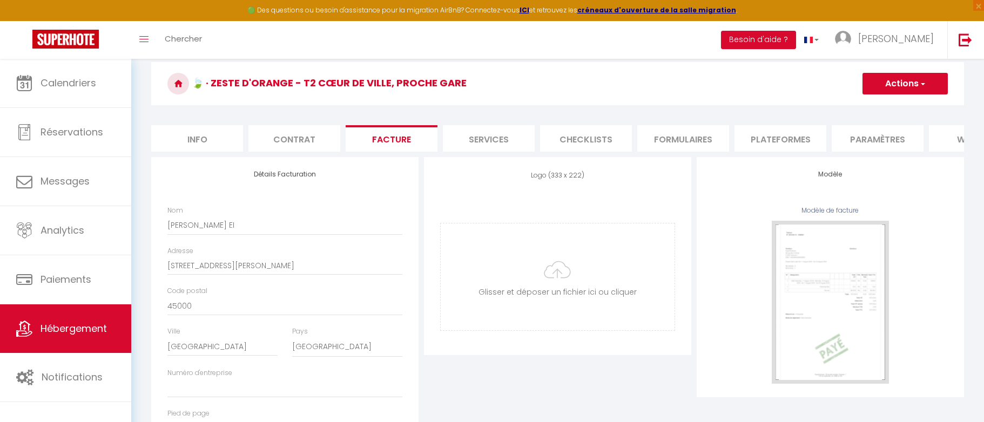
scroll to position [40, 0]
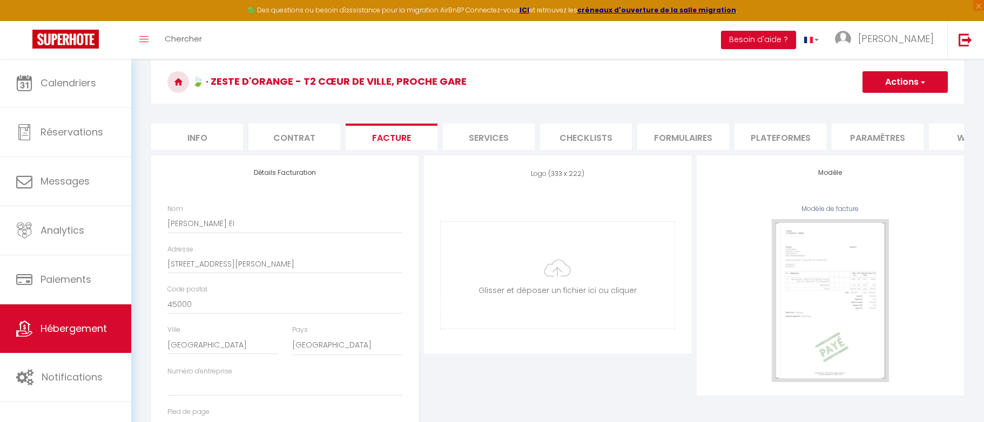
click at [488, 133] on li "Services" at bounding box center [489, 137] width 92 height 26
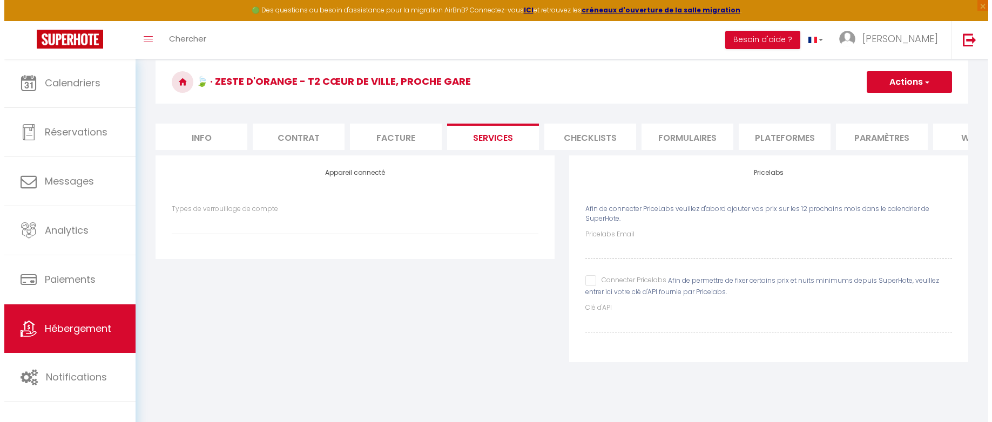
scroll to position [59, 0]
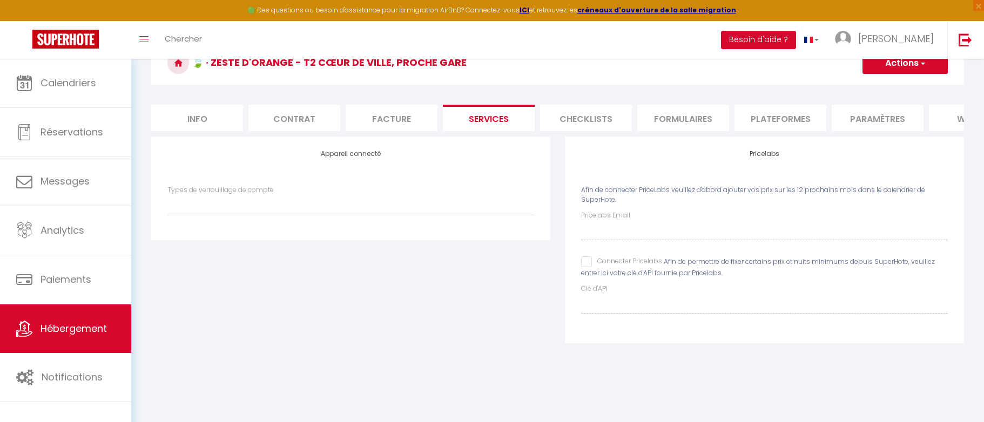
click at [790, 197] on span "Afin de connecter PriceLabs veuillez d'abord ajouter vos prix sur les 12 procha…" at bounding box center [753, 194] width 344 height 19
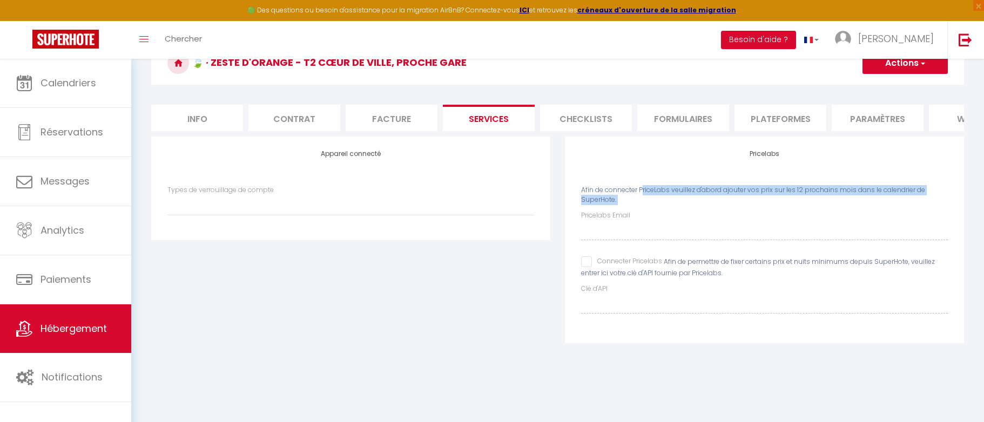
click at [790, 197] on span "Afin de connecter PriceLabs veuillez d'abord ajouter vos prix sur les 12 procha…" at bounding box center [753, 194] width 344 height 19
click at [737, 197] on span "Afin de connecter PriceLabs veuillez d'abord ajouter vos prix sur les 12 procha…" at bounding box center [753, 194] width 344 height 19
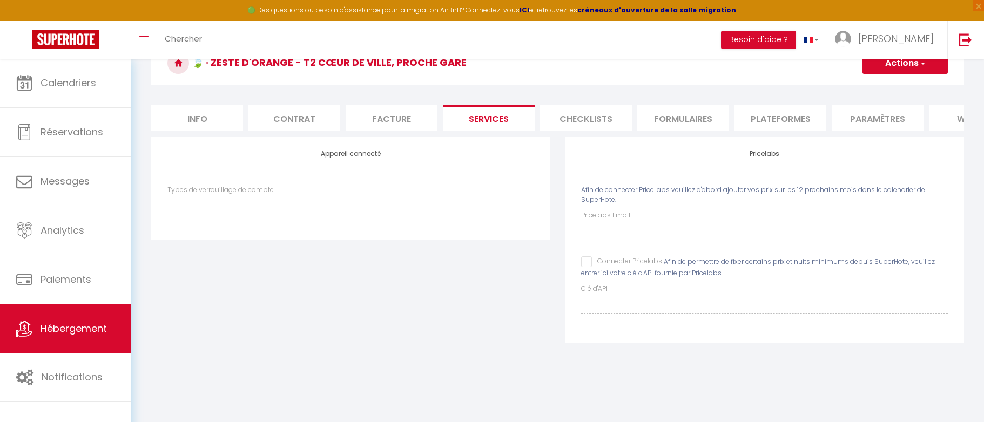
click at [584, 197] on span "Afin de connecter PriceLabs veuillez d'abord ajouter vos prix sur les 12 procha…" at bounding box center [753, 194] width 344 height 19
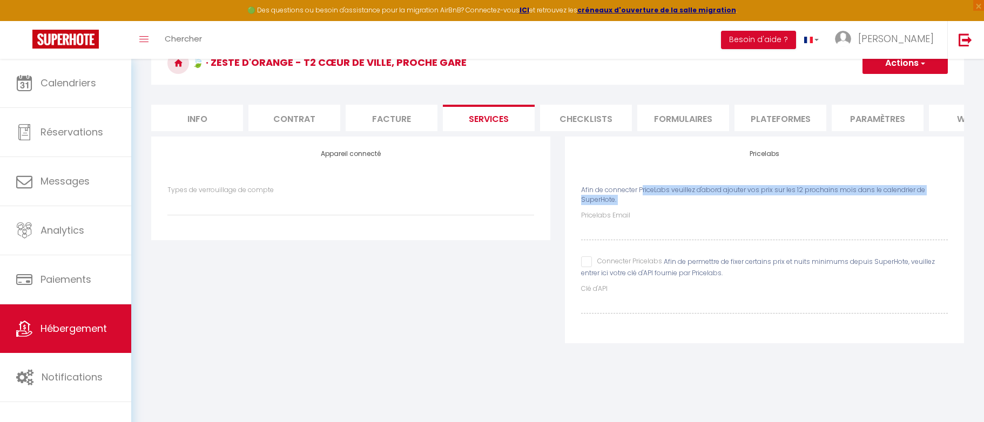
drag, startPoint x: 584, startPoint y: 197, endPoint x: 616, endPoint y: 207, distance: 33.8
click at [617, 207] on div "Pricelabs Afin de connecter PriceLabs veuillez d'abord ajouter vos prix sur les…" at bounding box center [764, 240] width 399 height 207
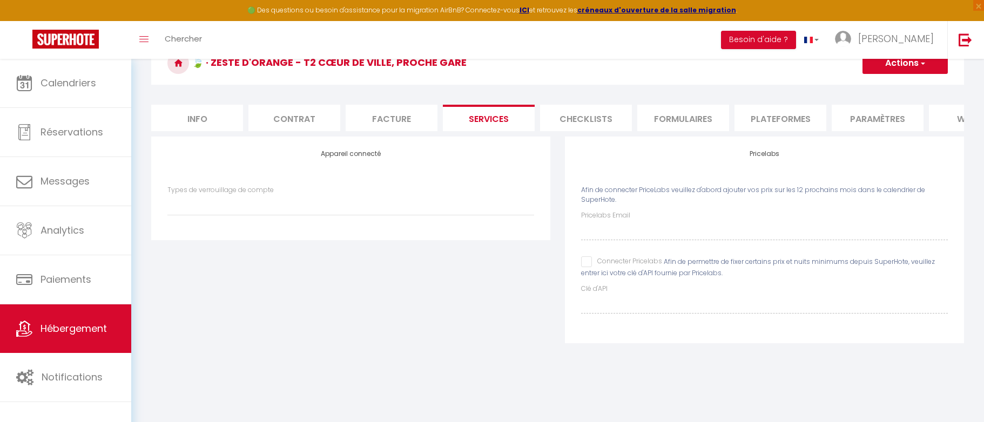
click at [619, 208] on div "Pricelabs Afin de connecter PriceLabs veuillez d'abord ajouter vos prix sur les…" at bounding box center [764, 240] width 399 height 207
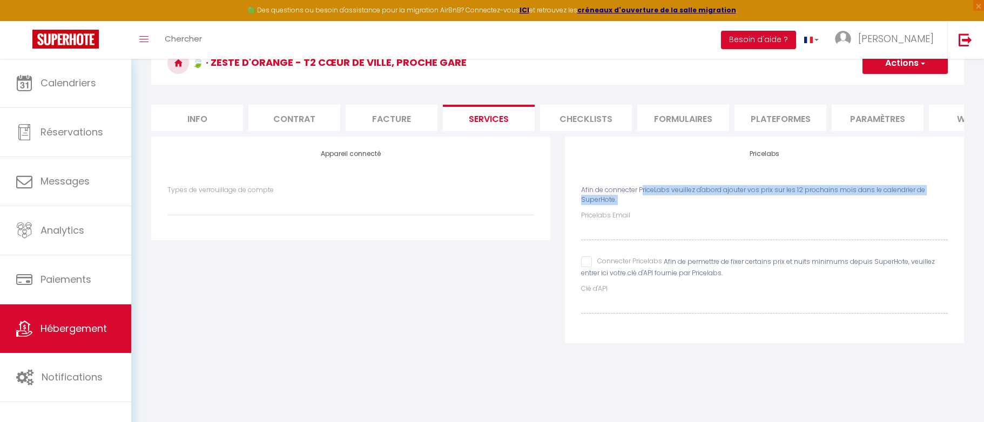
drag, startPoint x: 619, startPoint y: 208, endPoint x: 585, endPoint y: 200, distance: 35.4
click at [585, 200] on div "Pricelabs Afin de connecter PriceLabs veuillez d'abord ajouter vos prix sur les…" at bounding box center [764, 240] width 399 height 207
click at [585, 200] on span "Afin de connecter PriceLabs veuillez d'abord ajouter vos prix sur les 12 procha…" at bounding box center [753, 194] width 344 height 19
drag, startPoint x: 585, startPoint y: 200, endPoint x: 609, endPoint y: 207, distance: 25.2
click at [609, 205] on span "Afin de connecter PriceLabs veuillez d'abord ajouter vos prix sur les 12 procha…" at bounding box center [753, 194] width 344 height 19
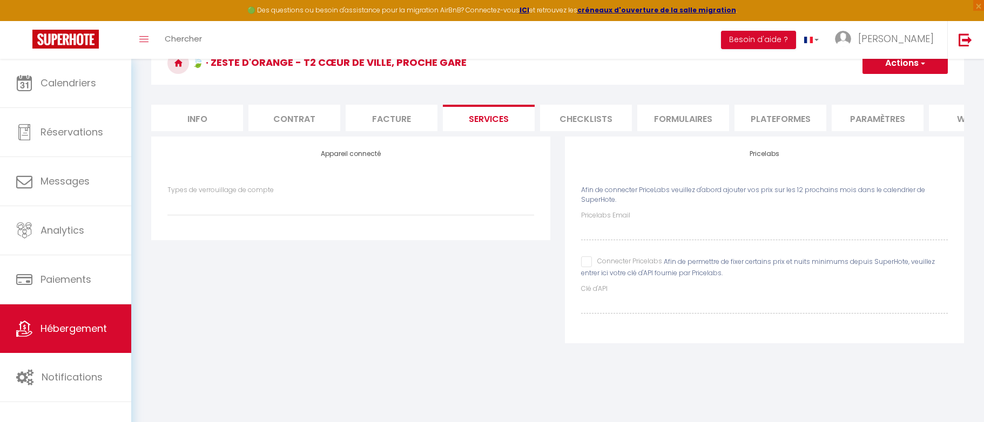
click at [612, 205] on span "Afin de connecter PriceLabs veuillez d'abord ajouter vos prix sur les 12 procha…" at bounding box center [753, 194] width 344 height 19
click at [627, 231] on div "Pricelabs Email" at bounding box center [764, 226] width 367 height 30
click at [620, 221] on label "Pricelabs Email" at bounding box center [605, 216] width 49 height 10
click at [584, 116] on li "Checklists" at bounding box center [586, 118] width 92 height 26
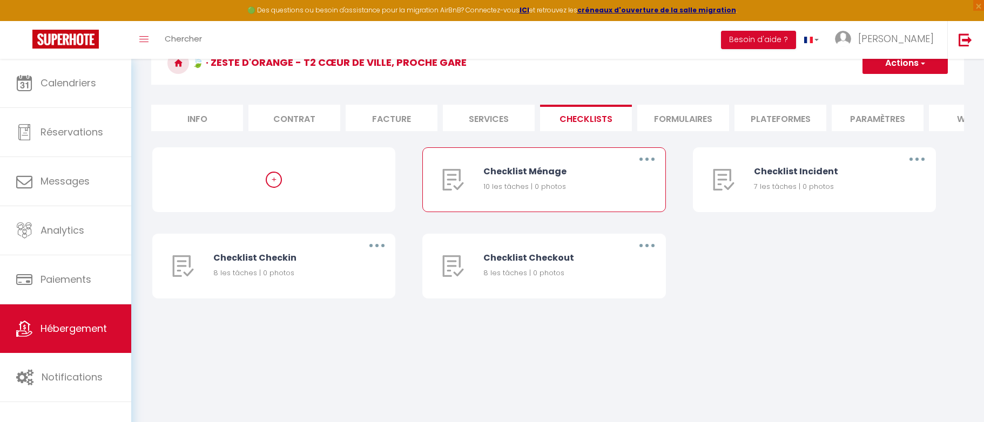
click at [646, 161] on icon "button" at bounding box center [647, 159] width 3 height 3
click at [620, 190] on link "Editer" at bounding box center [619, 184] width 80 height 18
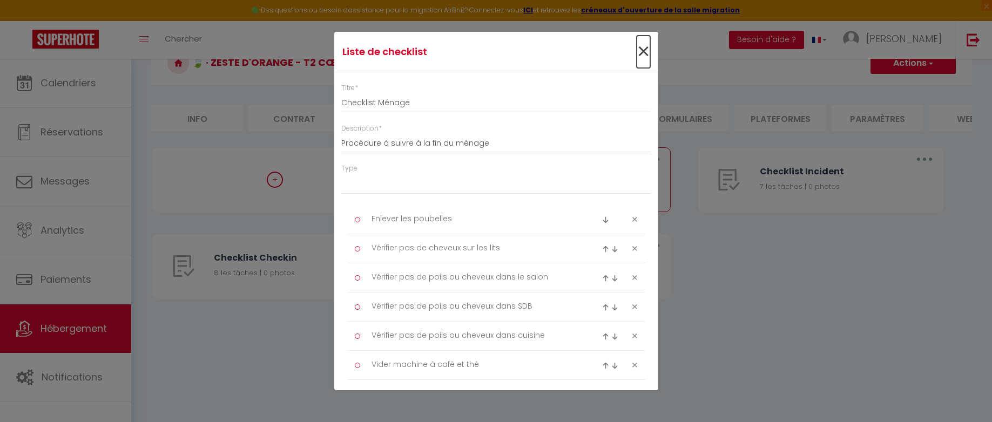
click at [637, 50] on span "×" at bounding box center [644, 52] width 14 height 32
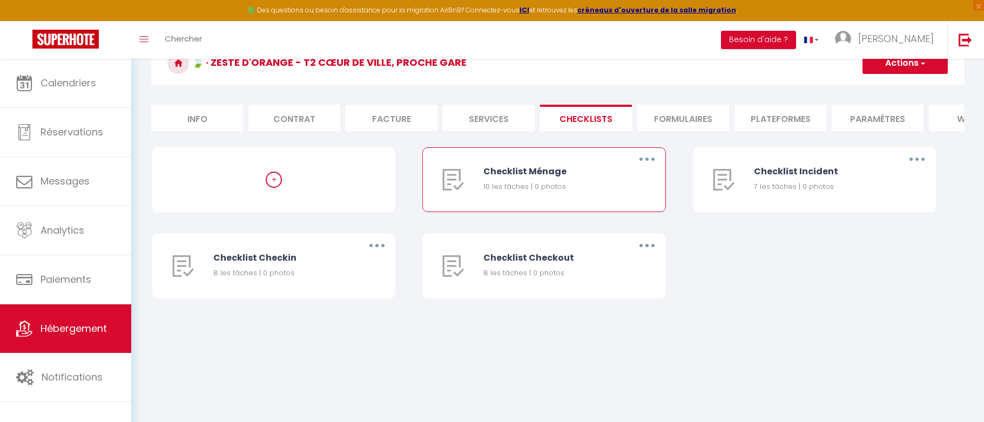
click at [578, 171] on div "Checklist Ménage 10 les tâches | 0 photos" at bounding box center [551, 180] width 134 height 64
click at [638, 168] on button "button" at bounding box center [647, 159] width 30 height 17
click at [529, 187] on div "Checklist Ménage 10 les tâches | 0 photos" at bounding box center [551, 180] width 134 height 64
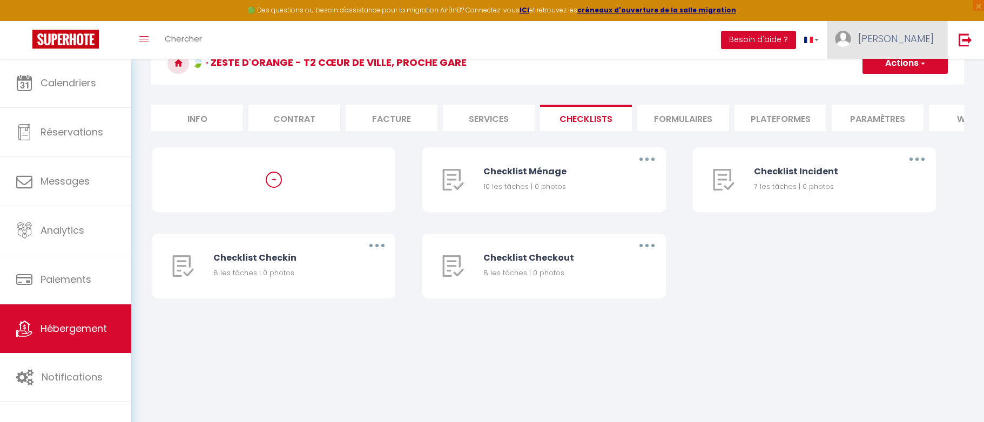
click at [923, 38] on span "[PERSON_NAME]" at bounding box center [896, 39] width 76 height 14
click at [746, 287] on div "+ Checklist Ménage 10 les tâches | 0 photos Editer Dupliquer Supprimer Checklis…" at bounding box center [557, 233] width 811 height 173
click at [912, 37] on span "[PERSON_NAME]" at bounding box center [896, 39] width 76 height 14
click at [693, 306] on div "+ Checklist Ménage 10 les tâches | 0 photos Editer Dupliquer Supprimer Checklis…" at bounding box center [557, 233] width 811 height 173
click at [917, 39] on span "[PERSON_NAME]" at bounding box center [896, 39] width 76 height 14
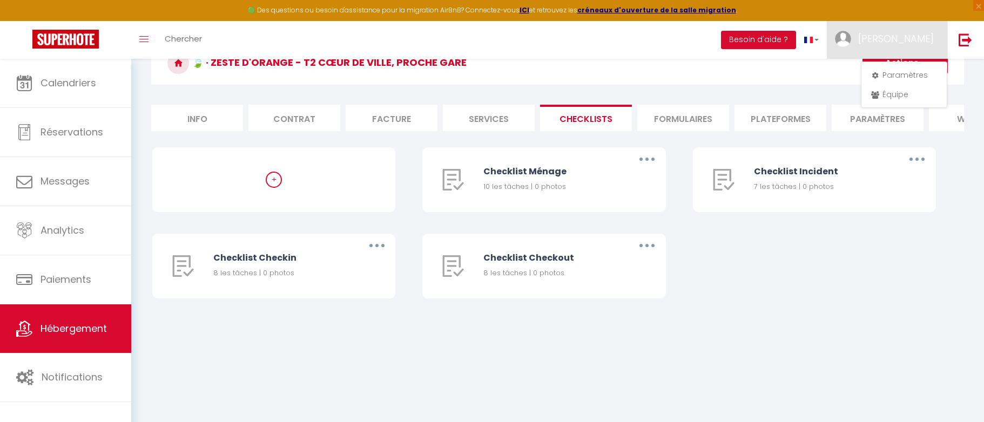
click at [739, 316] on div "+ Checklist Ménage 10 les tâches | 0 photos Editer Dupliquer Supprimer Checklis…" at bounding box center [557, 233] width 811 height 173
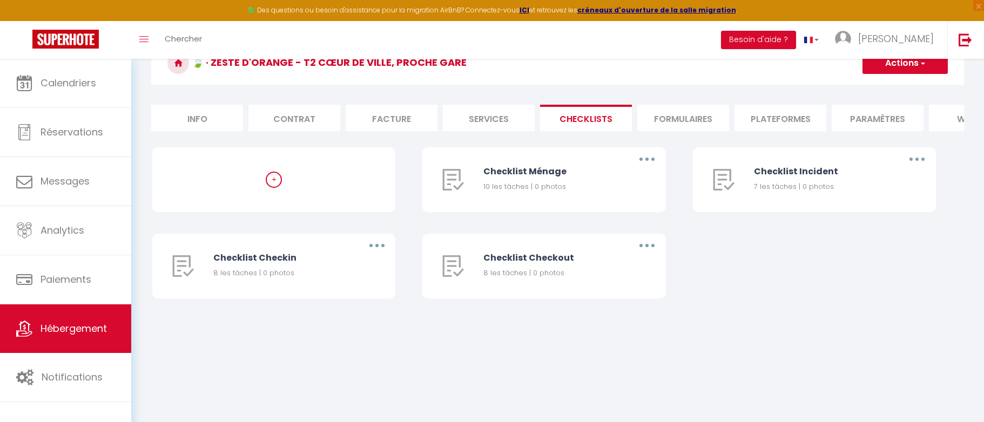
click at [682, 119] on li "Formulaires" at bounding box center [684, 118] width 92 height 26
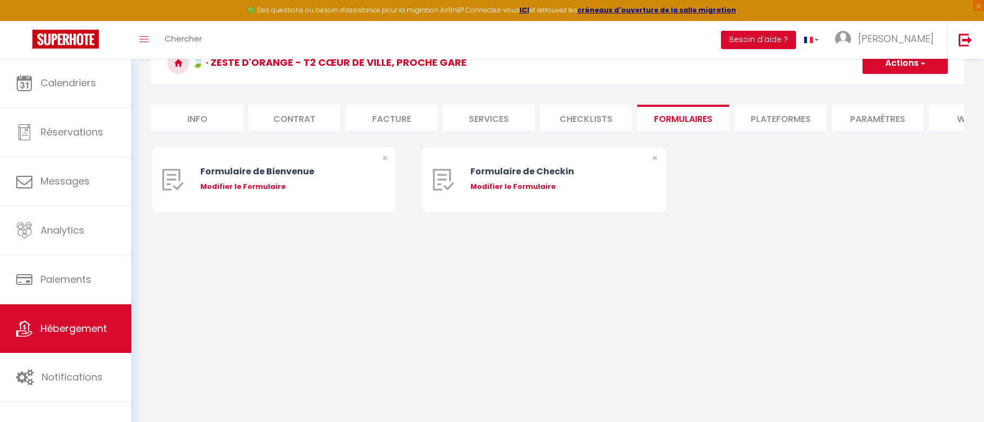
click at [763, 119] on li "Plateformes" at bounding box center [781, 118] width 92 height 26
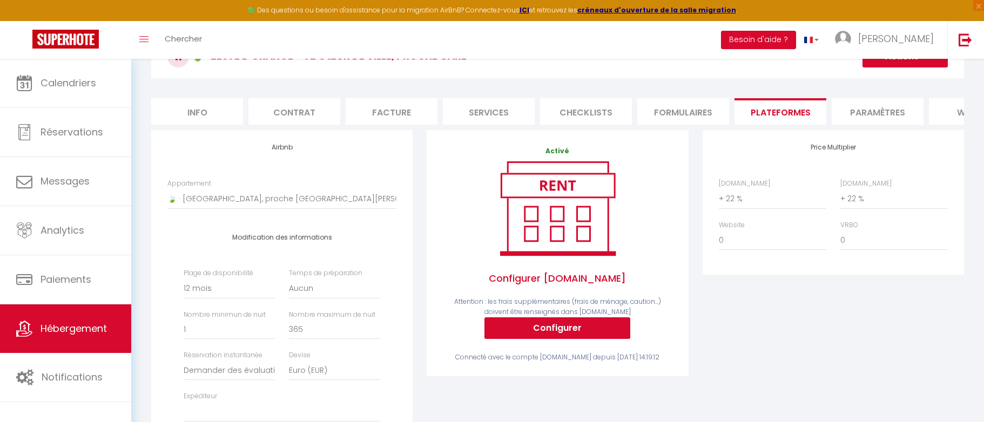
scroll to position [74, 0]
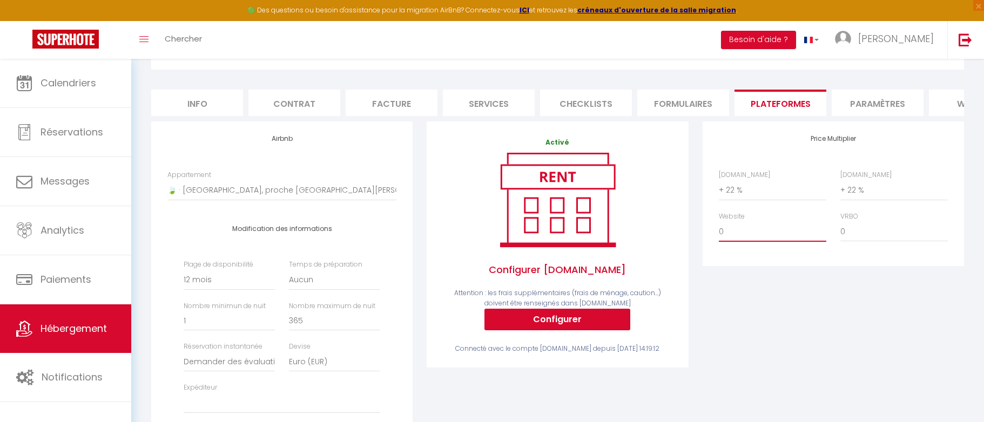
click at [741, 233] on select "0 + 1 % + 2 % + 3 % + 4 % + 5 % + 6 % + 7 % + 8 % + 9 %" at bounding box center [773, 232] width 108 height 21
click at [719, 230] on select "0 + 1 % + 2 % + 3 % + 4 % + 5 % + 6 % + 7 % + 8 % + 9 %" at bounding box center [773, 232] width 108 height 21
click at [737, 266] on div "Price Multiplier Airbnb.com 0 + 1 % + 2 % + 3 % + 4 % + 5 % + 6 % + 7 %" at bounding box center [833, 194] width 261 height 145
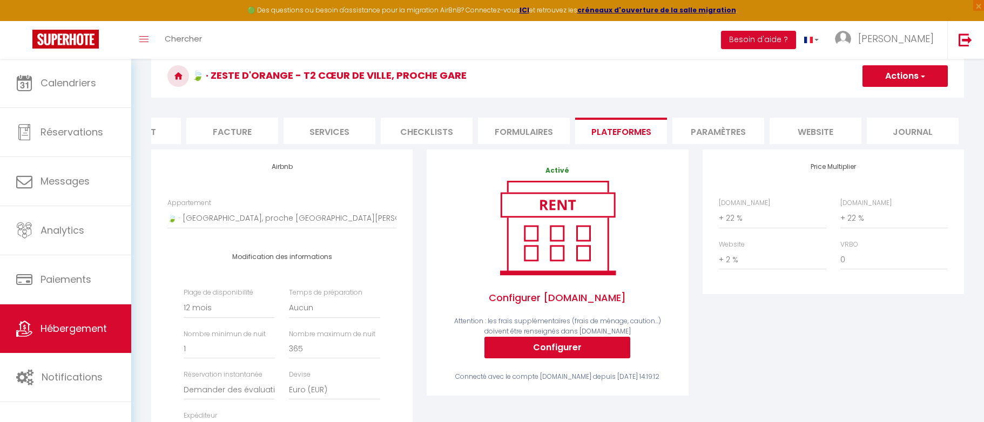
scroll to position [56, 0]
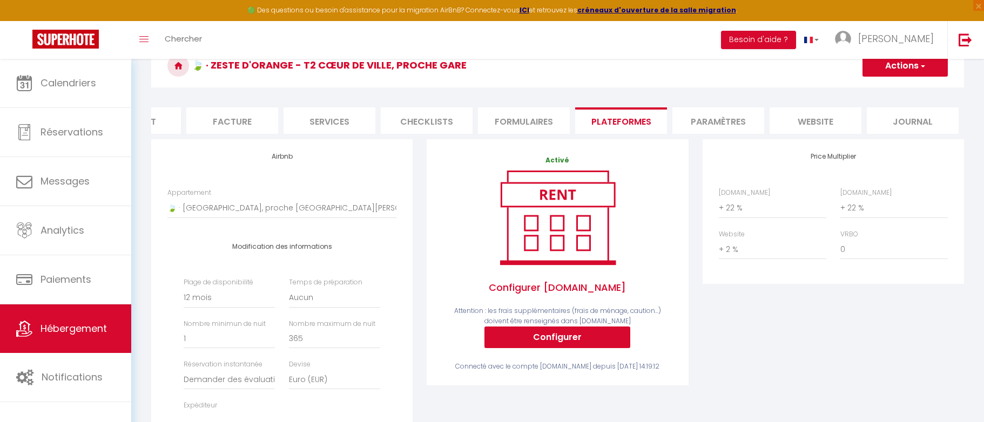
click at [735, 124] on li "Paramètres" at bounding box center [719, 121] width 92 height 26
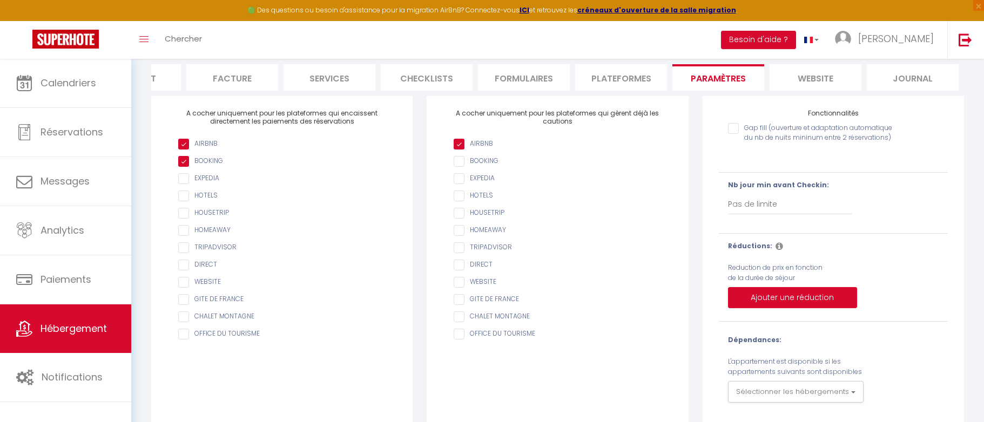
scroll to position [125, 0]
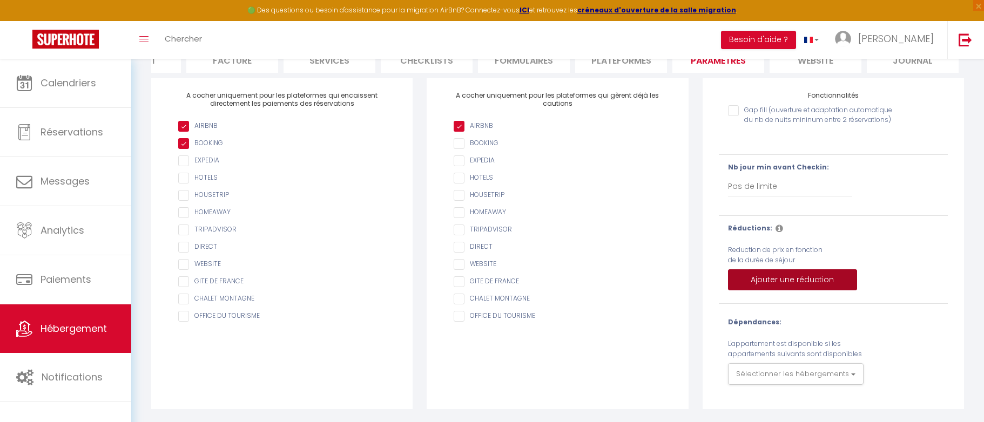
click at [772, 279] on button "Ajouter une réduction" at bounding box center [792, 281] width 129 height 22
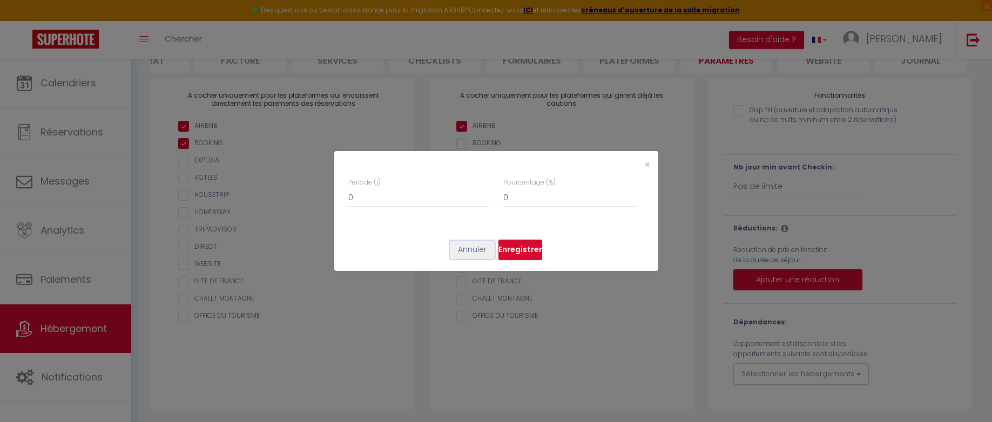
click at [474, 251] on button "Annuler" at bounding box center [472, 250] width 45 height 18
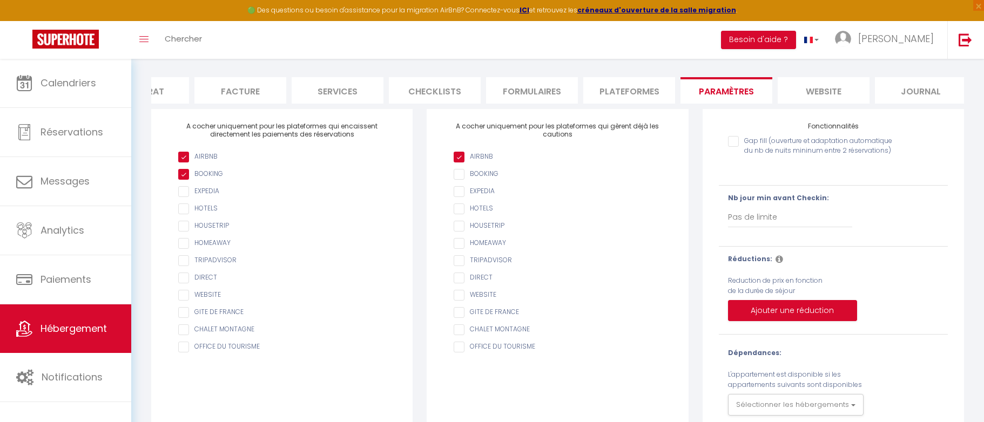
scroll to position [92, 0]
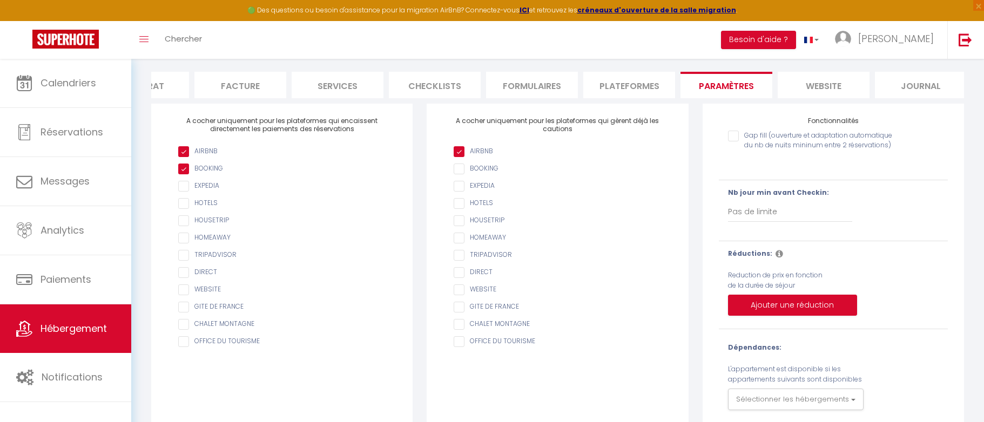
click at [813, 89] on li "website" at bounding box center [824, 85] width 92 height 26
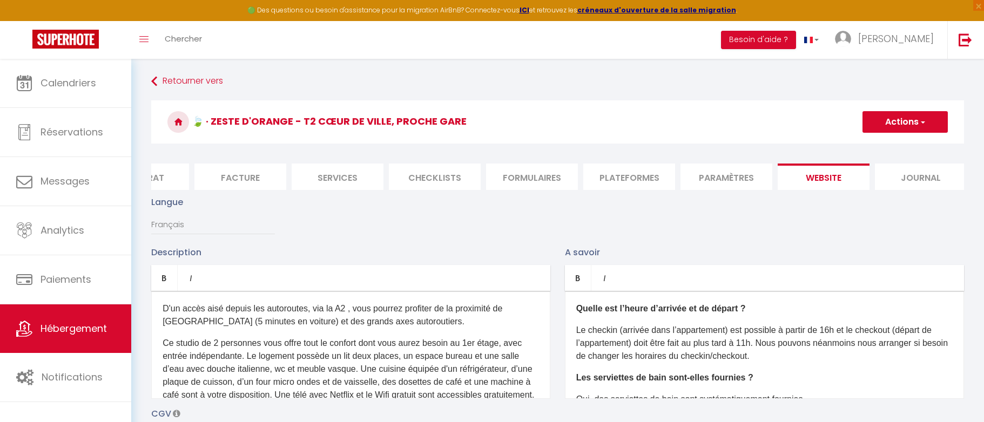
click at [427, 103] on h3 "🍃 · Zeste d'Orange - T2 Cœur de ville, proche gare" at bounding box center [557, 121] width 813 height 43
click at [514, 246] on div "Langue Français Anglais Portugais Espagnol Italien" at bounding box center [557, 221] width 827 height 50
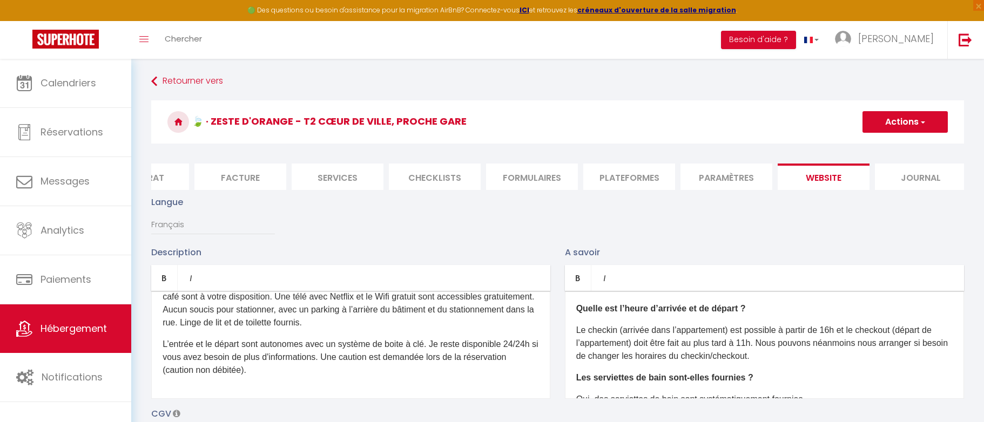
scroll to position [3, 0]
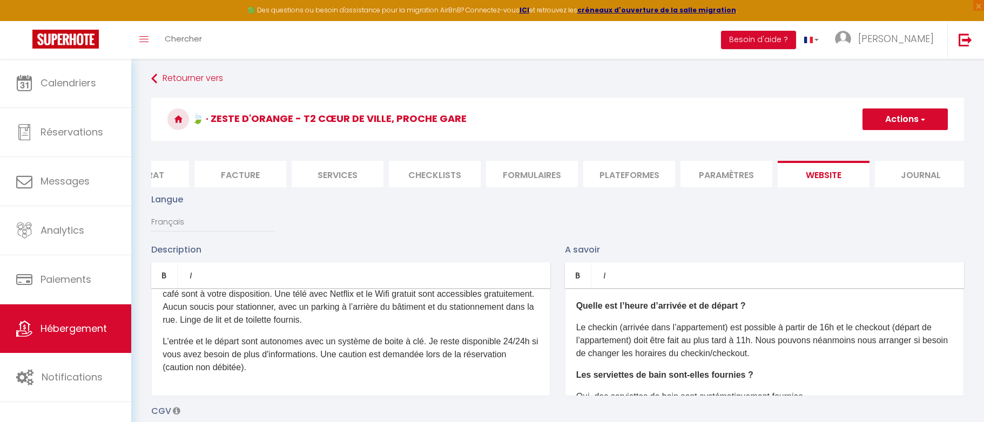
click at [922, 178] on li "Journal" at bounding box center [921, 174] width 92 height 26
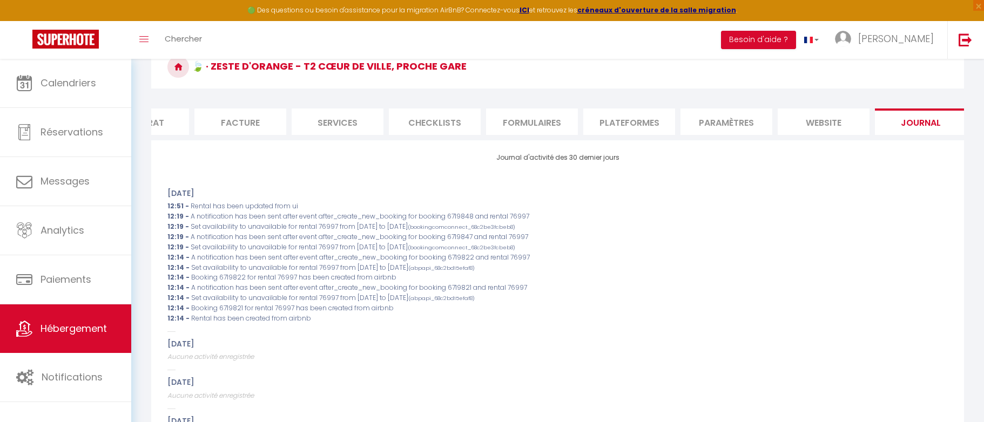
scroll to position [66, 0]
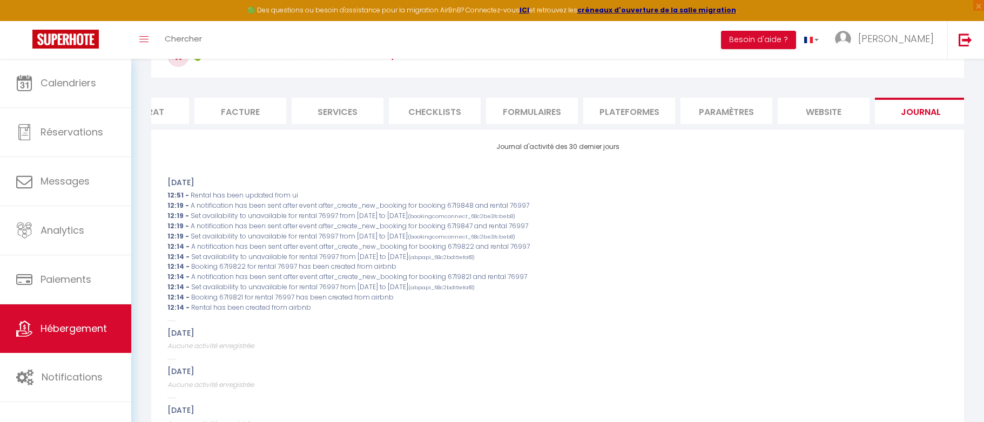
click at [824, 113] on li "website" at bounding box center [824, 111] width 92 height 26
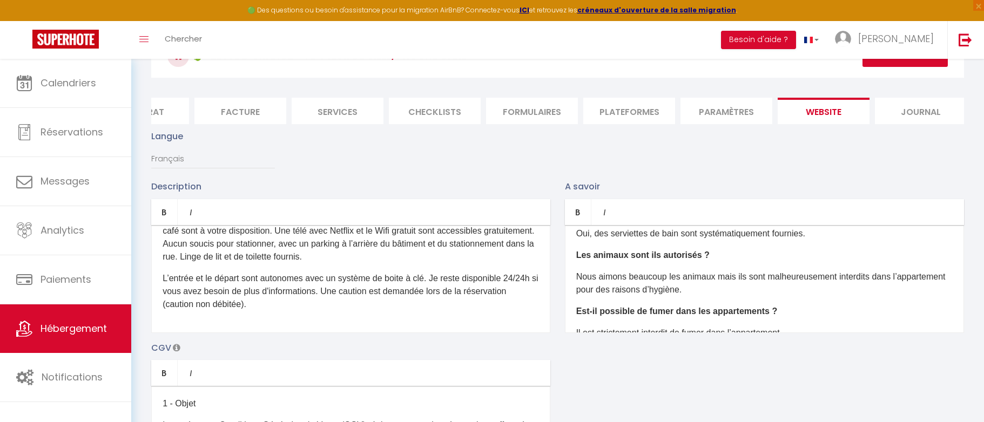
scroll to position [129, 0]
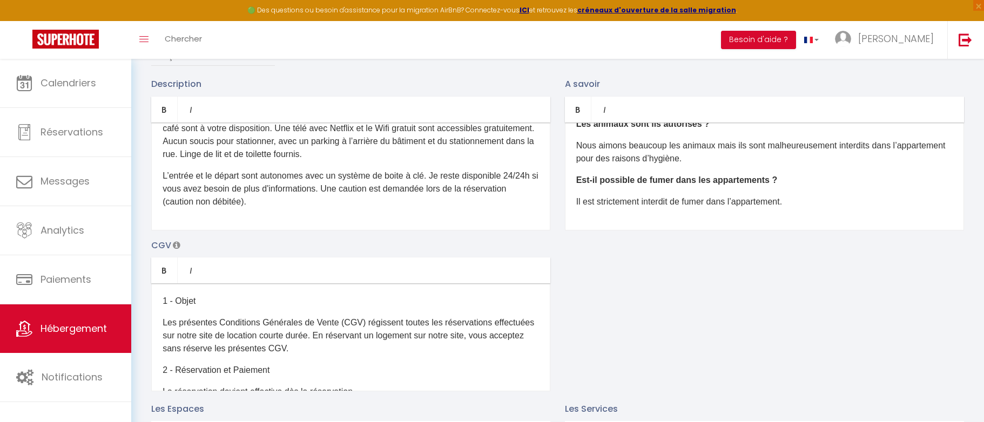
click at [610, 301] on div "Description Bold Italic Rich text editor D'un accès aisé depuis les autoroutes,…" at bounding box center [557, 234] width 827 height 314
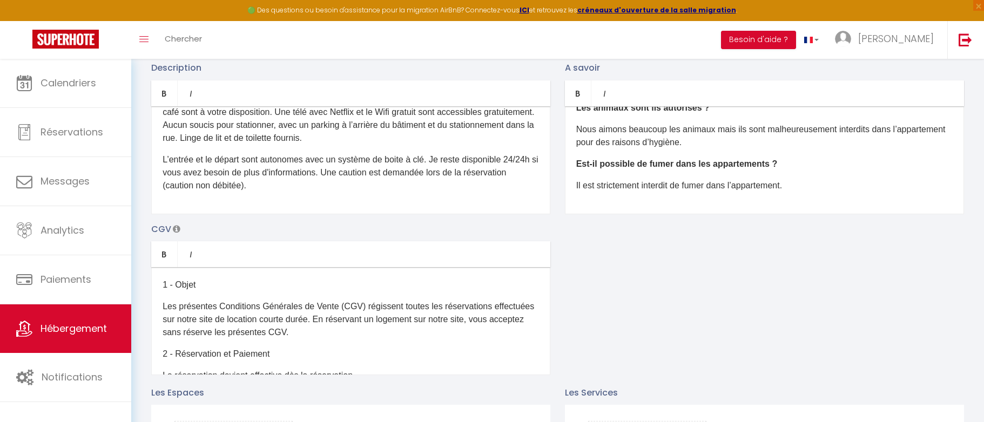
scroll to position [0, 0]
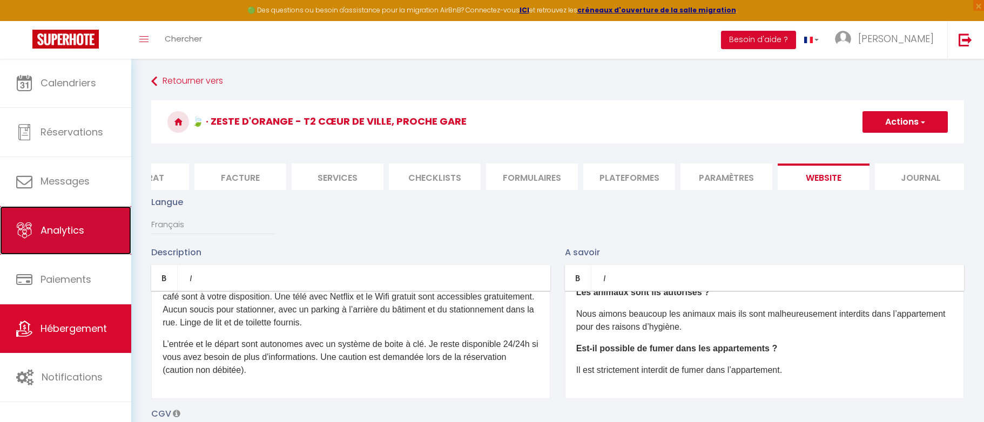
click at [62, 238] on link "Analytics" at bounding box center [65, 230] width 131 height 49
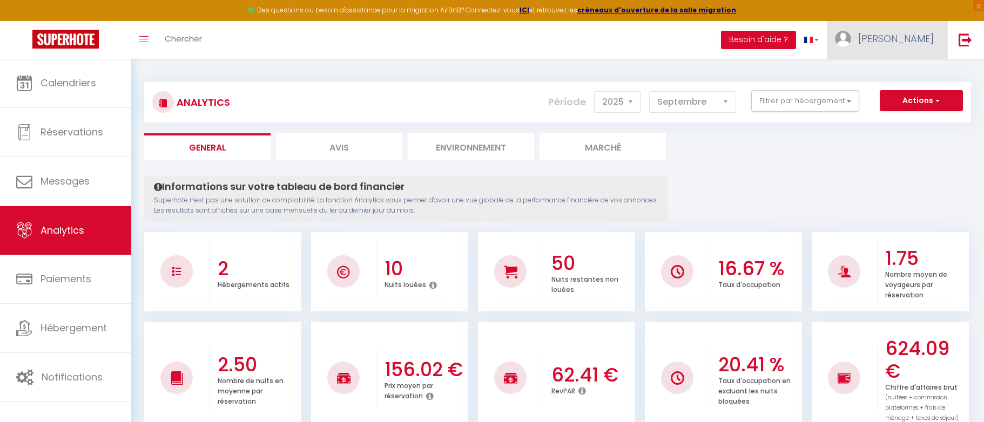
click at [930, 36] on span "[PERSON_NAME]" at bounding box center [896, 39] width 76 height 14
click at [911, 93] on link "Équipe" at bounding box center [904, 94] width 80 height 18
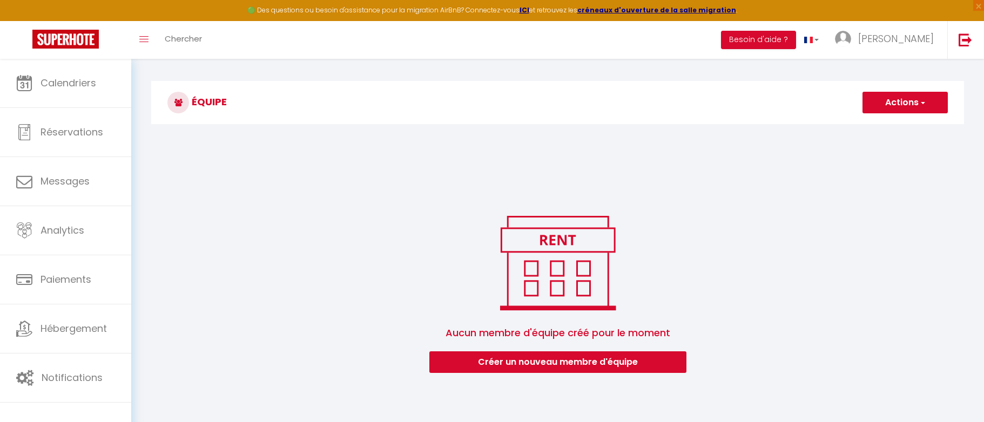
click at [889, 97] on button "Actions" at bounding box center [905, 103] width 85 height 22
click at [890, 125] on link "Ajouter un nouvel utilisateur" at bounding box center [884, 126] width 128 height 14
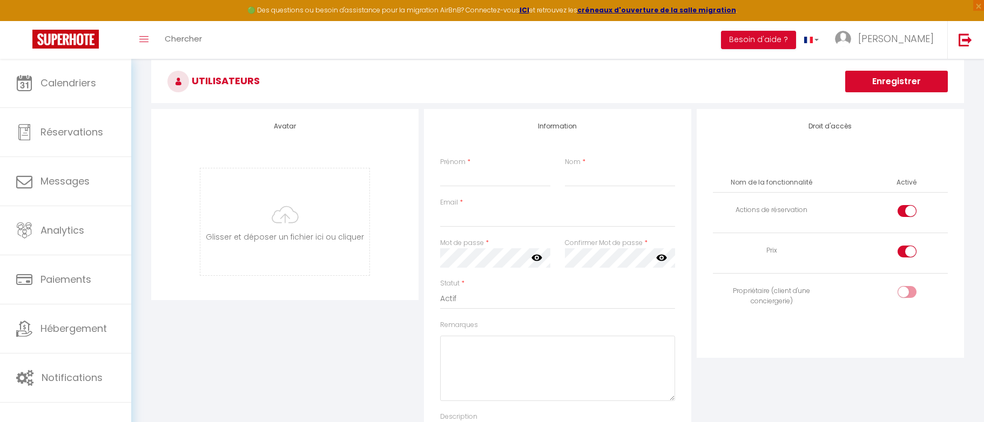
scroll to position [29, 0]
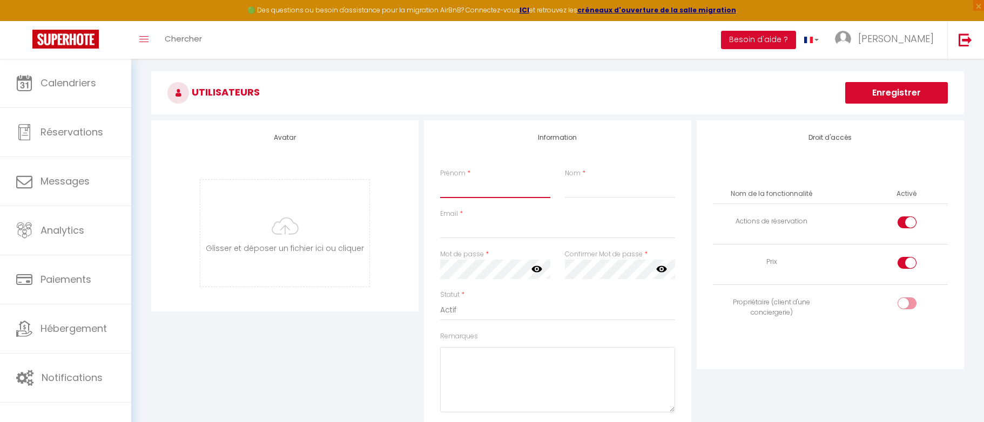
click at [458, 189] on input "Prénom" at bounding box center [495, 188] width 110 height 19
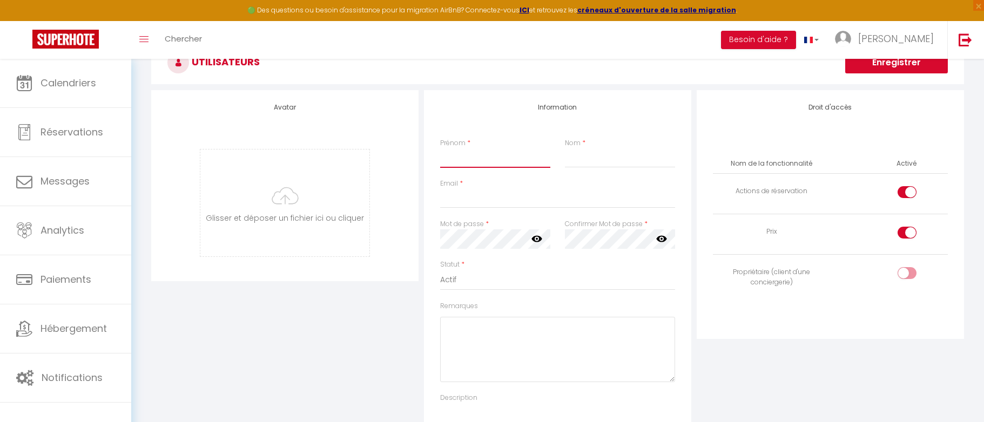
scroll to position [63, 0]
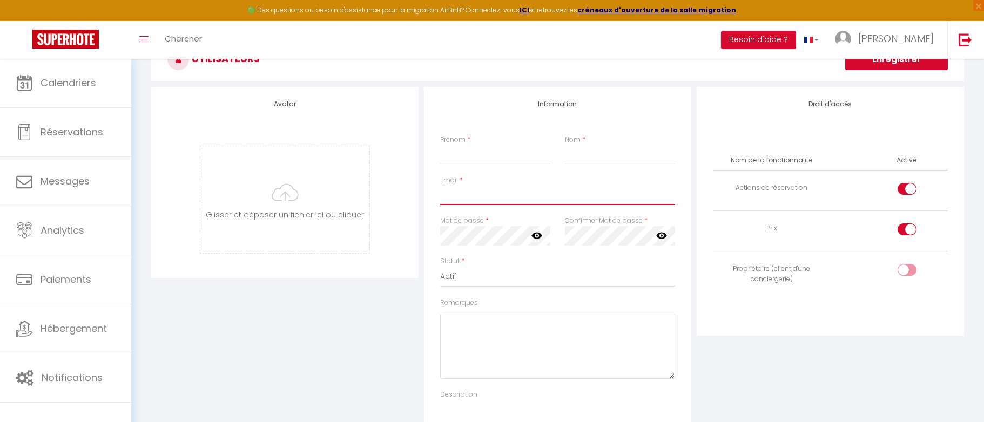
click at [459, 200] on input "Email" at bounding box center [557, 195] width 235 height 19
click at [350, 311] on div "Avatar Glisser et déposer un fichier ici ou cliquer Ooops, something wrong happ…" at bounding box center [285, 273] width 273 height 373
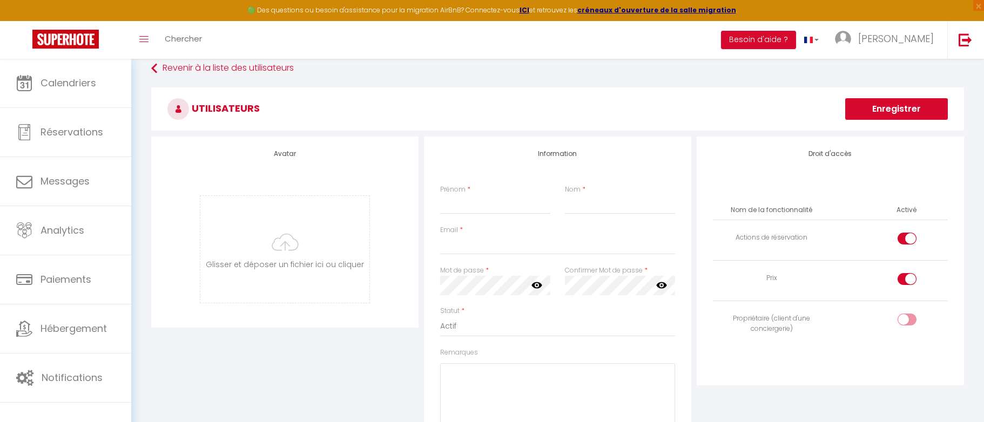
scroll to position [0, 0]
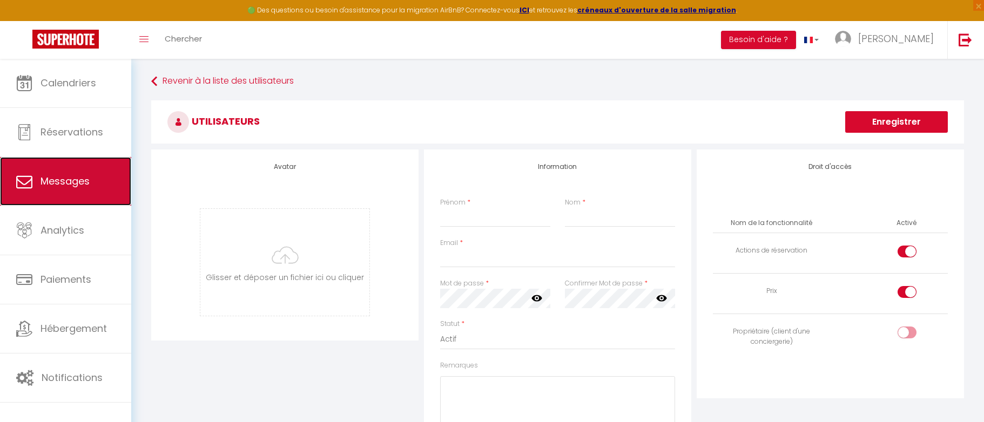
click at [71, 191] on link "Messages" at bounding box center [65, 181] width 131 height 49
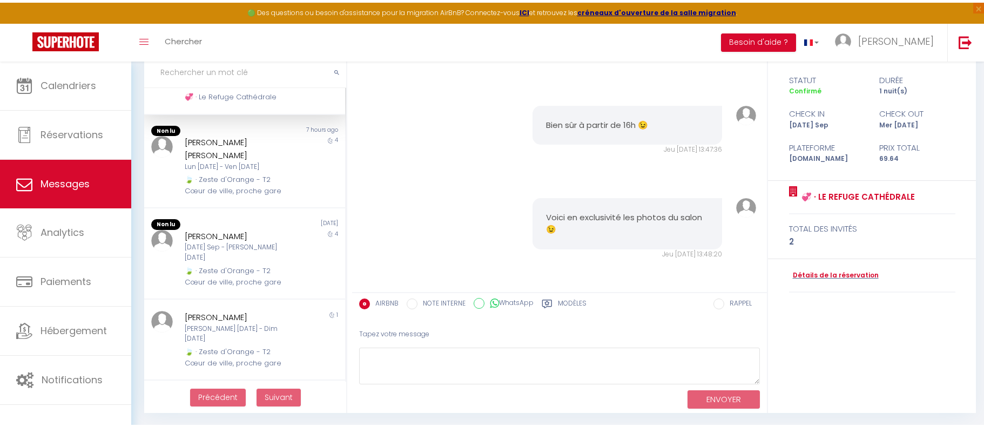
scroll to position [59, 0]
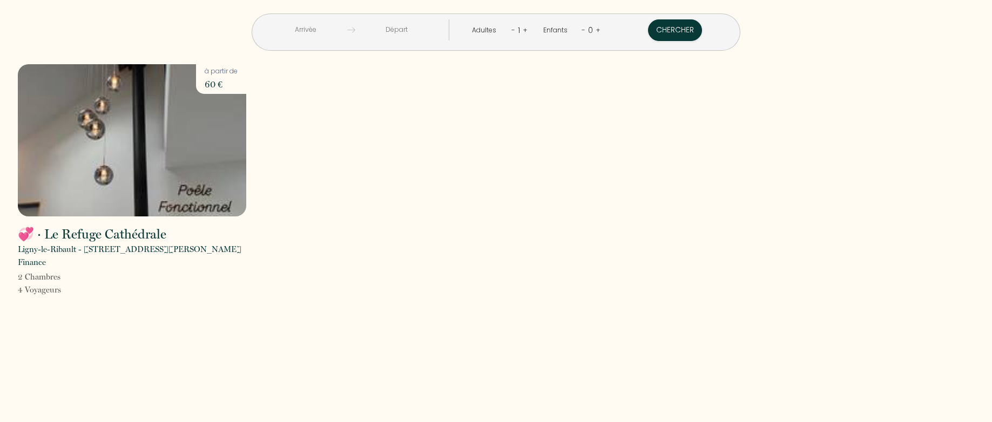
click at [347, 31] on input "text" at bounding box center [306, 29] width 83 height 21
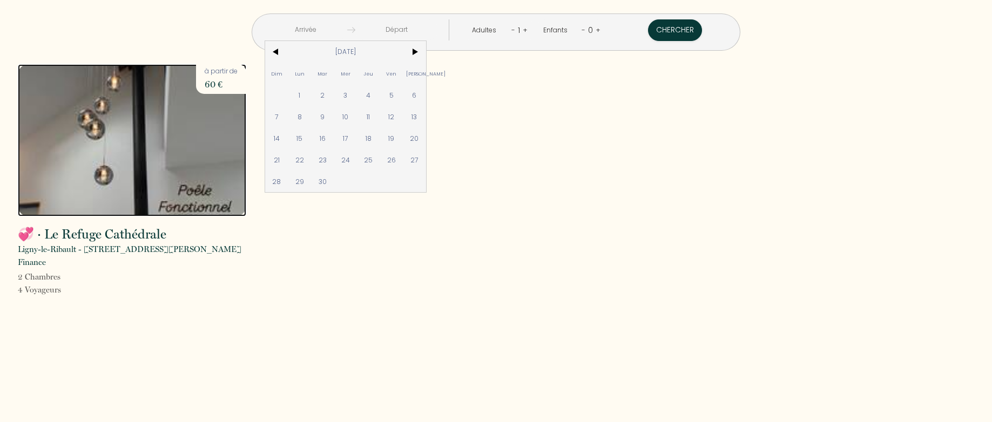
click at [156, 175] on img at bounding box center [132, 140] width 229 height 152
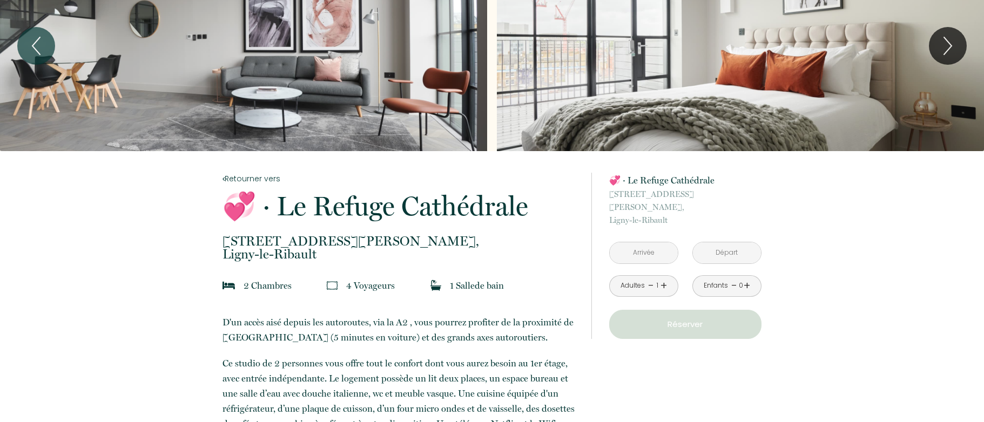
scroll to position [39, 0]
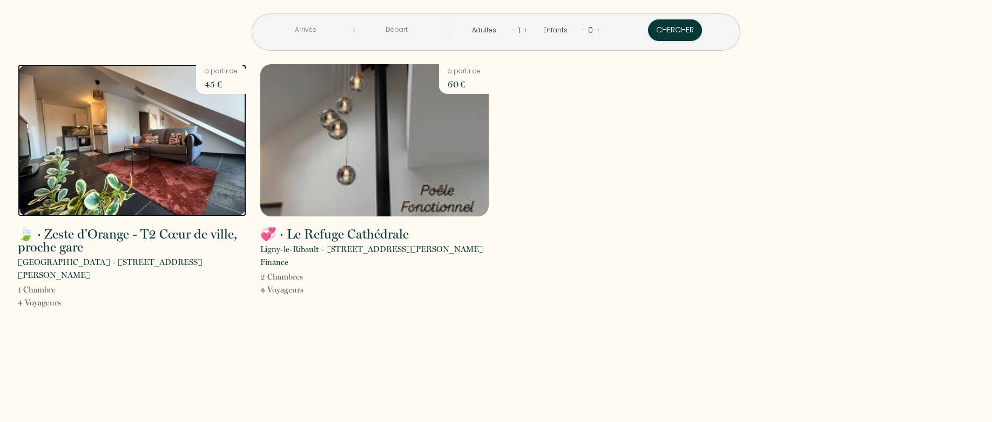
click at [149, 145] on img at bounding box center [132, 140] width 229 height 152
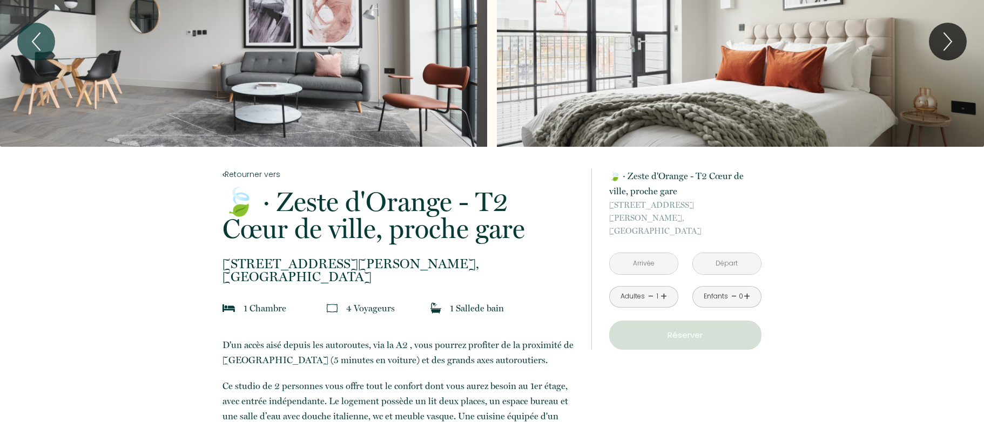
scroll to position [62, 0]
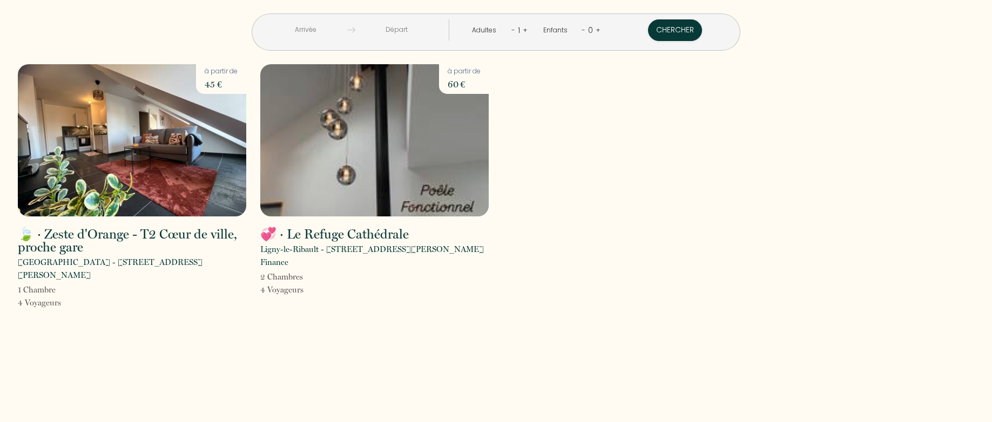
click at [301, 304] on div "🍃 · Zeste d'Orange - T2 Cœur de ville, proche gare Orléans - 31 Boulevard Jean …" at bounding box center [496, 193] width 971 height 259
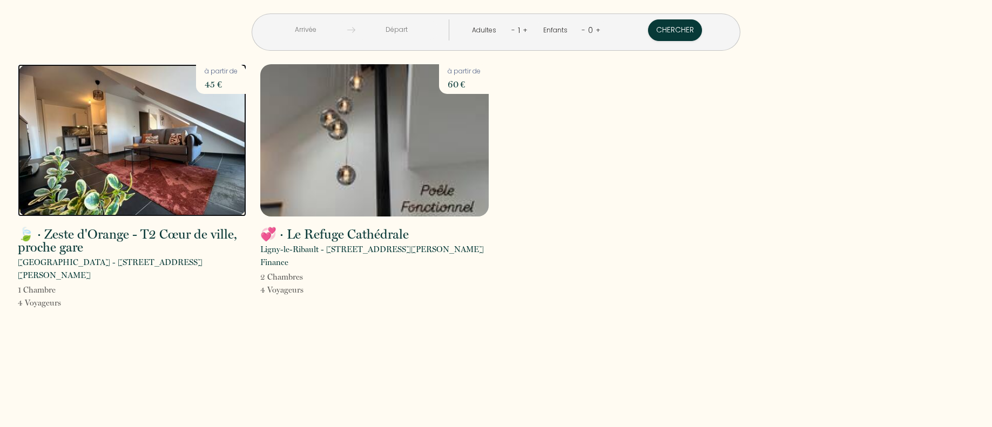
click at [138, 155] on img at bounding box center [132, 140] width 229 height 152
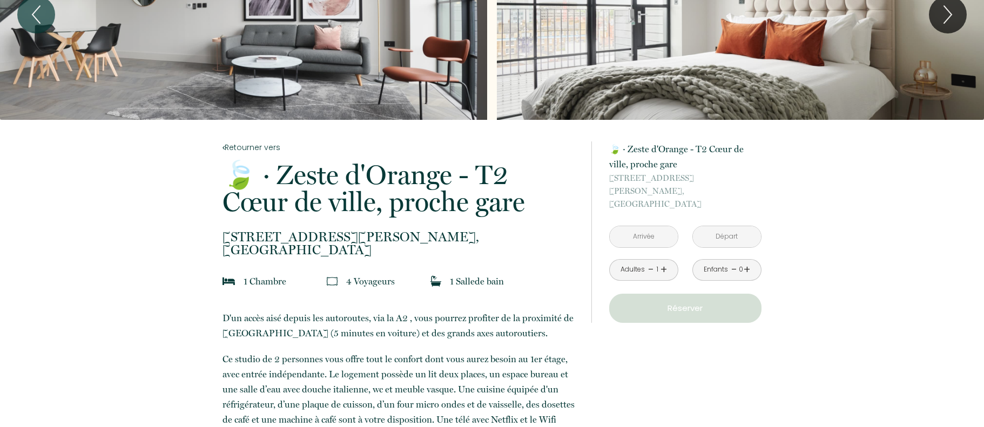
scroll to position [101, 0]
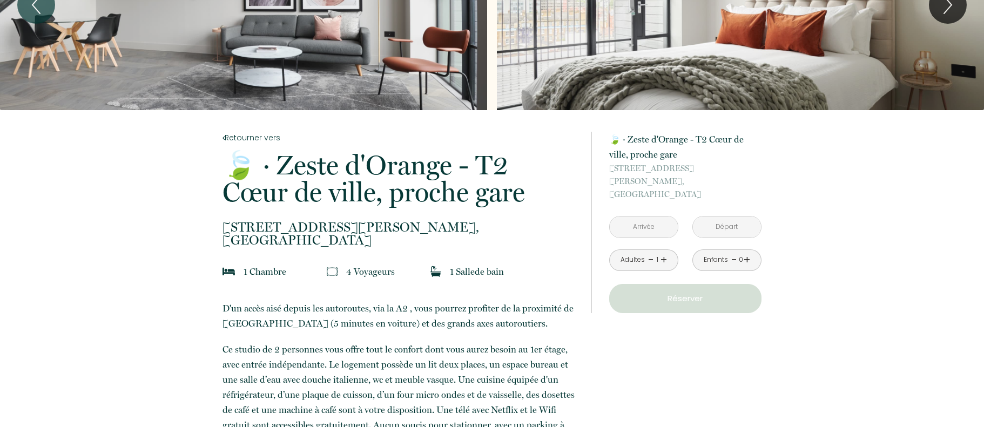
click at [661, 252] on link "+" at bounding box center [664, 260] width 6 height 17
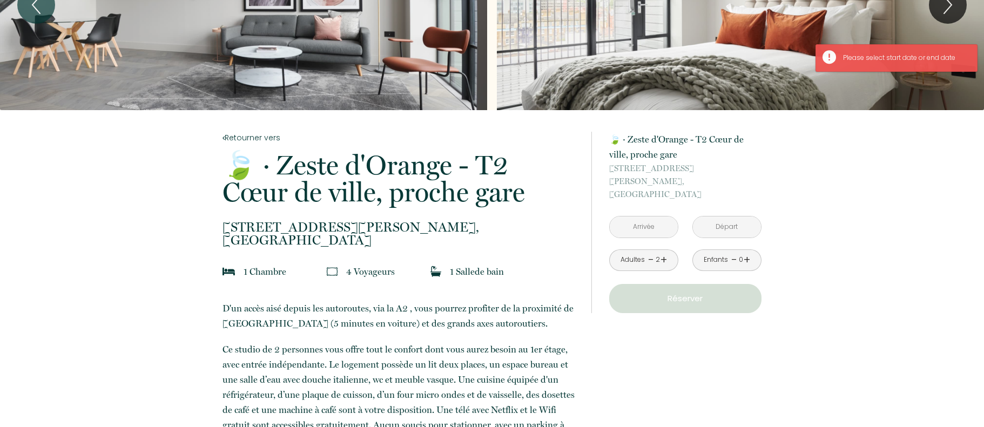
click at [641, 217] on input "text" at bounding box center [644, 227] width 68 height 21
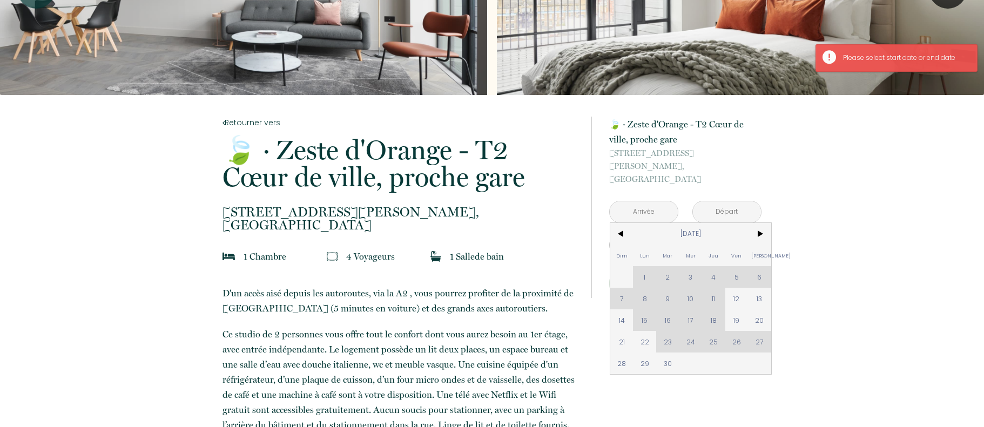
scroll to position [129, 0]
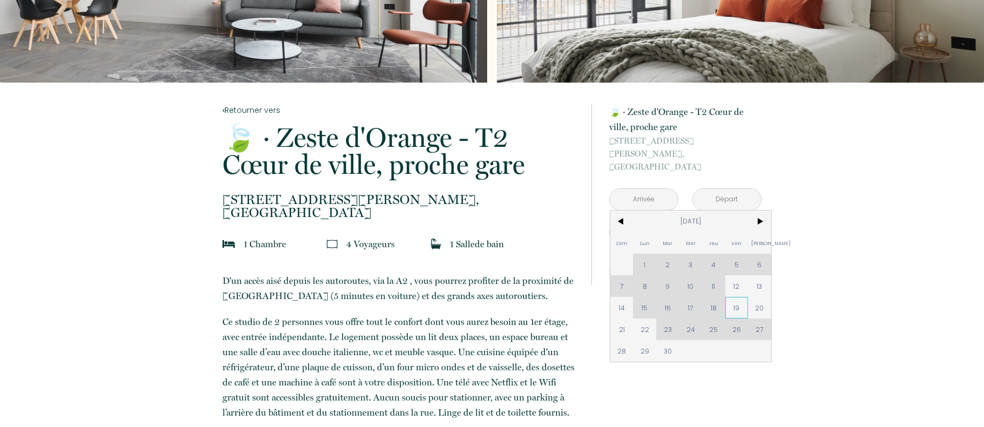
click at [739, 297] on span "19" at bounding box center [737, 308] width 23 height 22
type input "Ven 19 Sep 2025"
type input "Sam 20 Sep 2025"
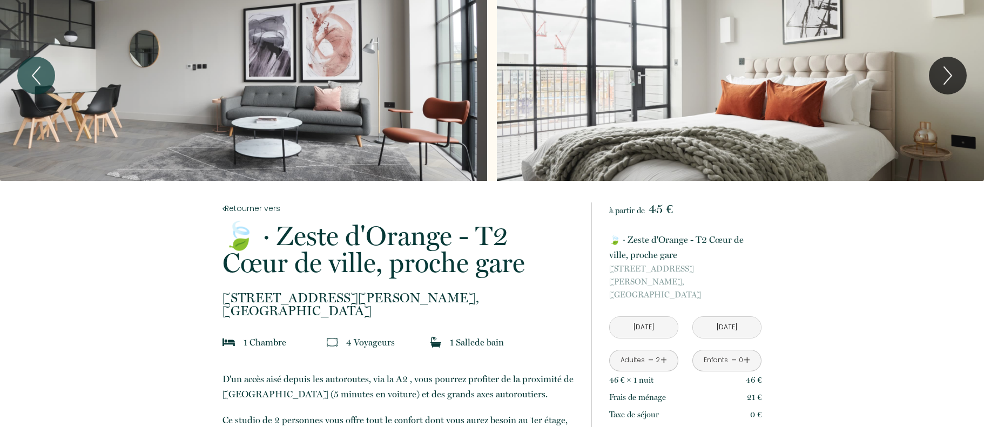
scroll to position [0, 0]
